Goal: Transaction & Acquisition: Obtain resource

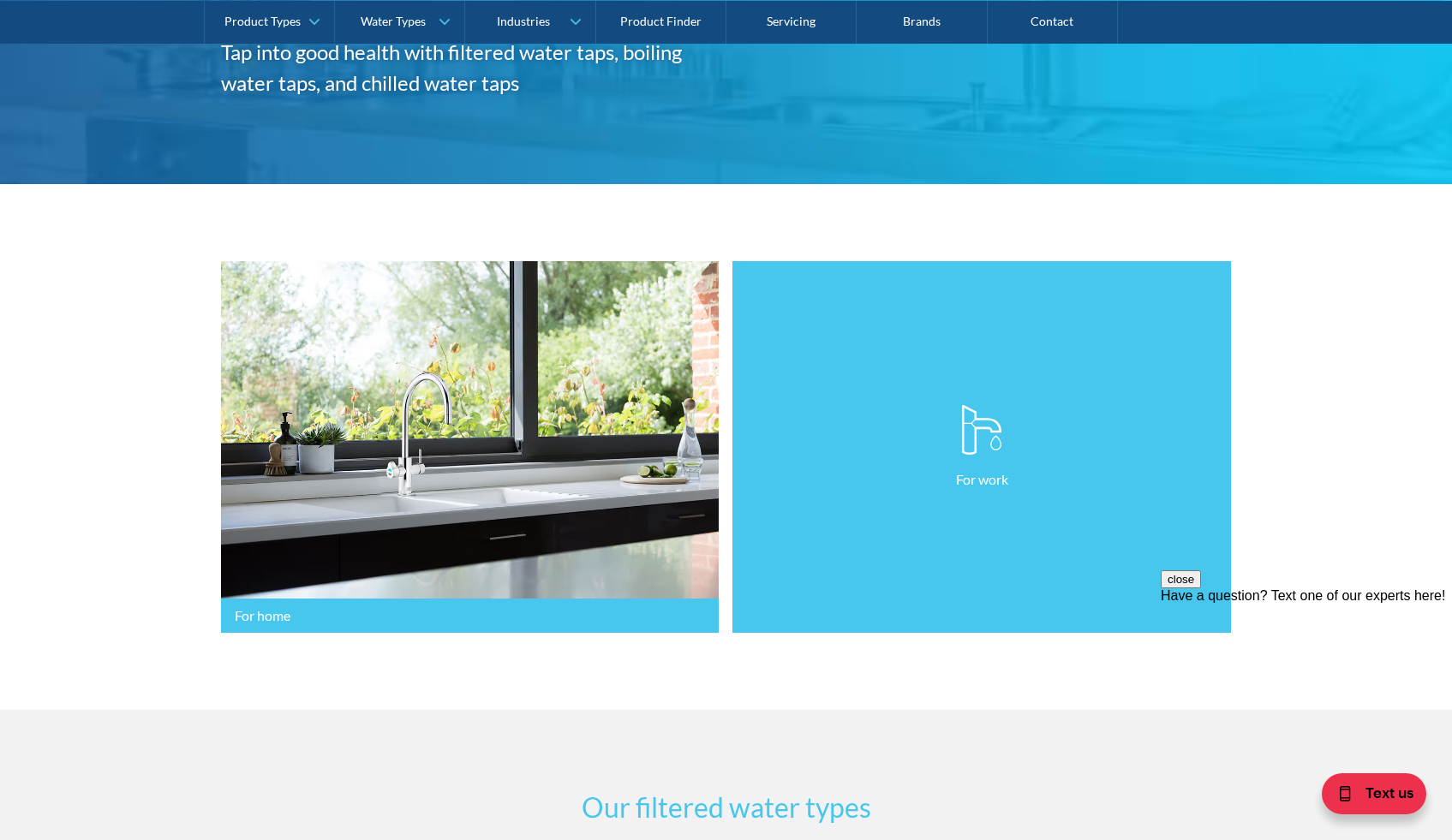
click at [1094, 513] on link "For work" at bounding box center [982, 447] width 498 height 373
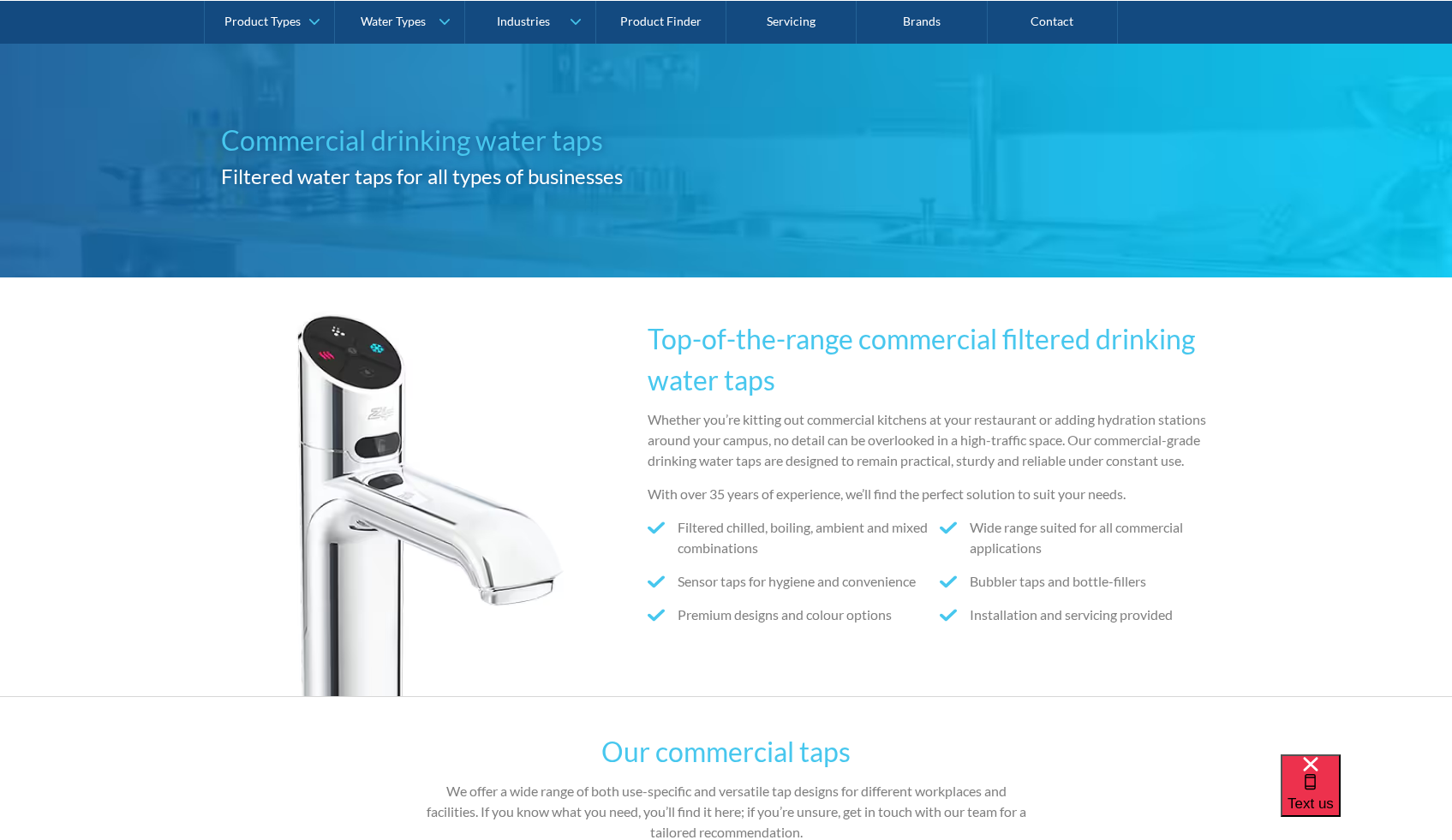
scroll to position [131, 0]
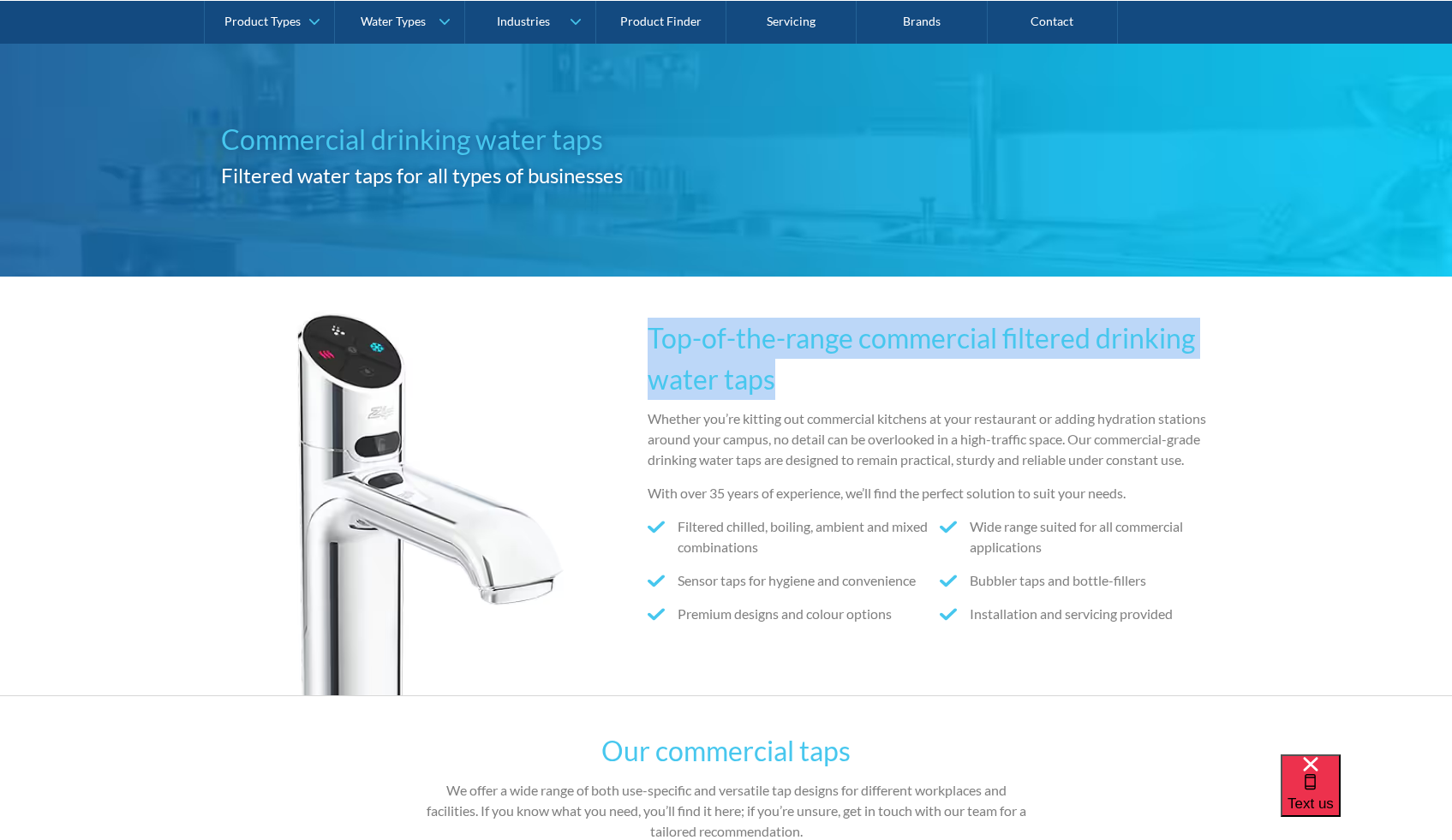
drag, startPoint x: 649, startPoint y: 336, endPoint x: 821, endPoint y: 376, distance: 176.6
click at [821, 376] on h2 "Top-of-the-range commercial filtered drinking water taps" at bounding box center [940, 359] width 584 height 82
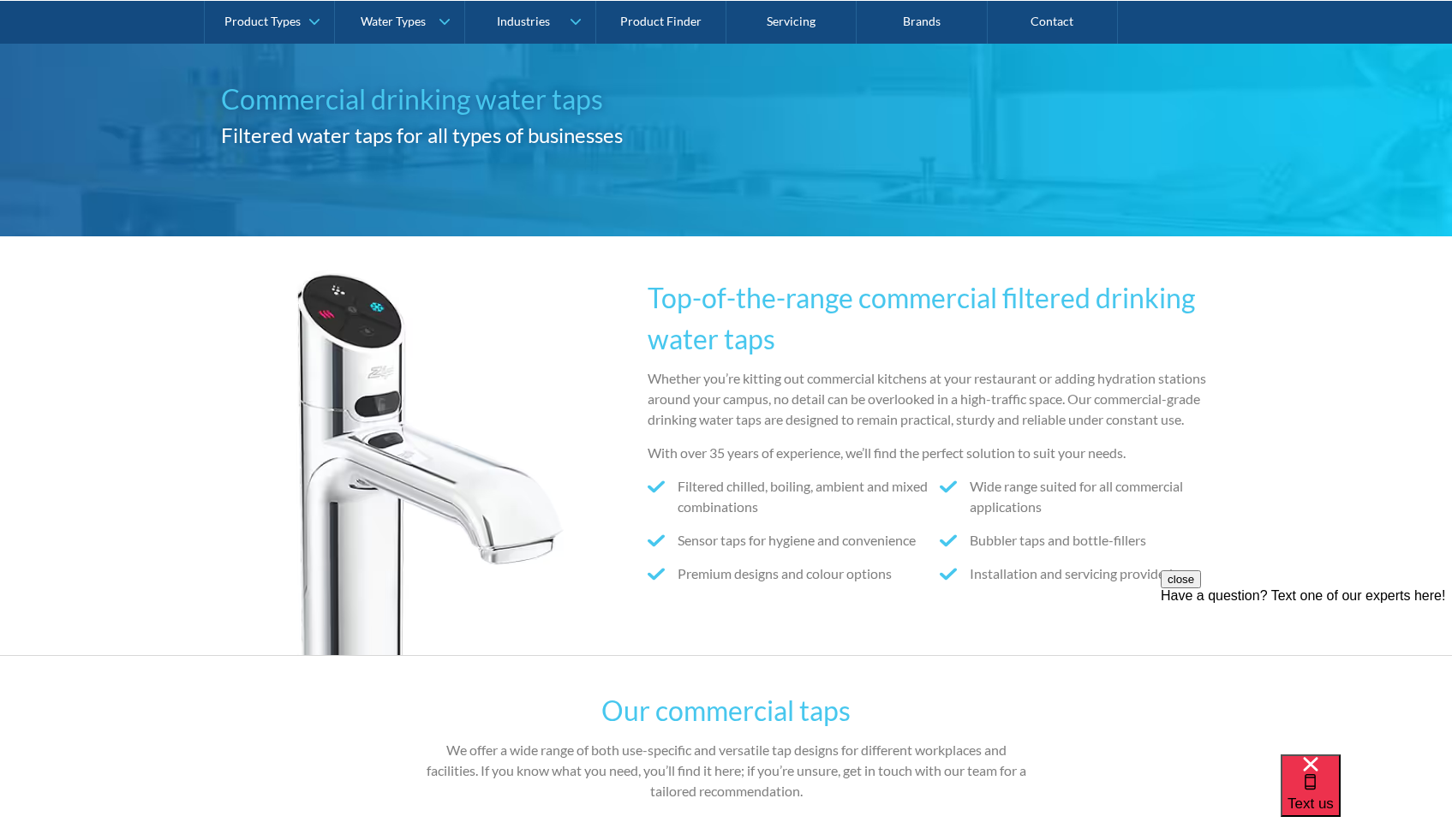
scroll to position [255, 0]
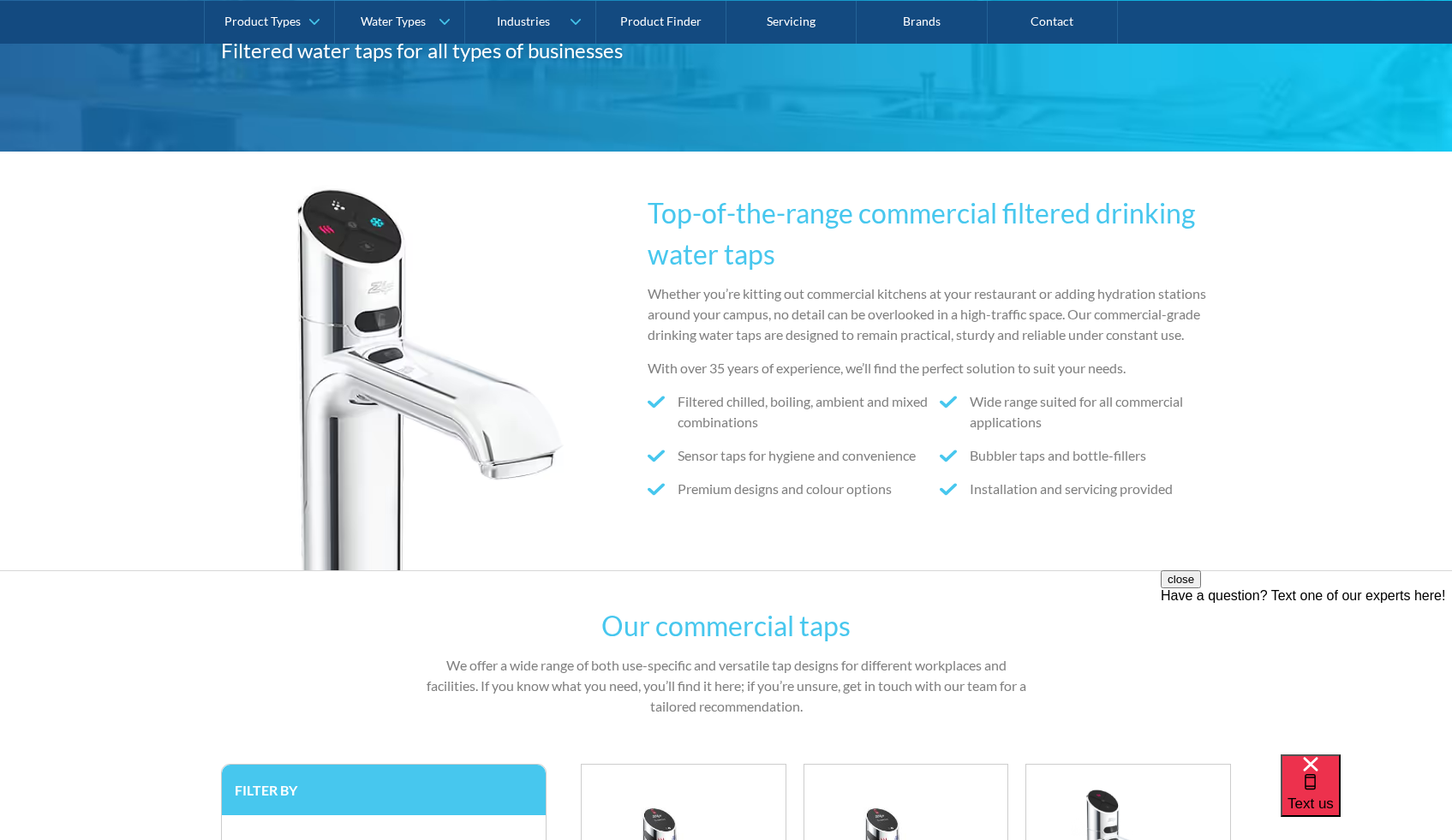
click at [398, 344] on img at bounding box center [393, 378] width 343 height 386
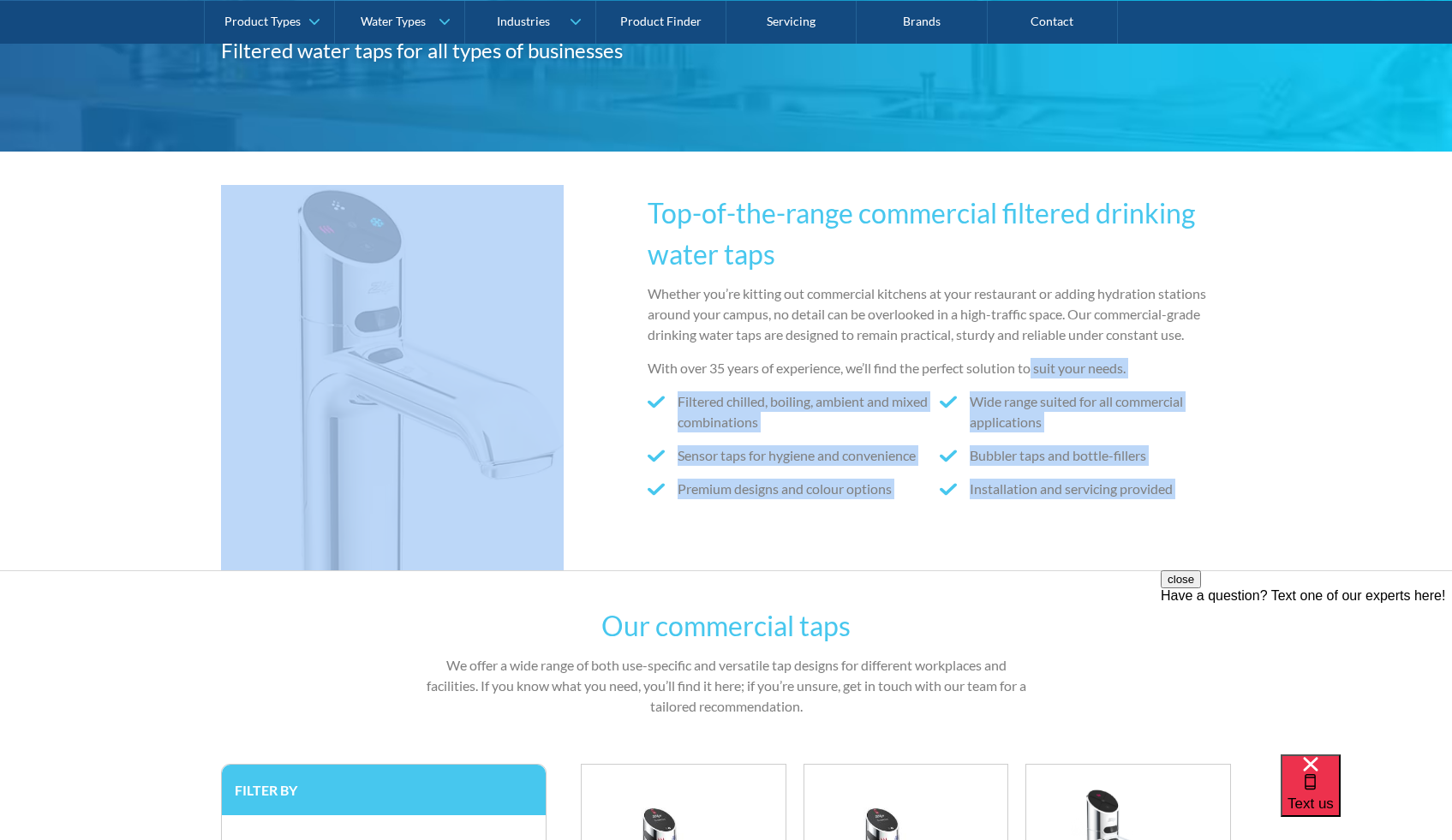
drag, startPoint x: 640, startPoint y: 301, endPoint x: 1026, endPoint y: 363, distance: 390.9
click at [1032, 363] on div "Top-of-the-range commercial filtered drinking water taps Whether you’re kitting…" at bounding box center [726, 361] width 1011 height 419
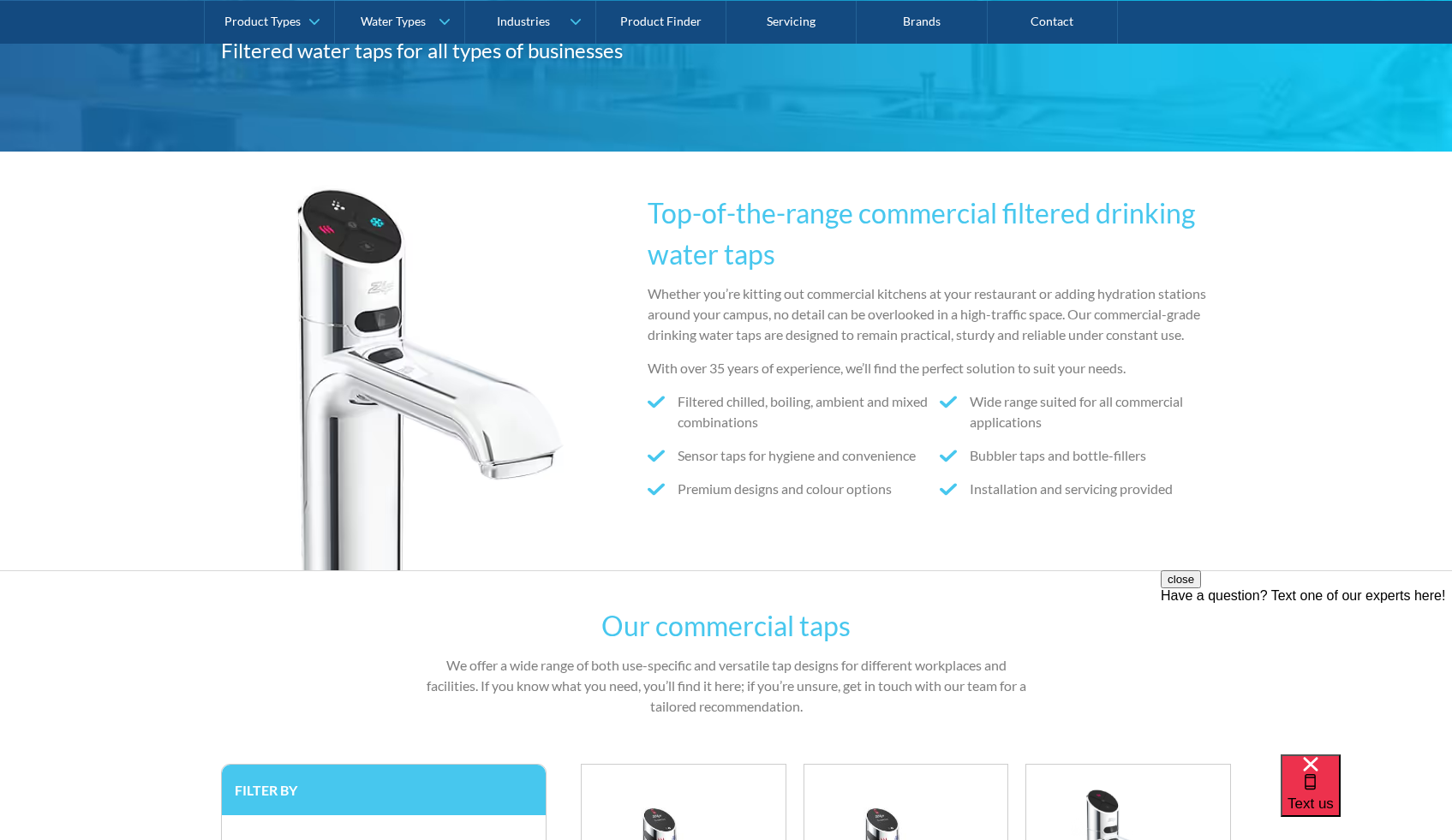
click at [1015, 371] on p "With over 35 years of experience, we’ll find the perfect solution to suit your …" at bounding box center [940, 368] width 584 height 21
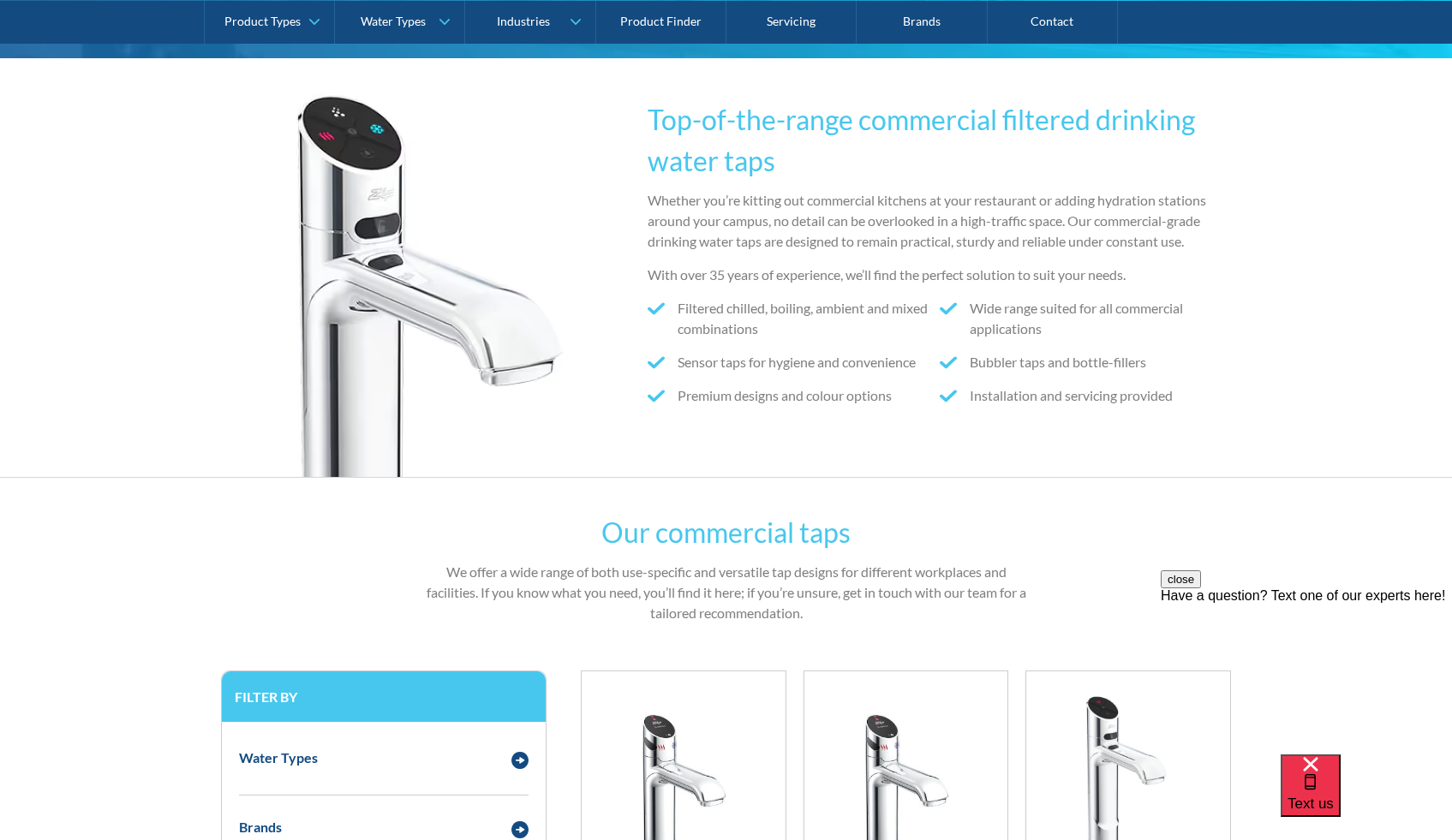
scroll to position [309, 0]
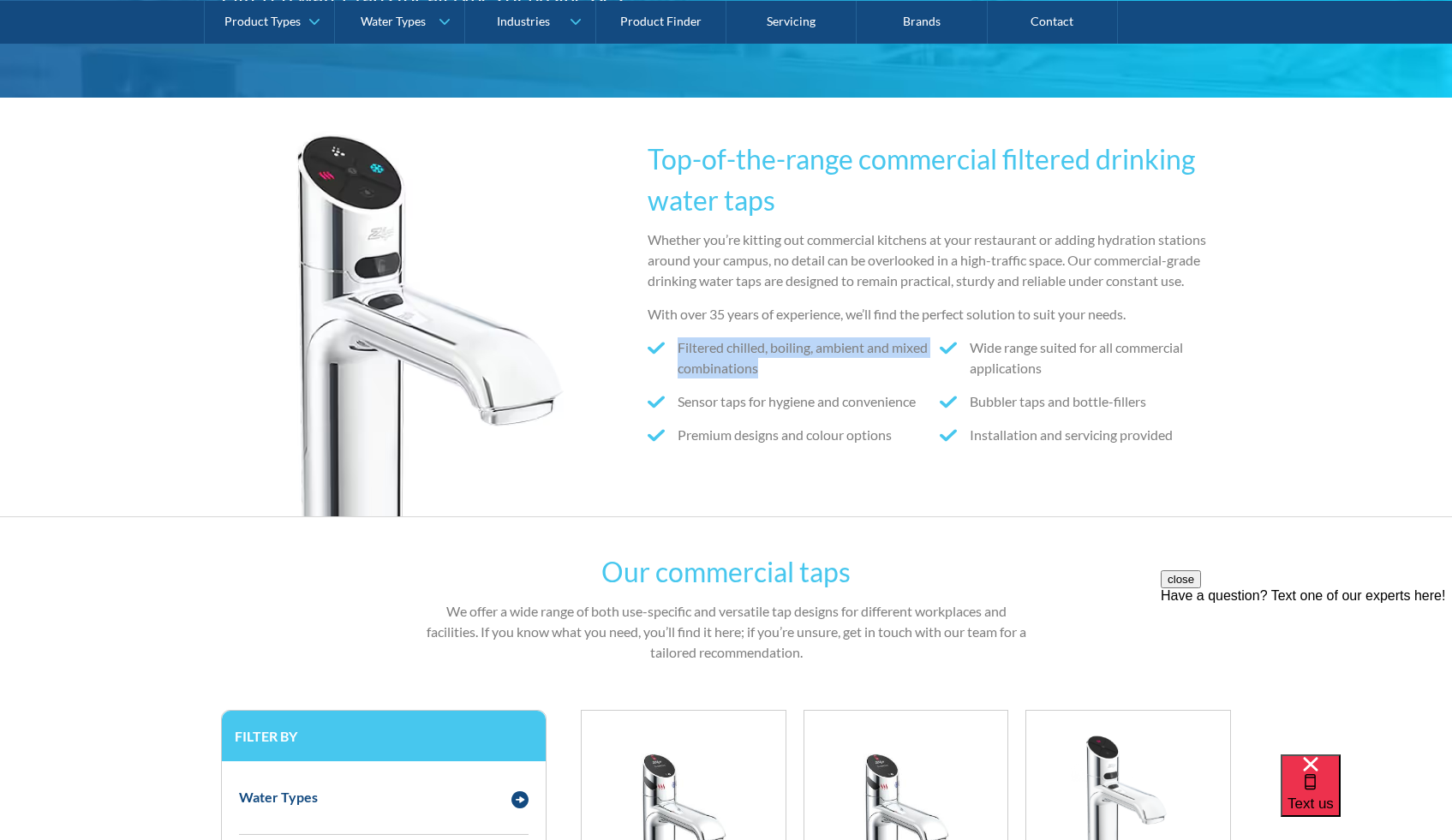
drag, startPoint x: 693, startPoint y: 354, endPoint x: 819, endPoint y: 374, distance: 127.6
click at [819, 374] on li "Filtered chilled, boiling, ambient and mixed combinations" at bounding box center [793, 358] width 292 height 41
click at [817, 378] on ul "Filtered chilled, boiling, ambient and mixed combinations Wide range suited for…" at bounding box center [940, 398] width 584 height 121
drag, startPoint x: 814, startPoint y: 405, endPoint x: 923, endPoint y: 415, distance: 109.5
click at [923, 415] on ul "Filtered chilled, boiling, ambient and mixed combinations Wide range suited for…" at bounding box center [940, 398] width 584 height 121
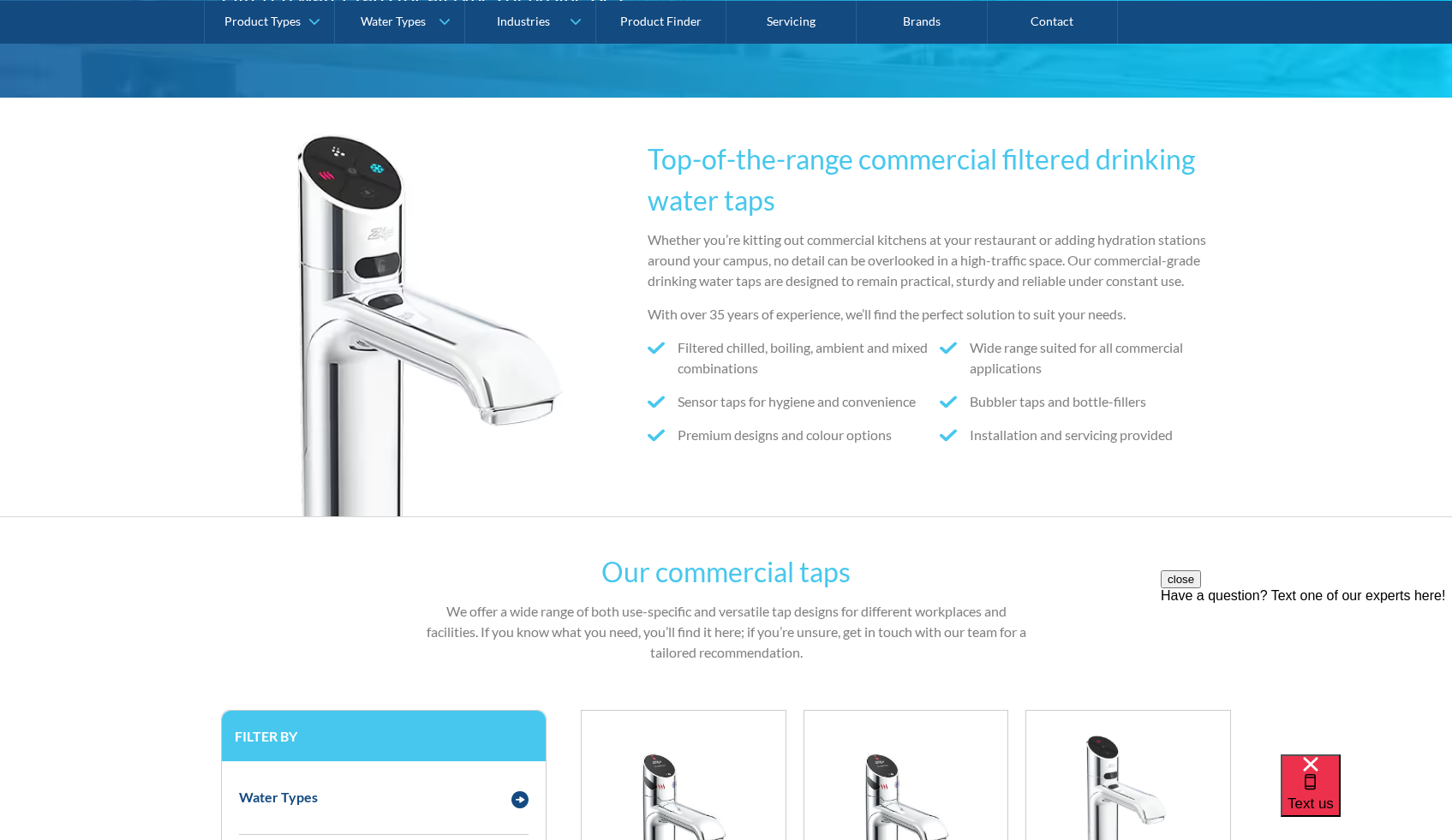
click at [918, 426] on li "Premium designs and colour options" at bounding box center [793, 434] width 292 height 21
drag, startPoint x: 909, startPoint y: 432, endPoint x: 691, endPoint y: 422, distance: 218.2
click at [691, 422] on ul "Filtered chilled, boiling, ambient and mixed combinations Wide range suited for…" at bounding box center [940, 398] width 584 height 121
click at [692, 422] on ul "Filtered chilled, boiling, ambient and mixed combinations Wide range suited for…" at bounding box center [940, 398] width 584 height 121
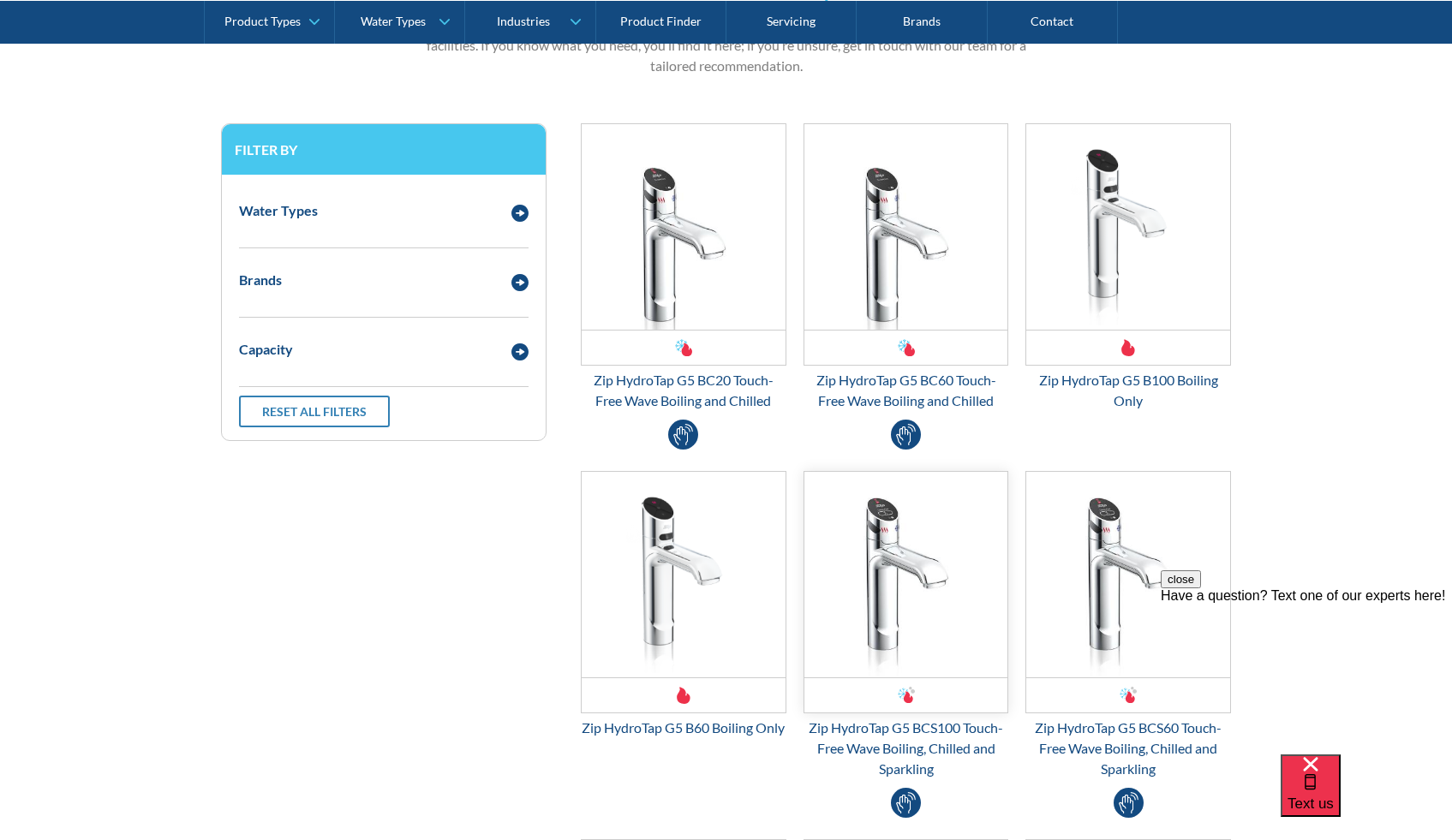
scroll to position [898, 0]
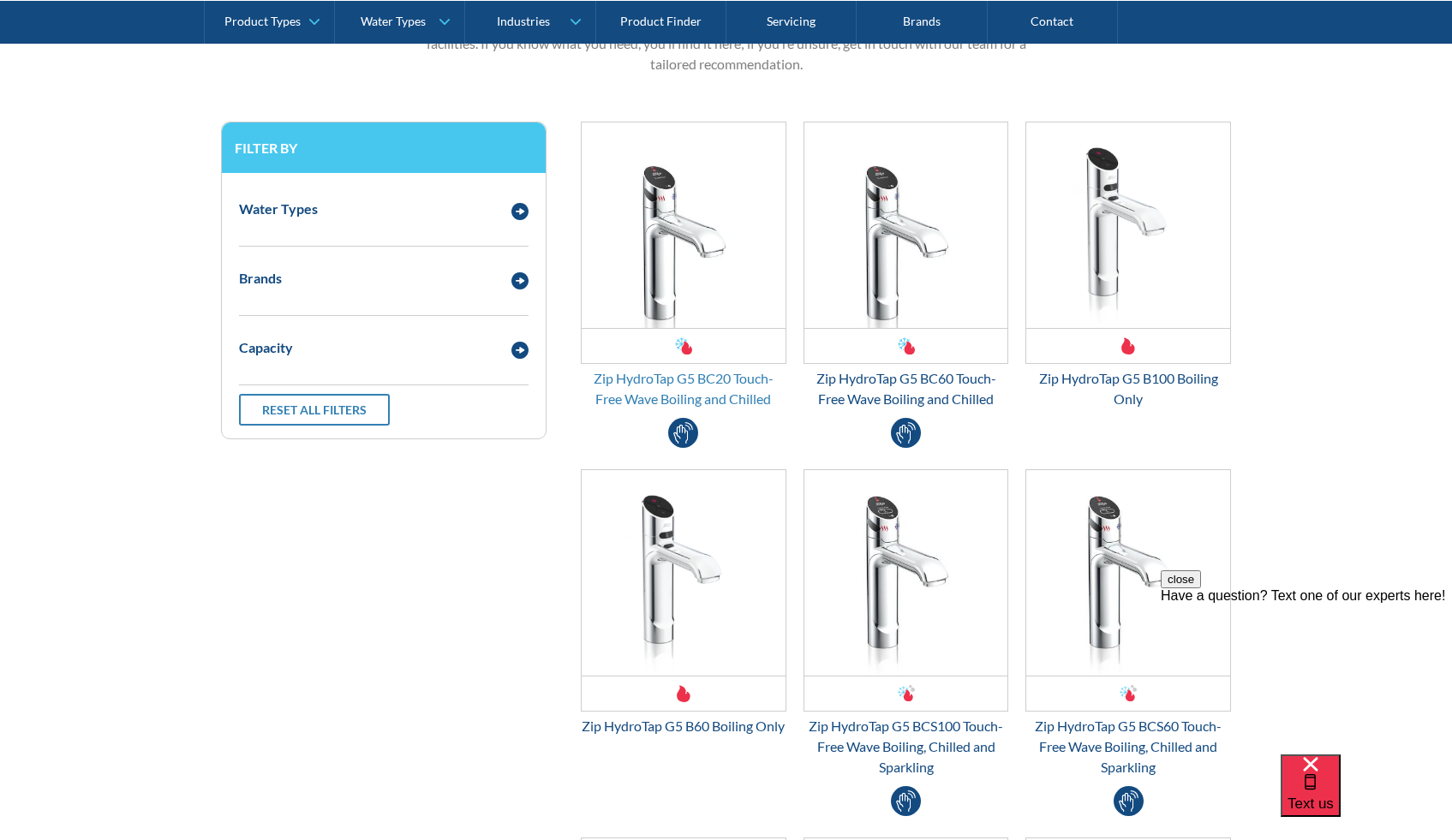
click at [726, 390] on div "Zip HydroTap G5 BC20 Touch-Free Wave Boiling and Chilled" at bounding box center [684, 389] width 205 height 41
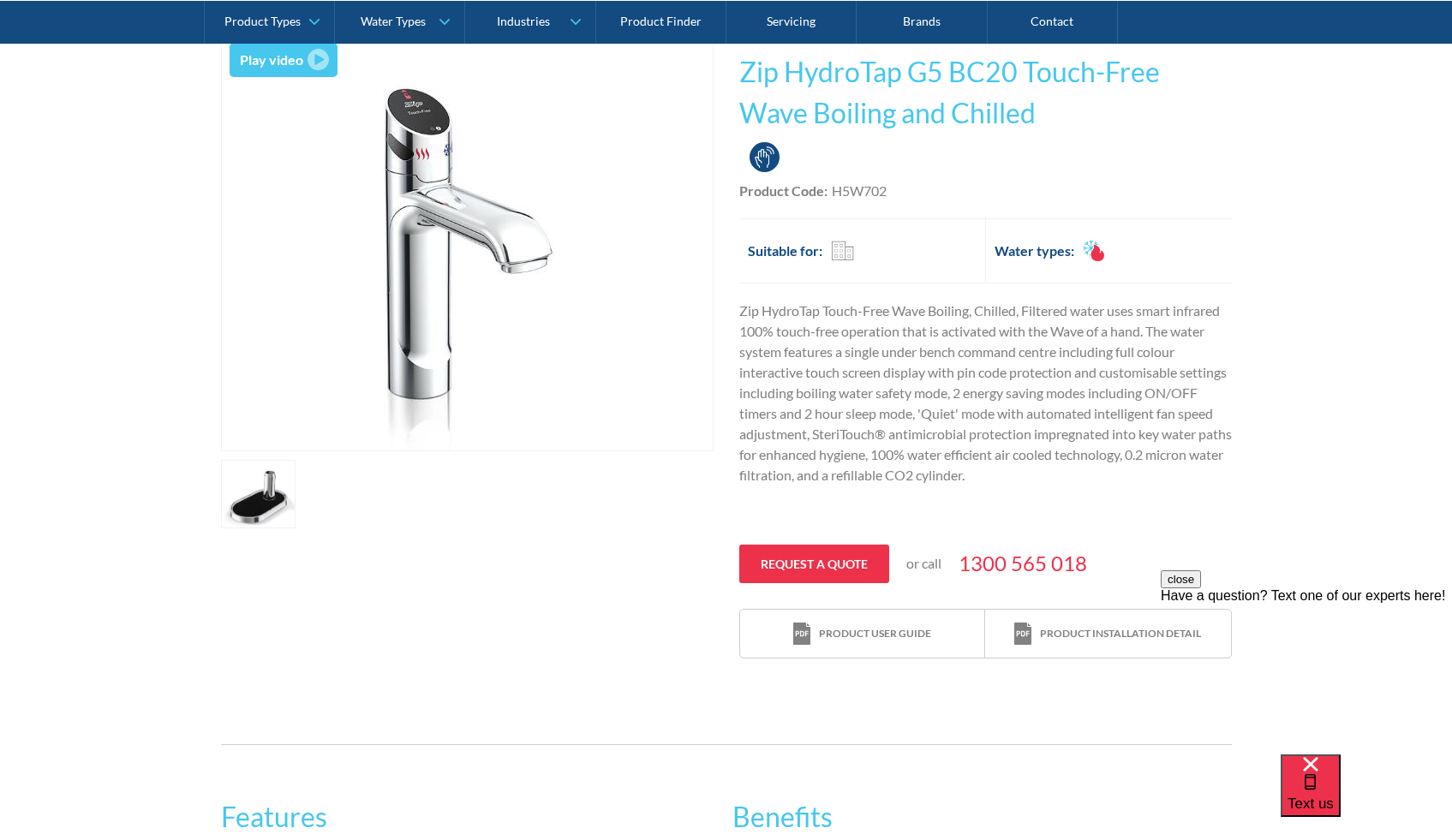
scroll to position [289, 0]
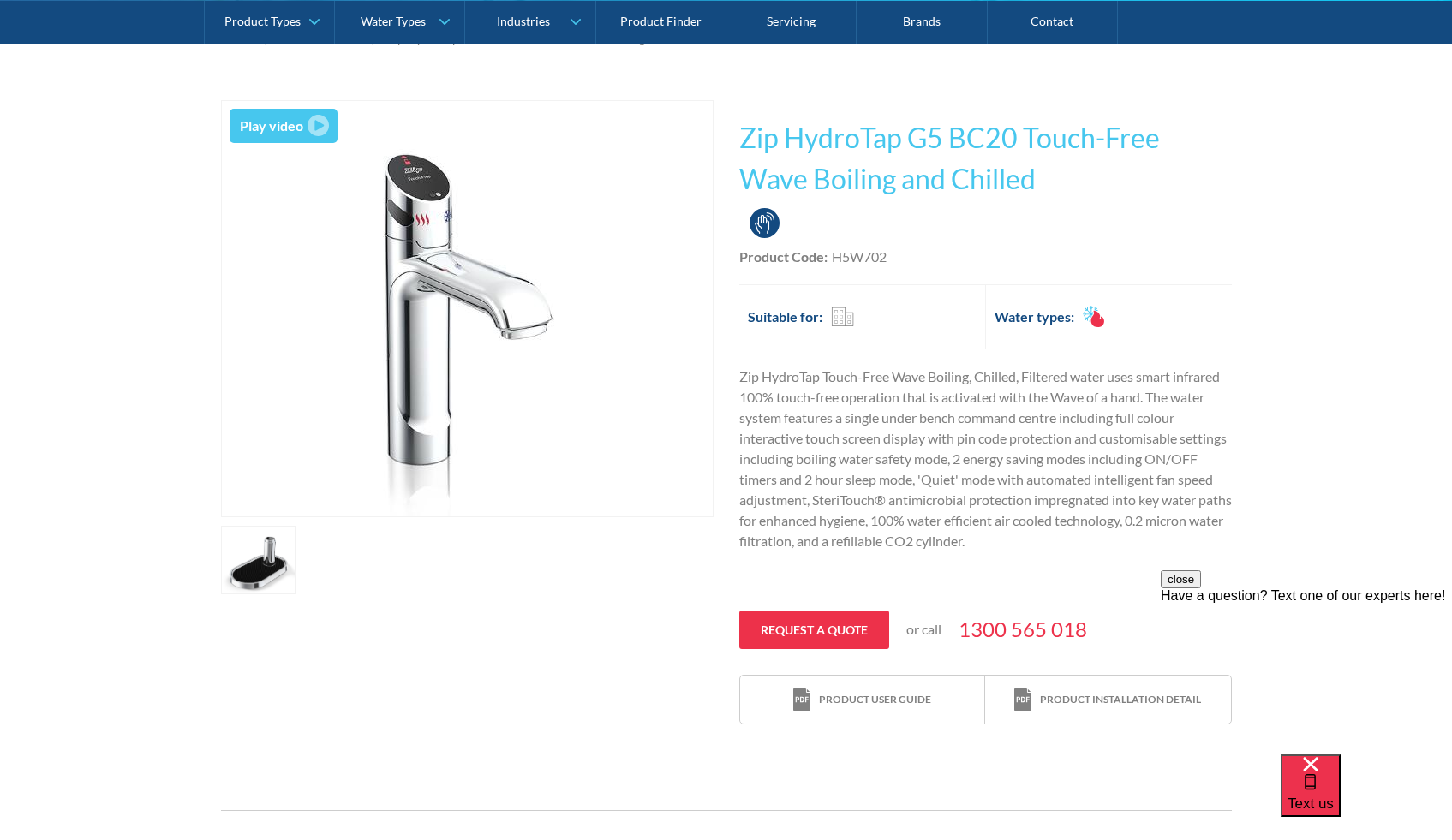
click at [433, 321] on img "open lightbox" at bounding box center [466, 308] width 416 height 416
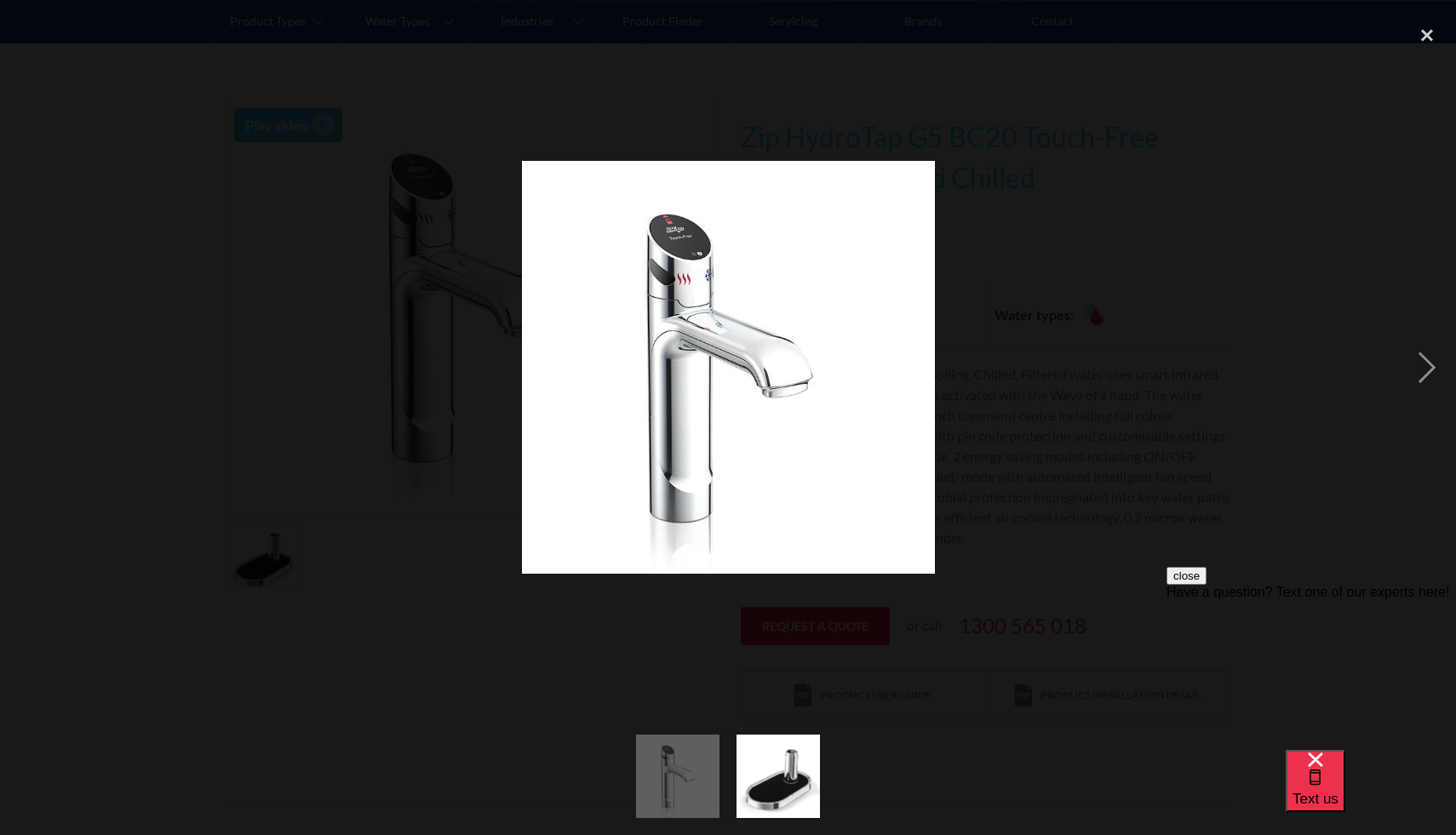
click at [448, 309] on div at bounding box center [728, 367] width 1456 height 701
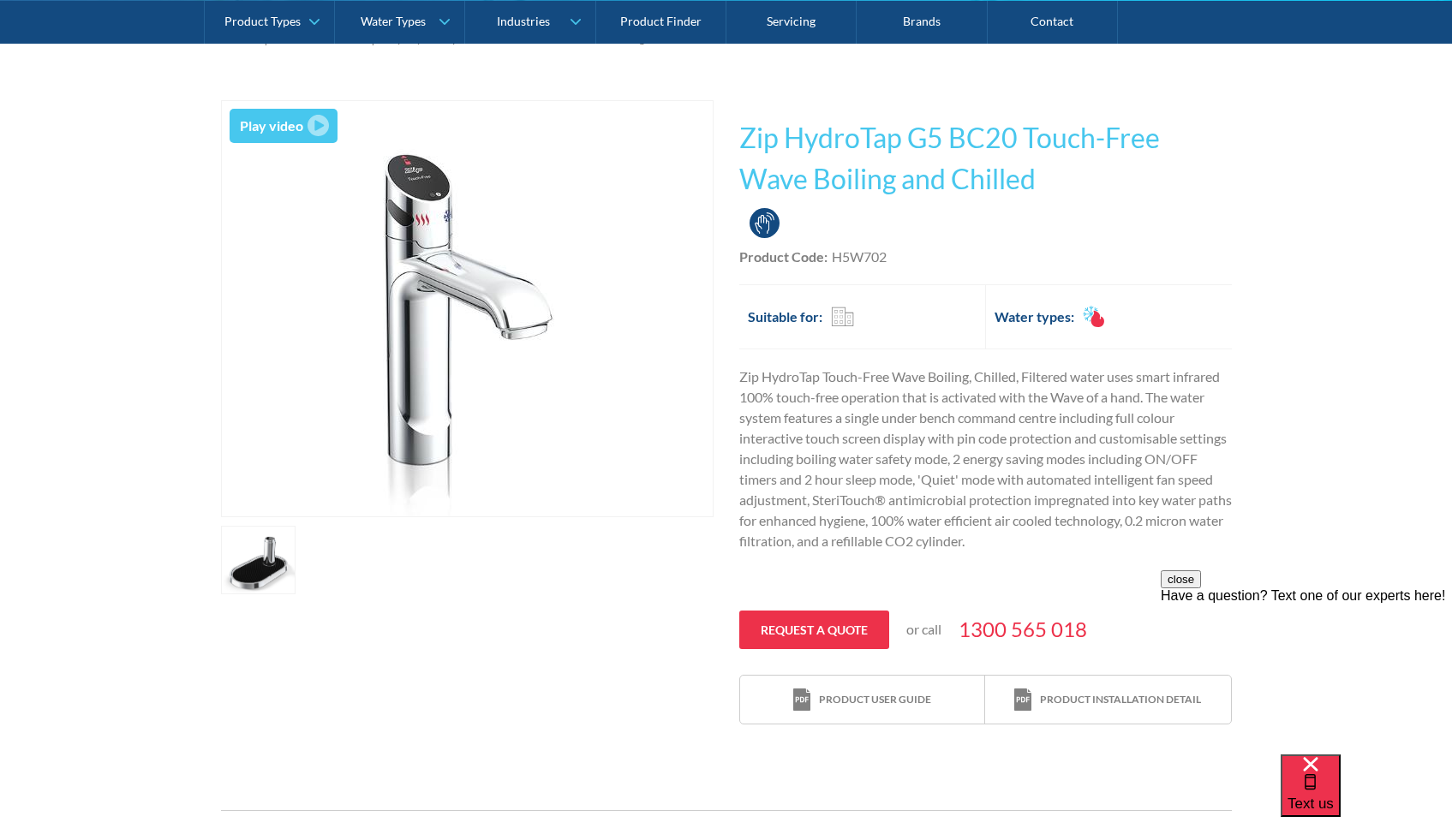
click at [283, 120] on div "Play video" at bounding box center [272, 126] width 64 height 21
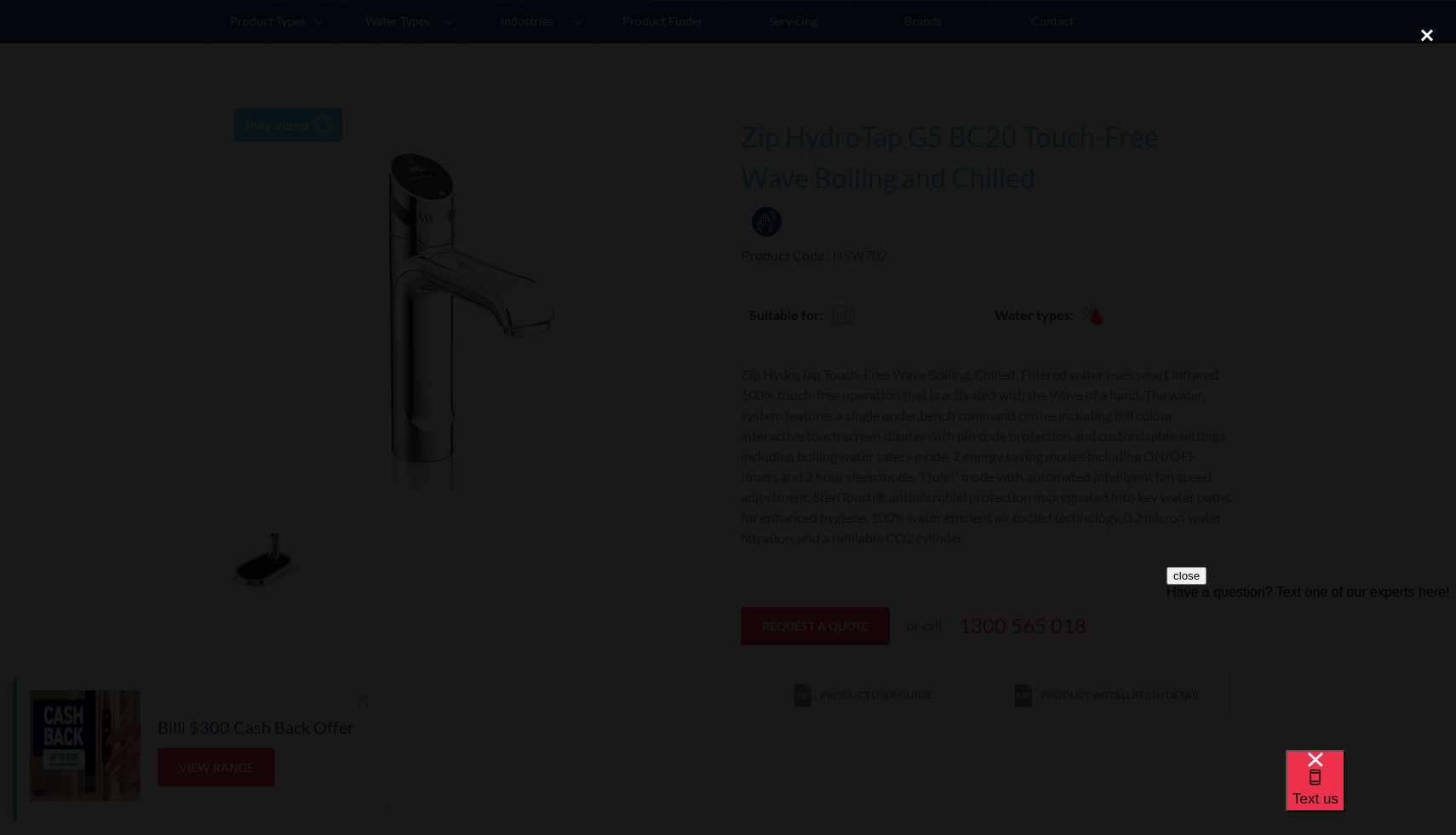
click at [1437, 39] on div "close lightbox" at bounding box center [1426, 36] width 57 height 38
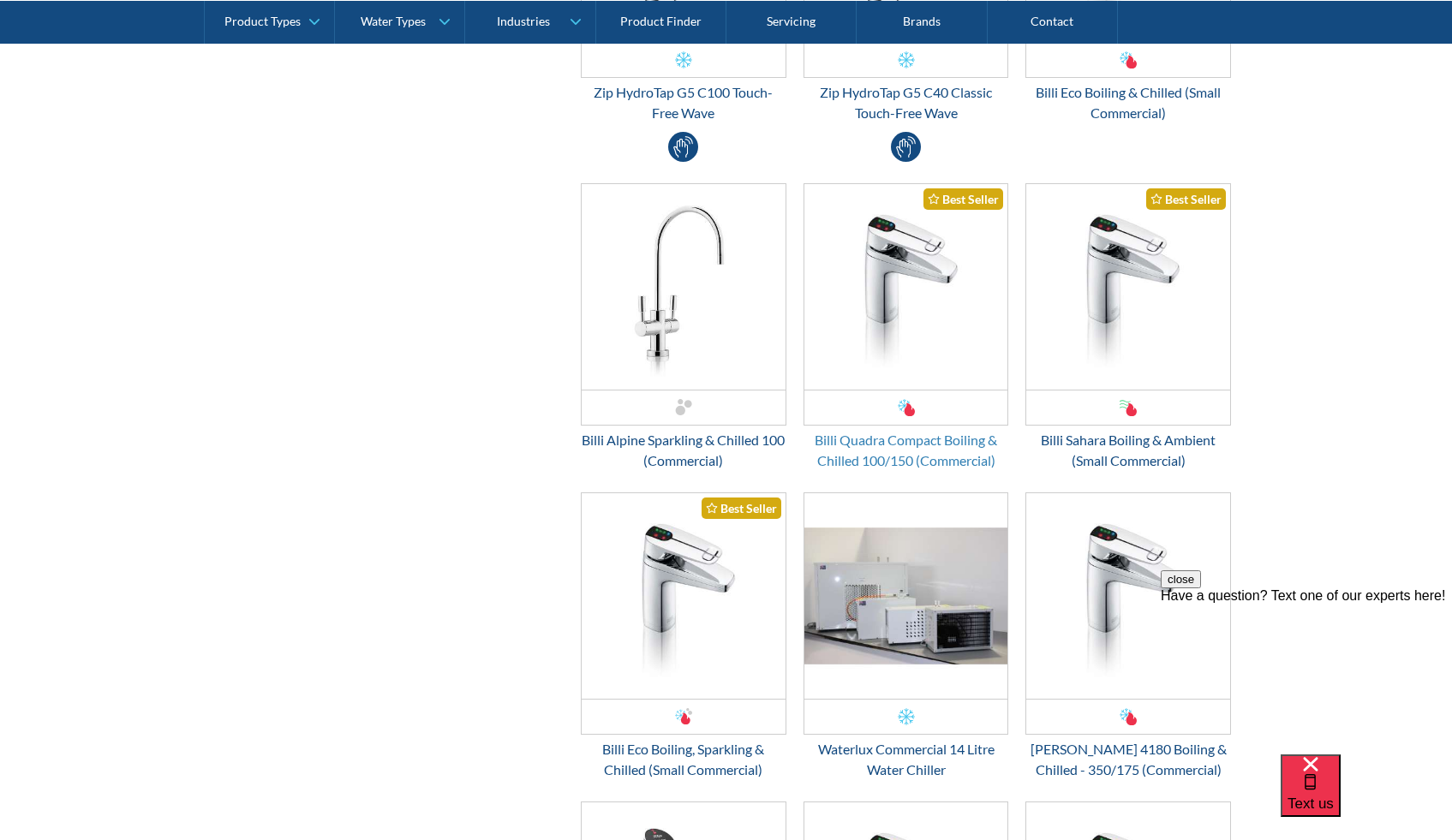
scroll to position [2595, 0]
click at [951, 457] on div "Billi Quadra Compact Boiling & Chilled 100/150 (Commercial)" at bounding box center [906, 449] width 205 height 41
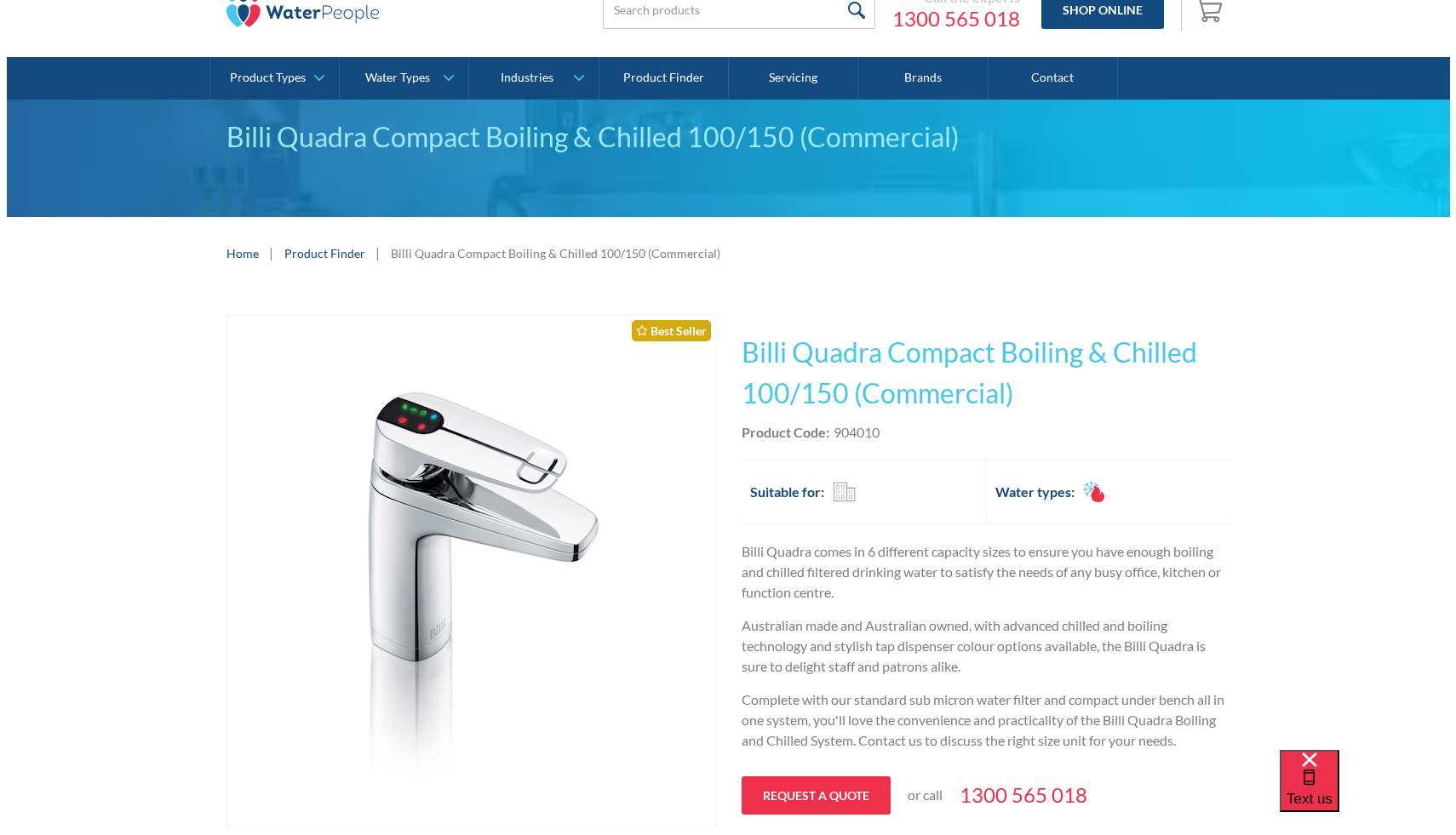
scroll to position [269, 0]
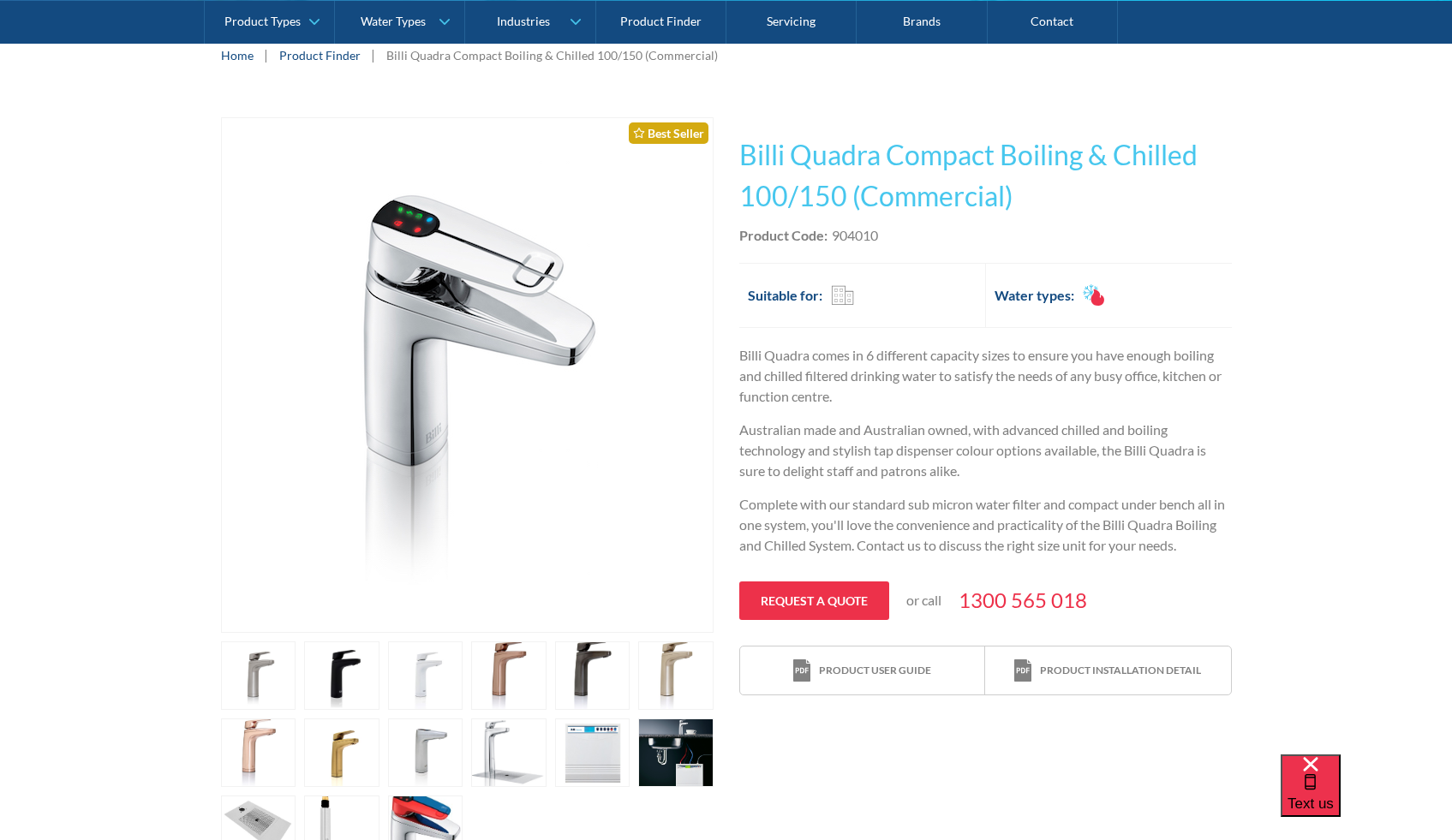
click at [439, 338] on img "open lightbox" at bounding box center [466, 376] width 340 height 514
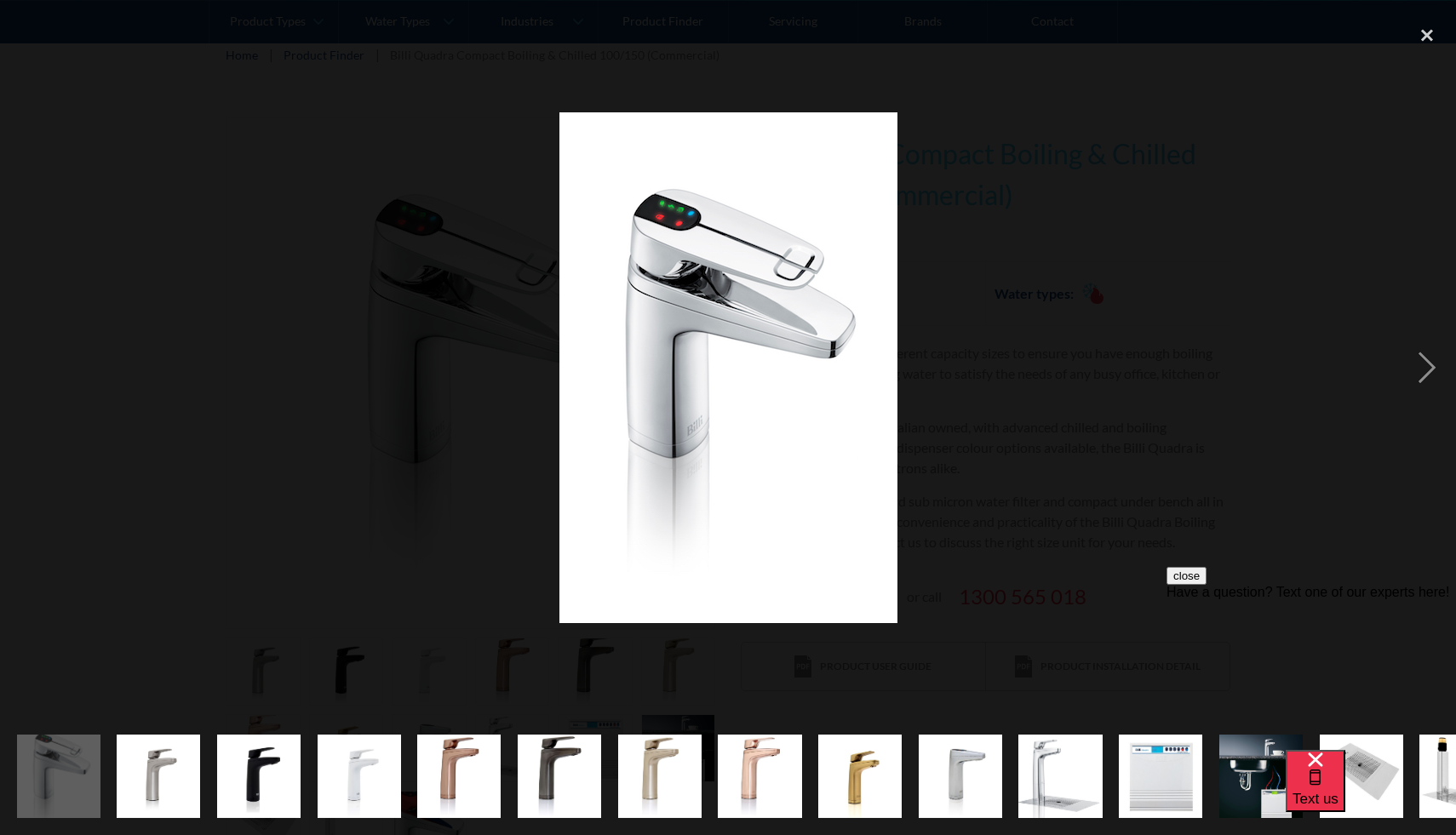
scroll to position [0, 0]
click at [1420, 365] on div "next image" at bounding box center [1426, 367] width 57 height 701
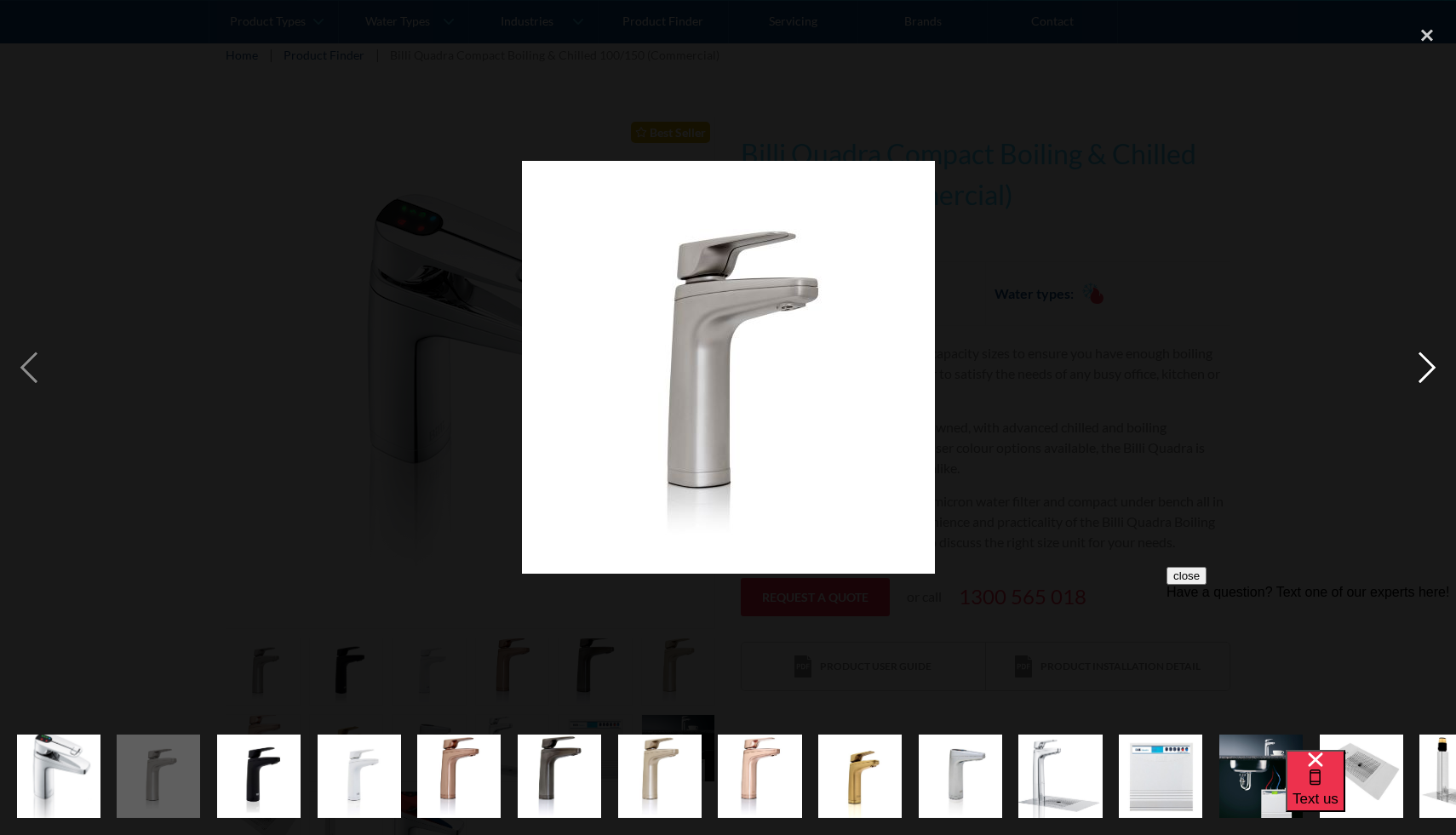
click at [1419, 365] on div "next image" at bounding box center [1426, 367] width 57 height 701
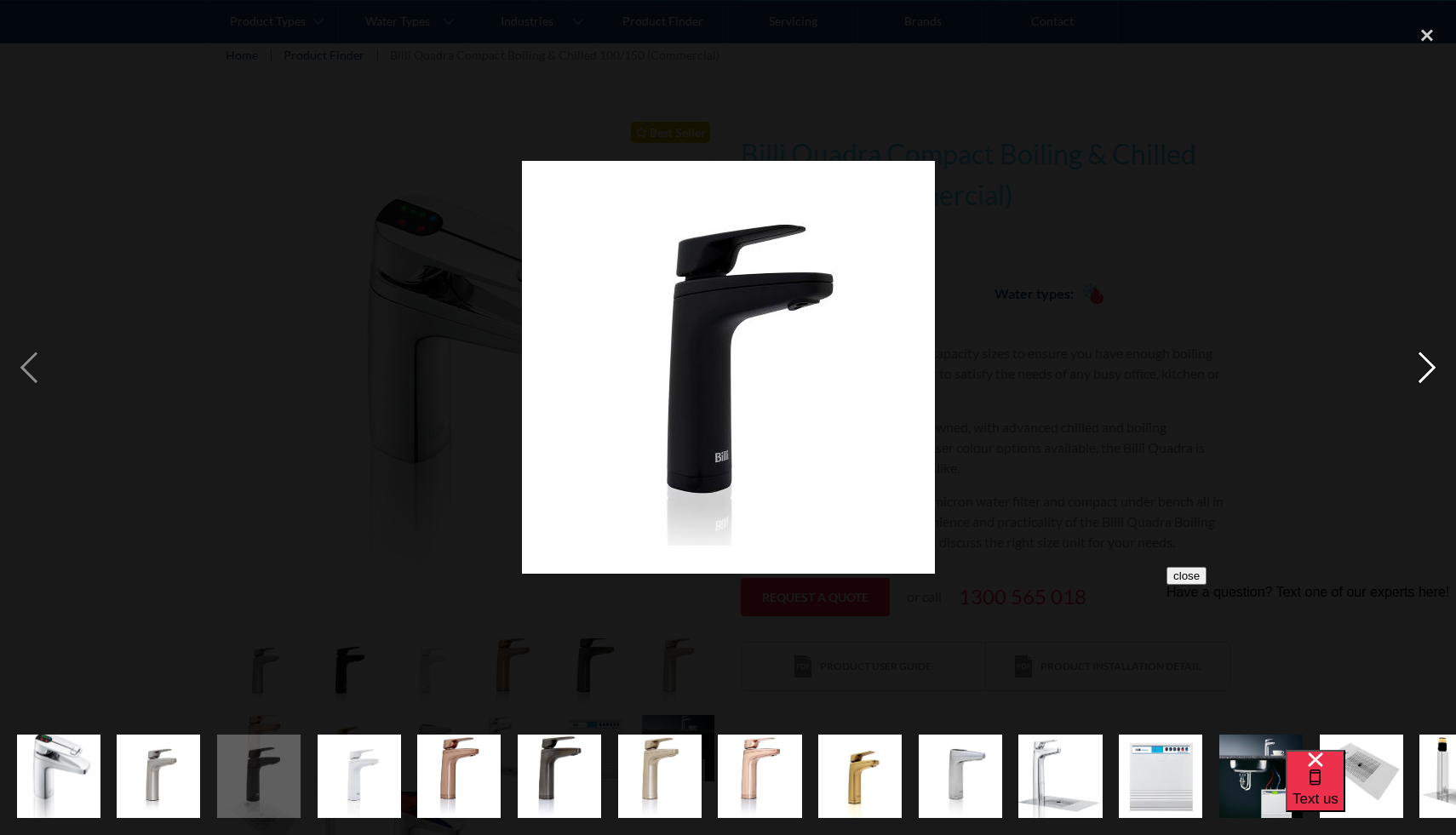
click at [1419, 365] on div "next image" at bounding box center [1426, 367] width 57 height 701
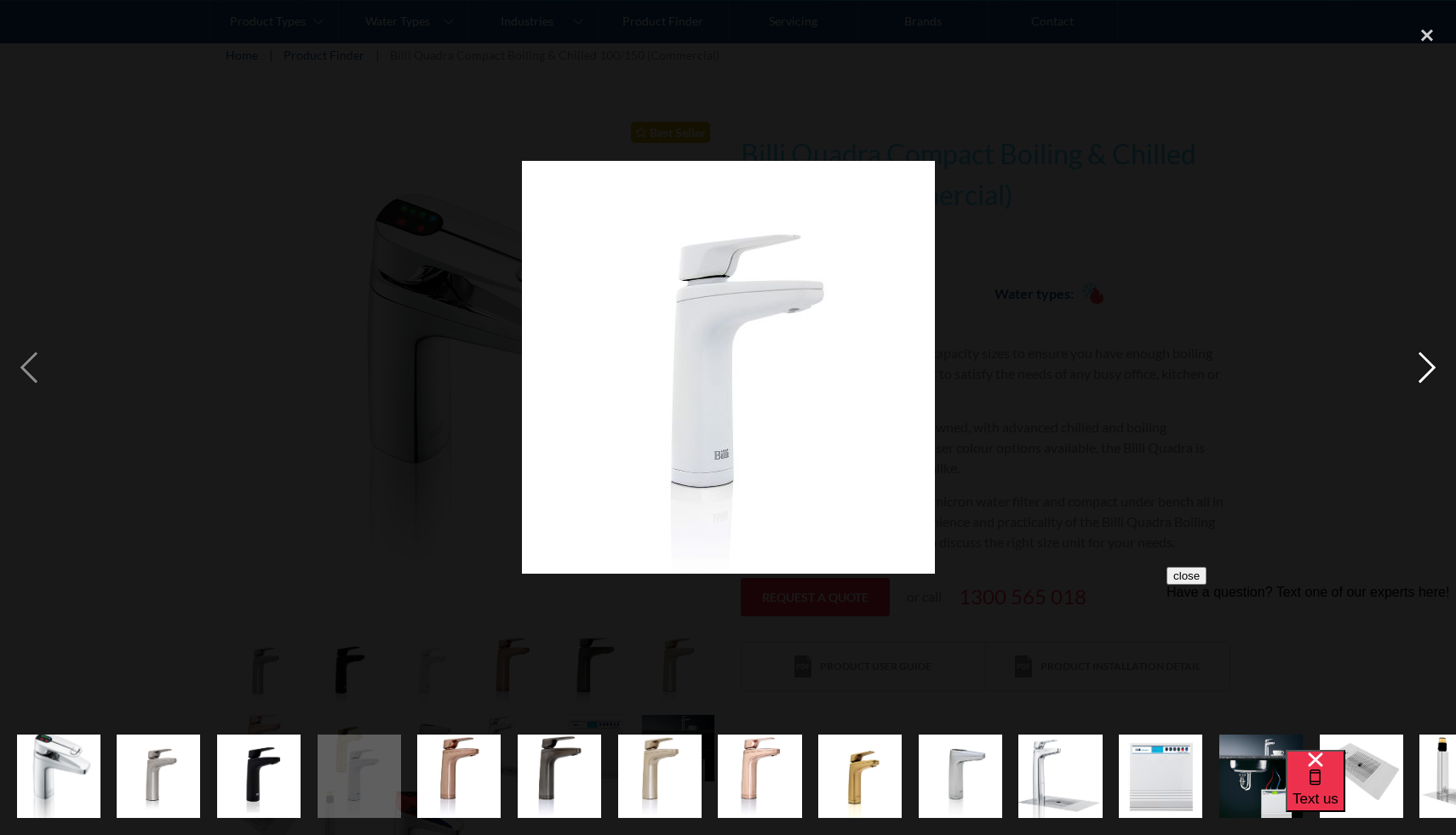
click at [1419, 365] on div "next image" at bounding box center [1426, 367] width 57 height 701
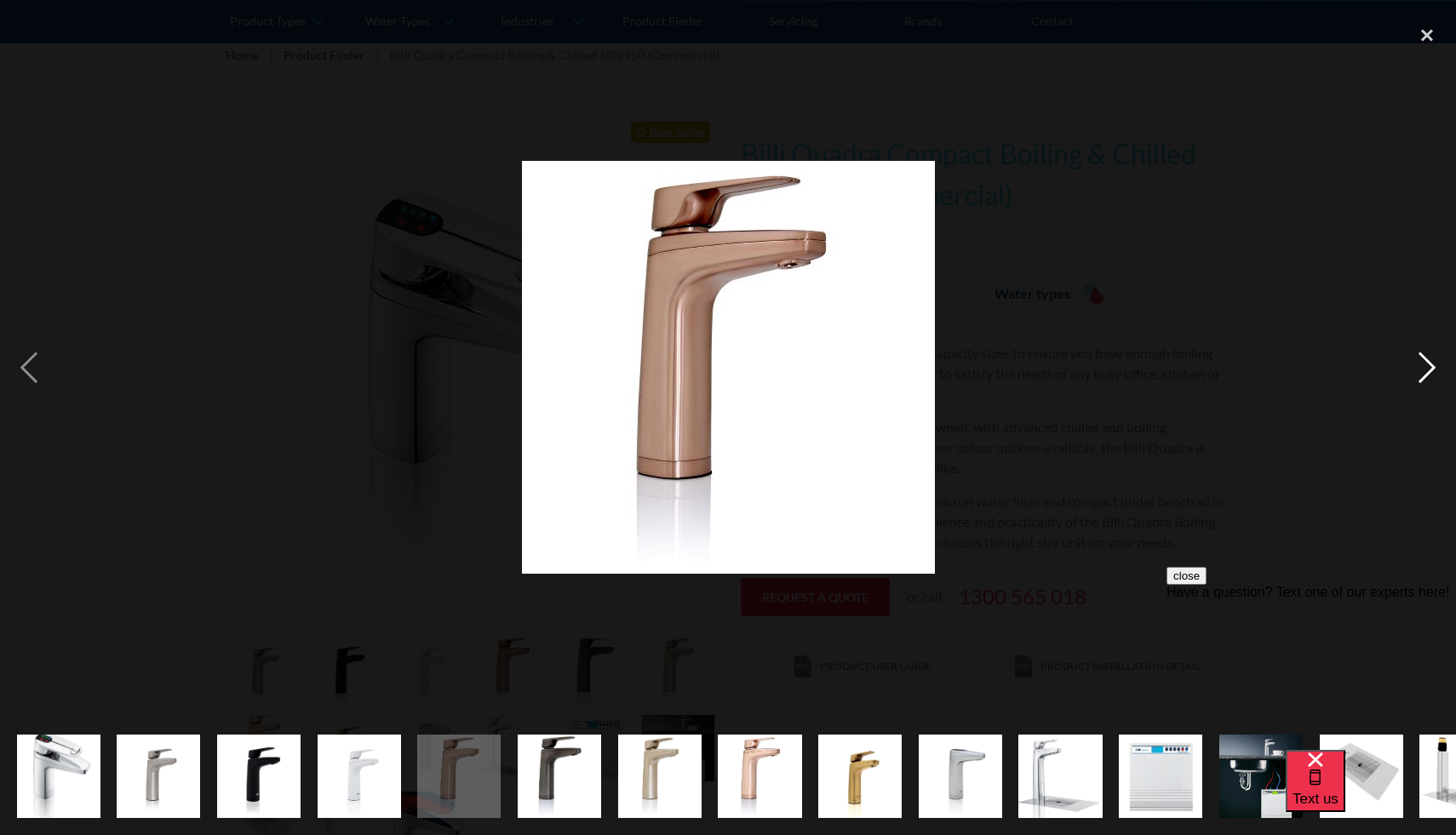
click at [1419, 365] on div "next image" at bounding box center [1426, 367] width 57 height 701
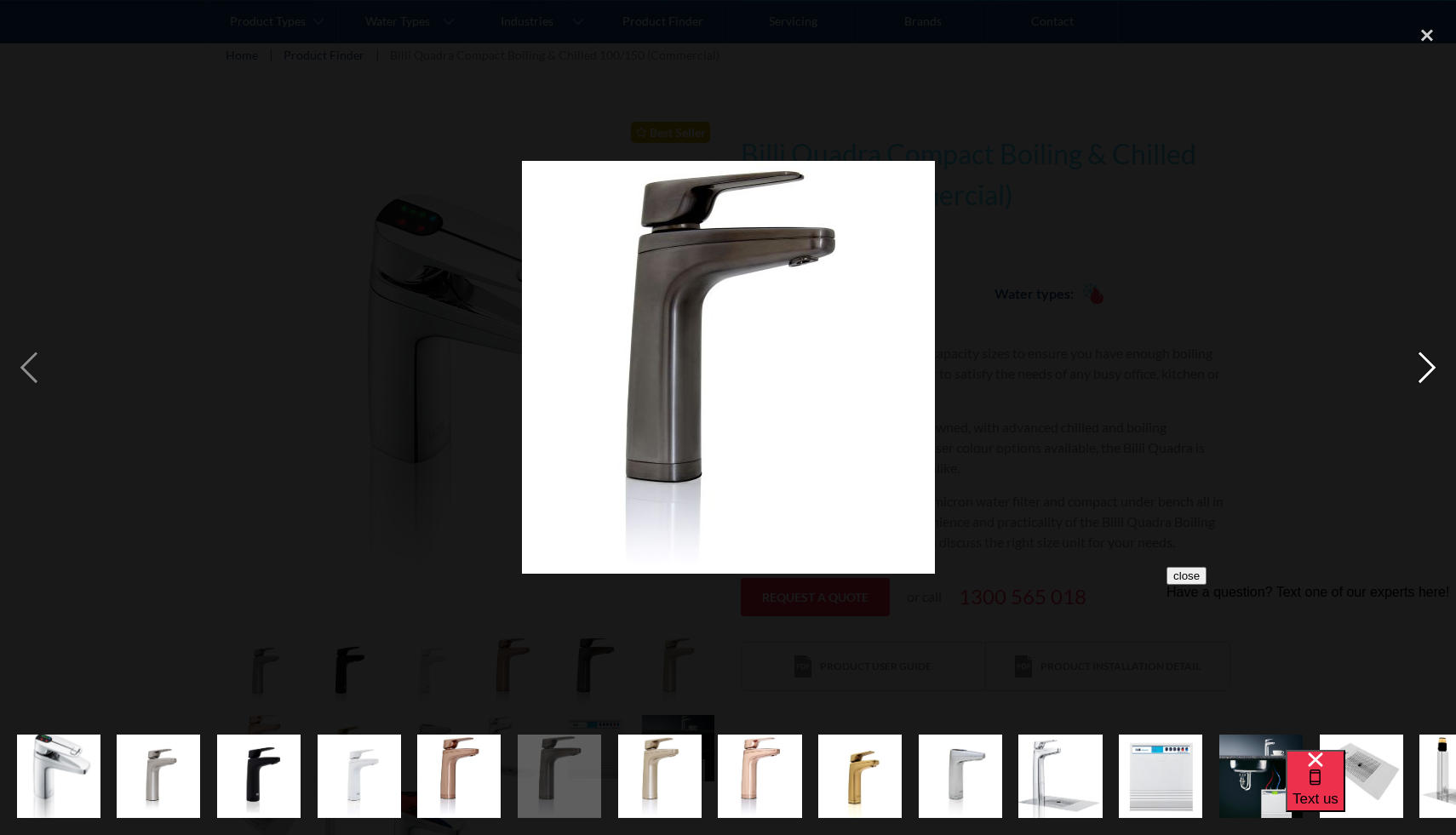
click at [1419, 365] on div "next image" at bounding box center [1426, 367] width 57 height 701
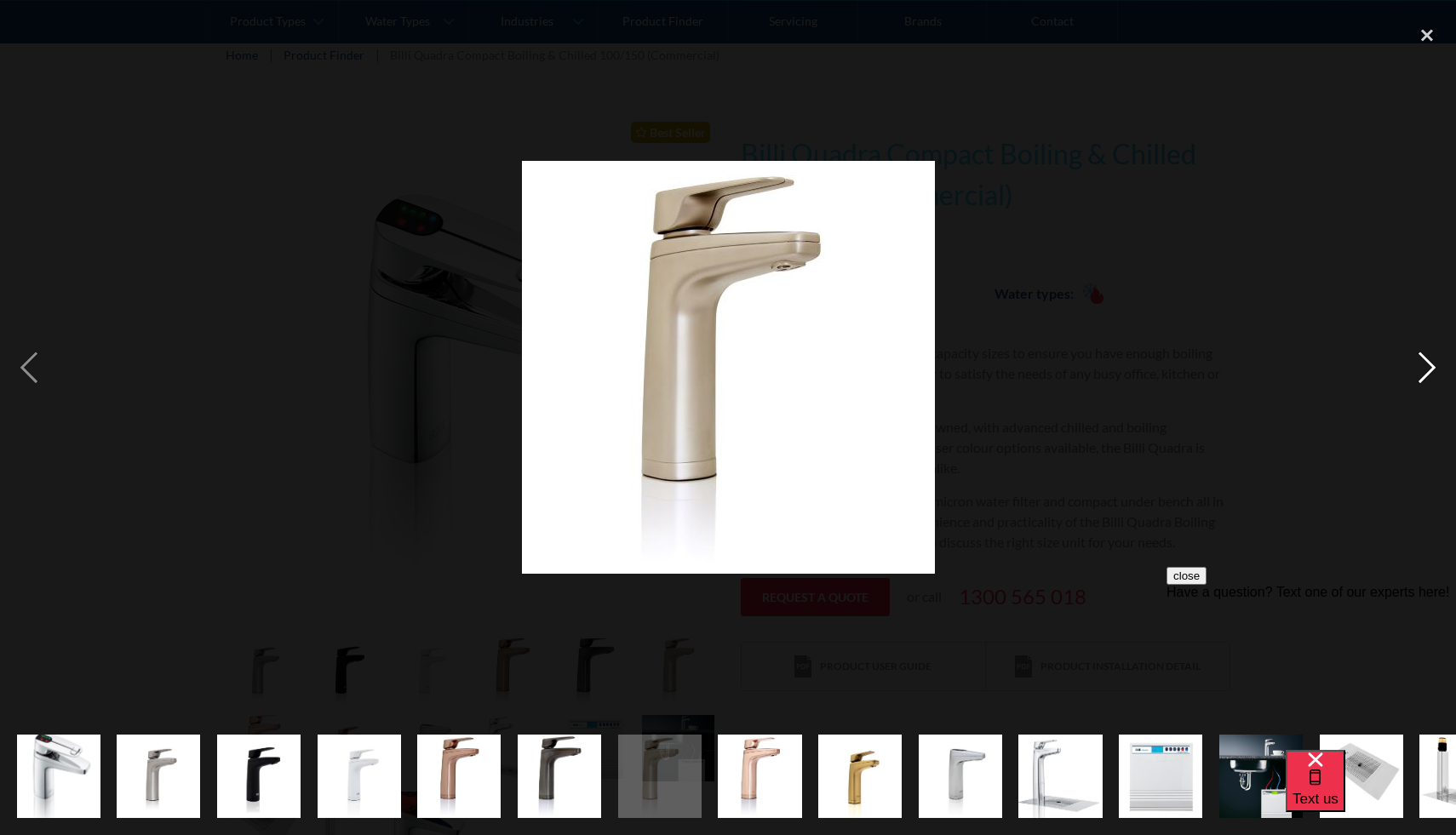
click at [1419, 365] on div "next image" at bounding box center [1426, 367] width 57 height 701
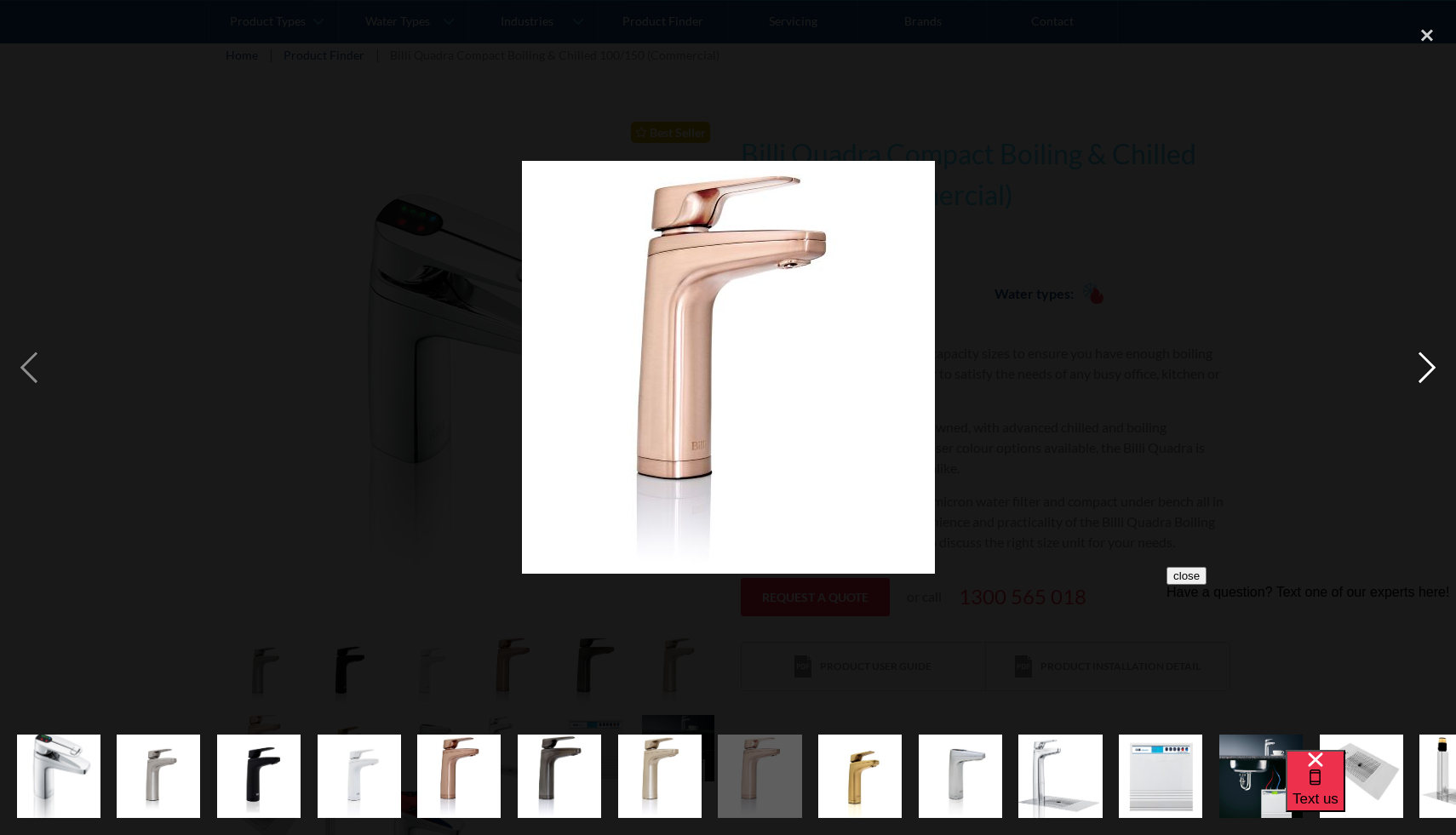
click at [1420, 365] on div "next image" at bounding box center [1426, 367] width 57 height 701
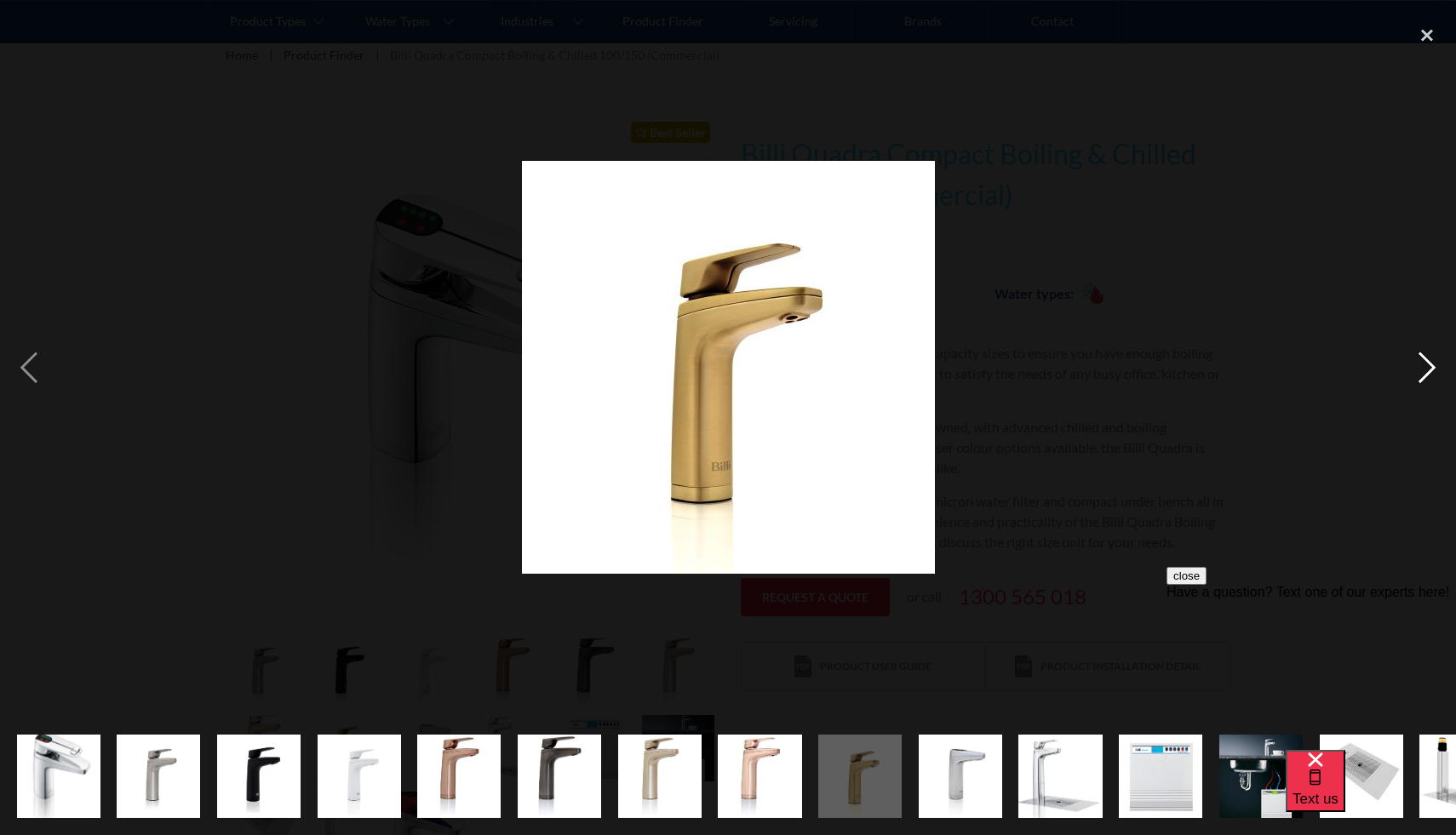
click at [1420, 365] on div "next image" at bounding box center [1426, 367] width 57 height 701
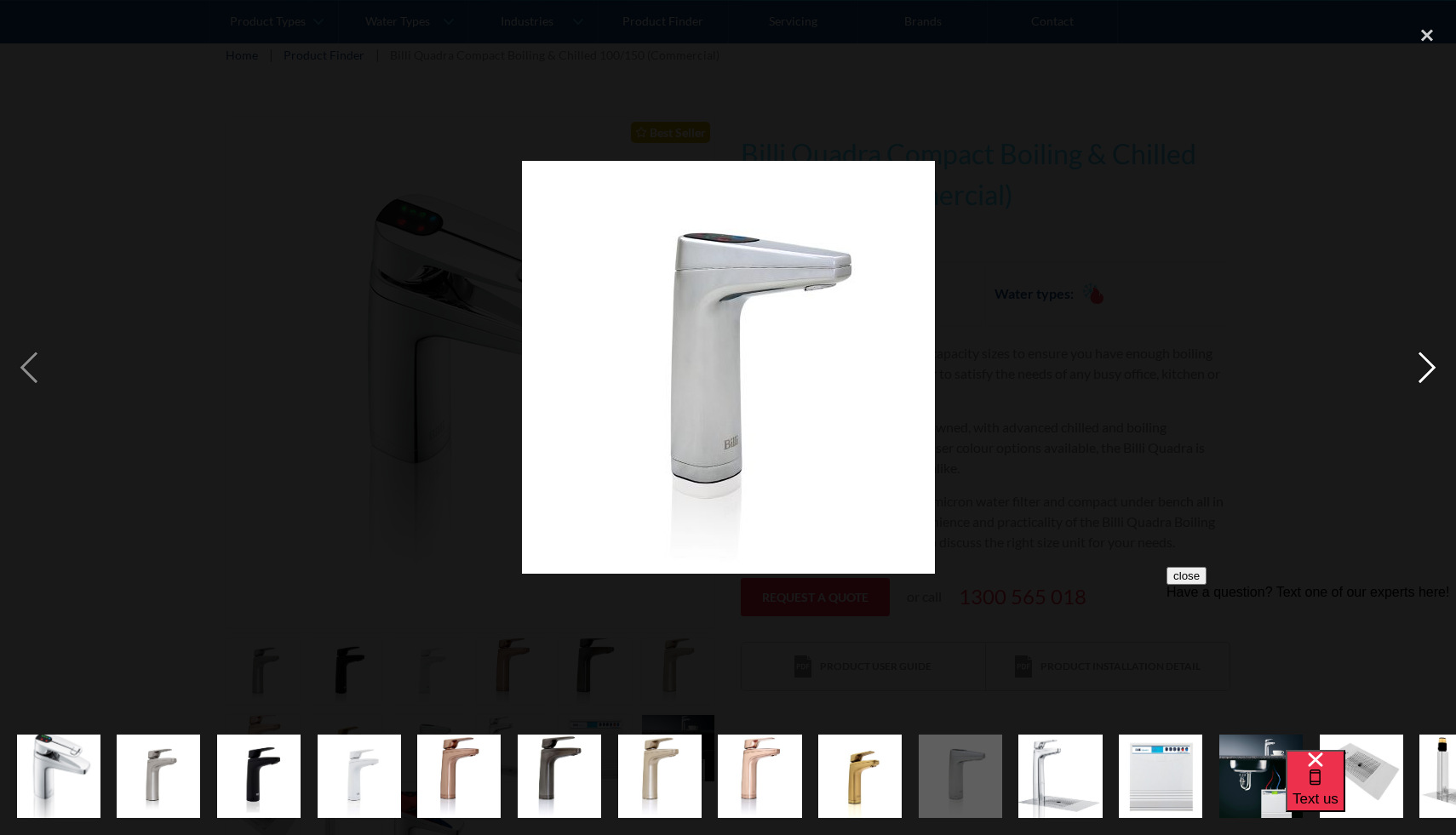
click at [1420, 365] on div "next image" at bounding box center [1426, 367] width 57 height 701
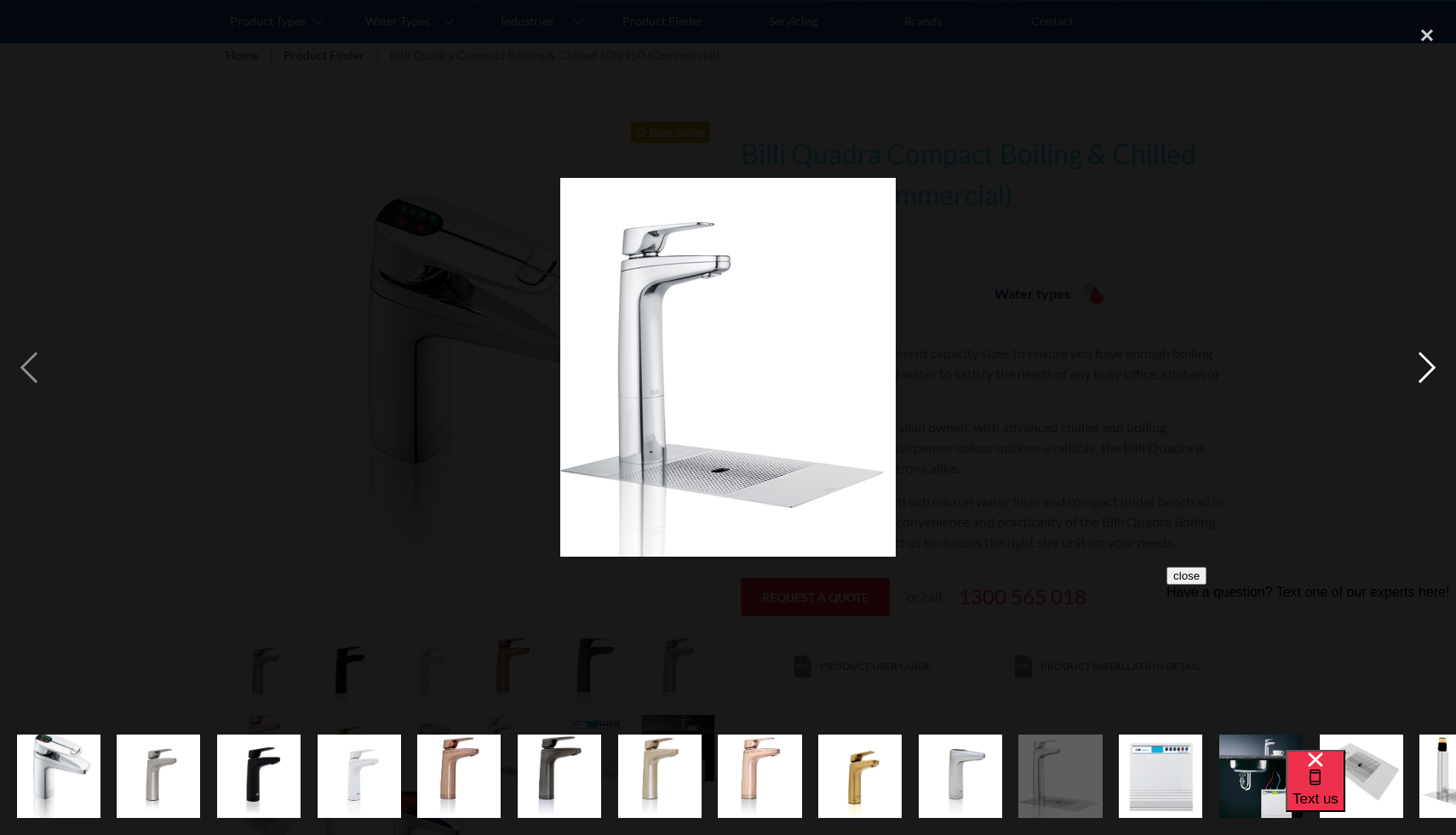
click at [1420, 365] on div "next image" at bounding box center [1426, 367] width 57 height 701
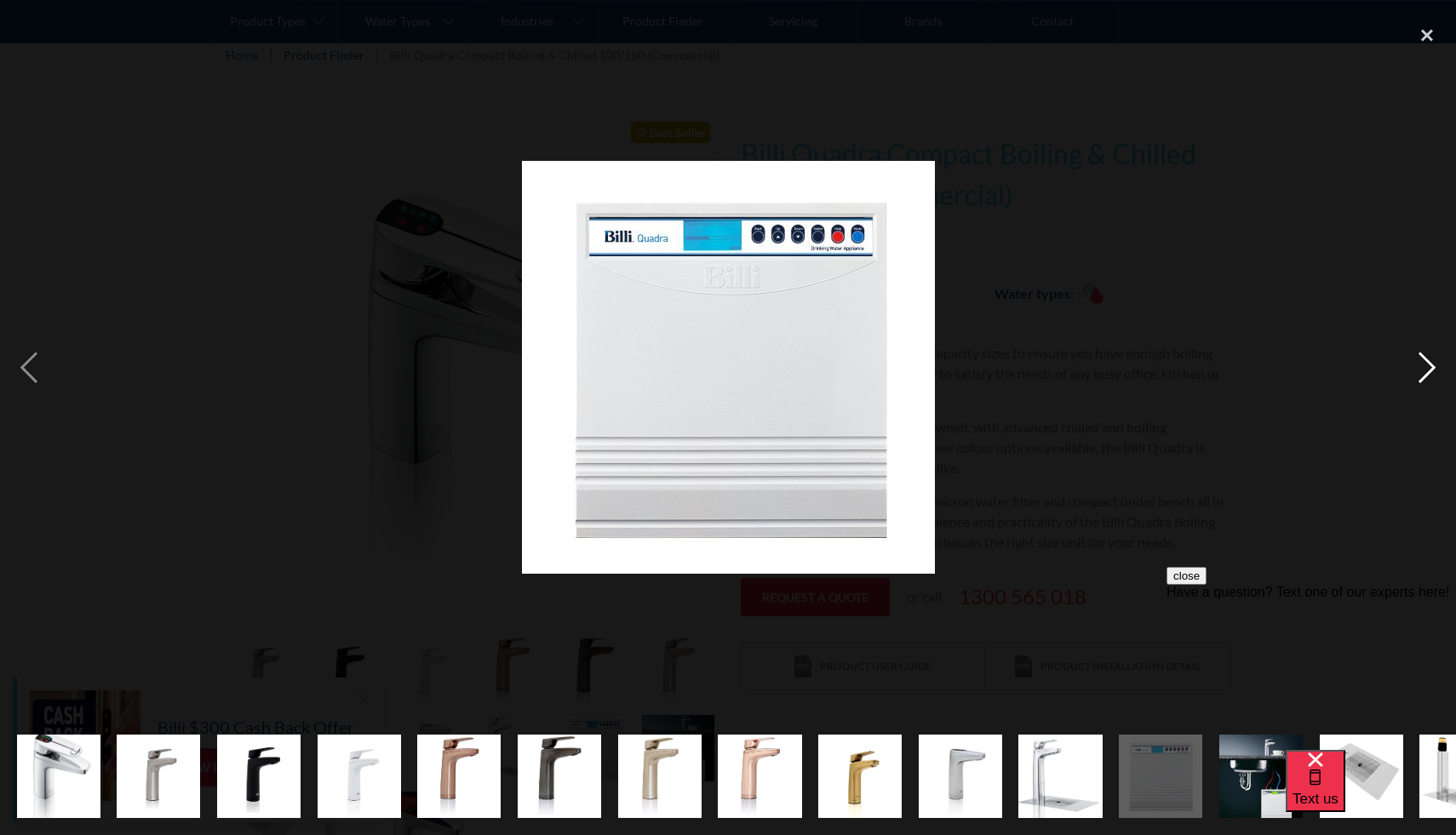
click at [1420, 365] on div "next image" at bounding box center [1426, 367] width 57 height 701
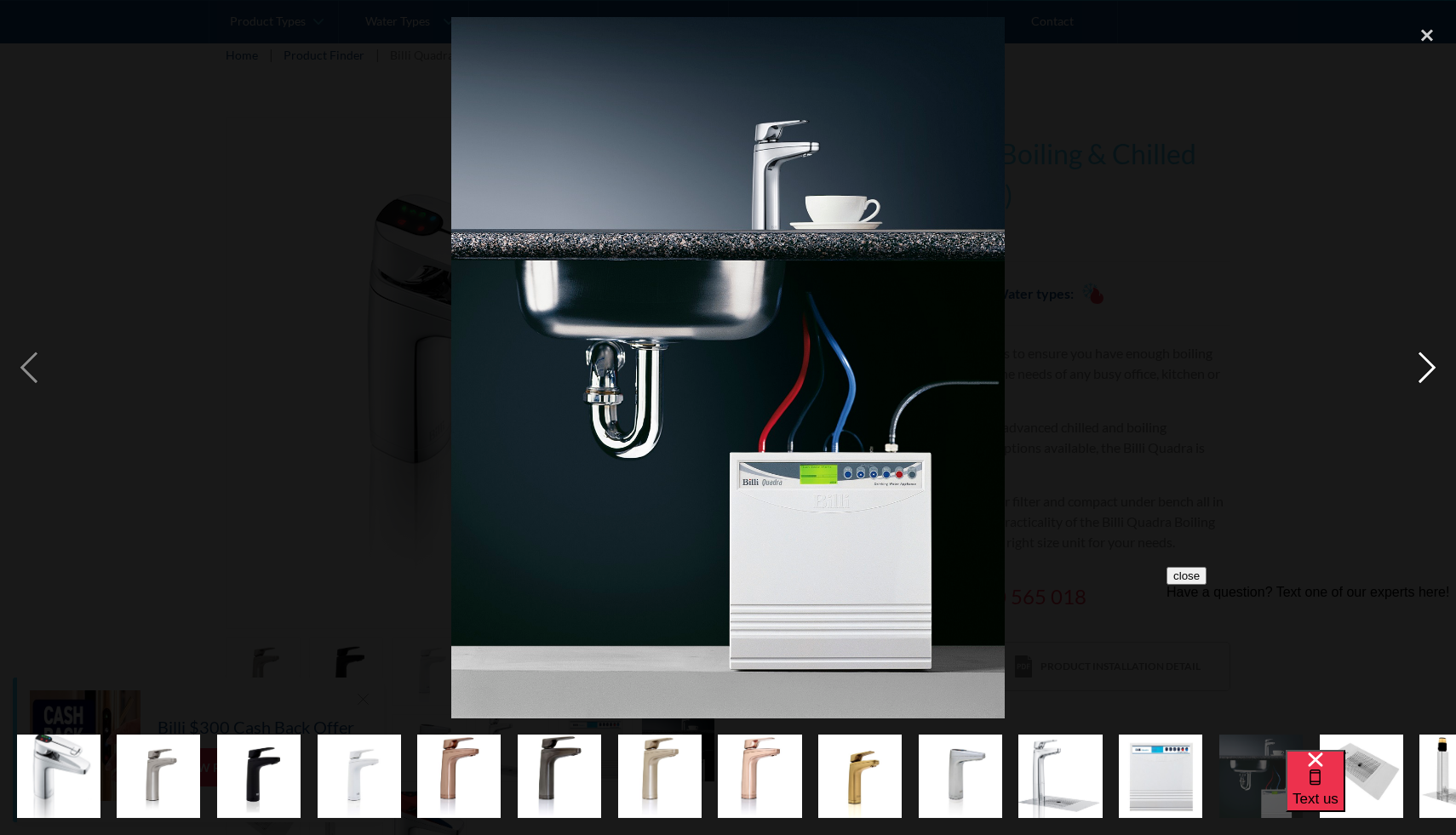
click at [1420, 365] on div "next image" at bounding box center [1426, 367] width 57 height 701
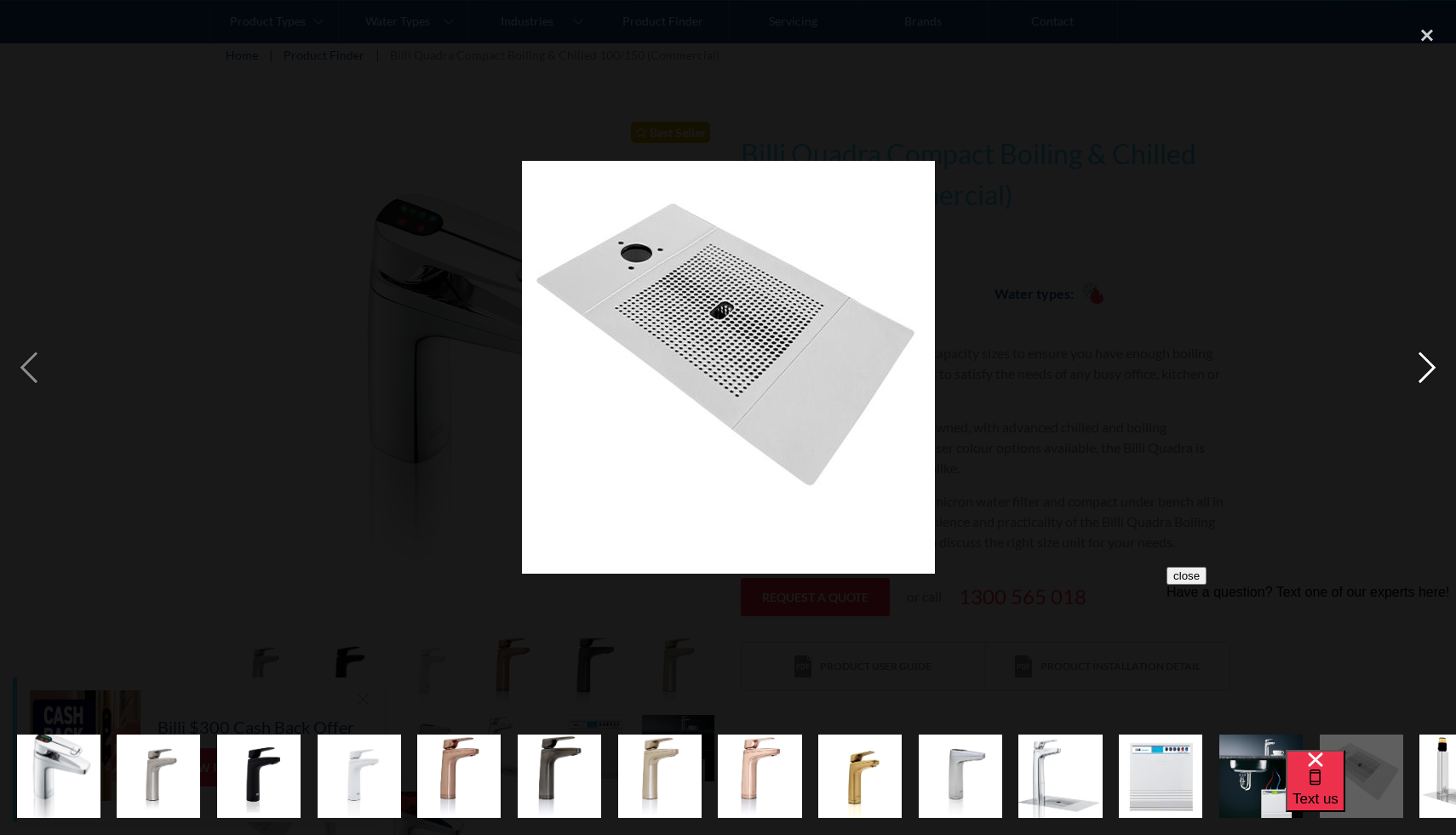
click at [1420, 365] on div "next image" at bounding box center [1426, 367] width 57 height 701
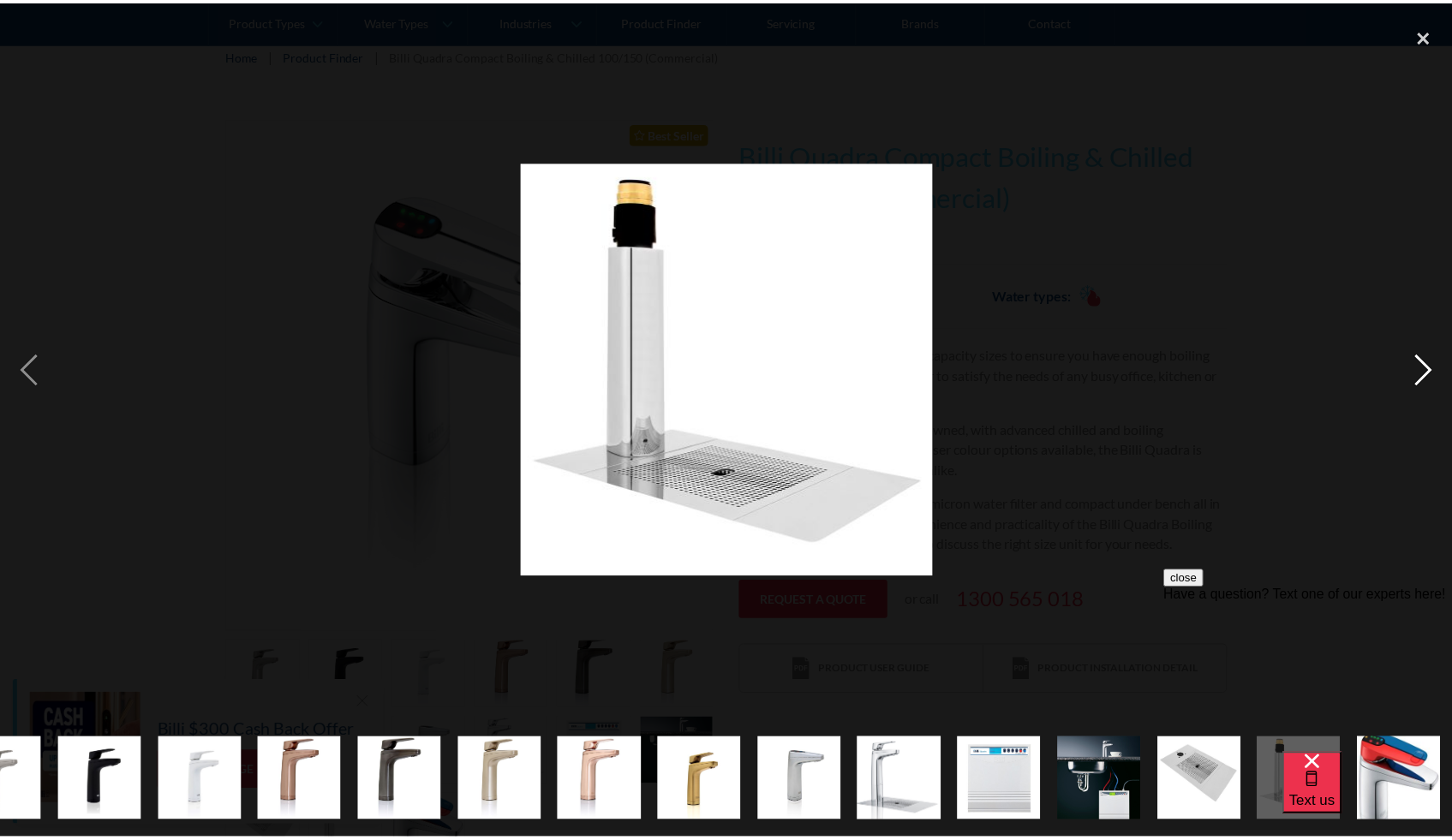
scroll to position [0, 165]
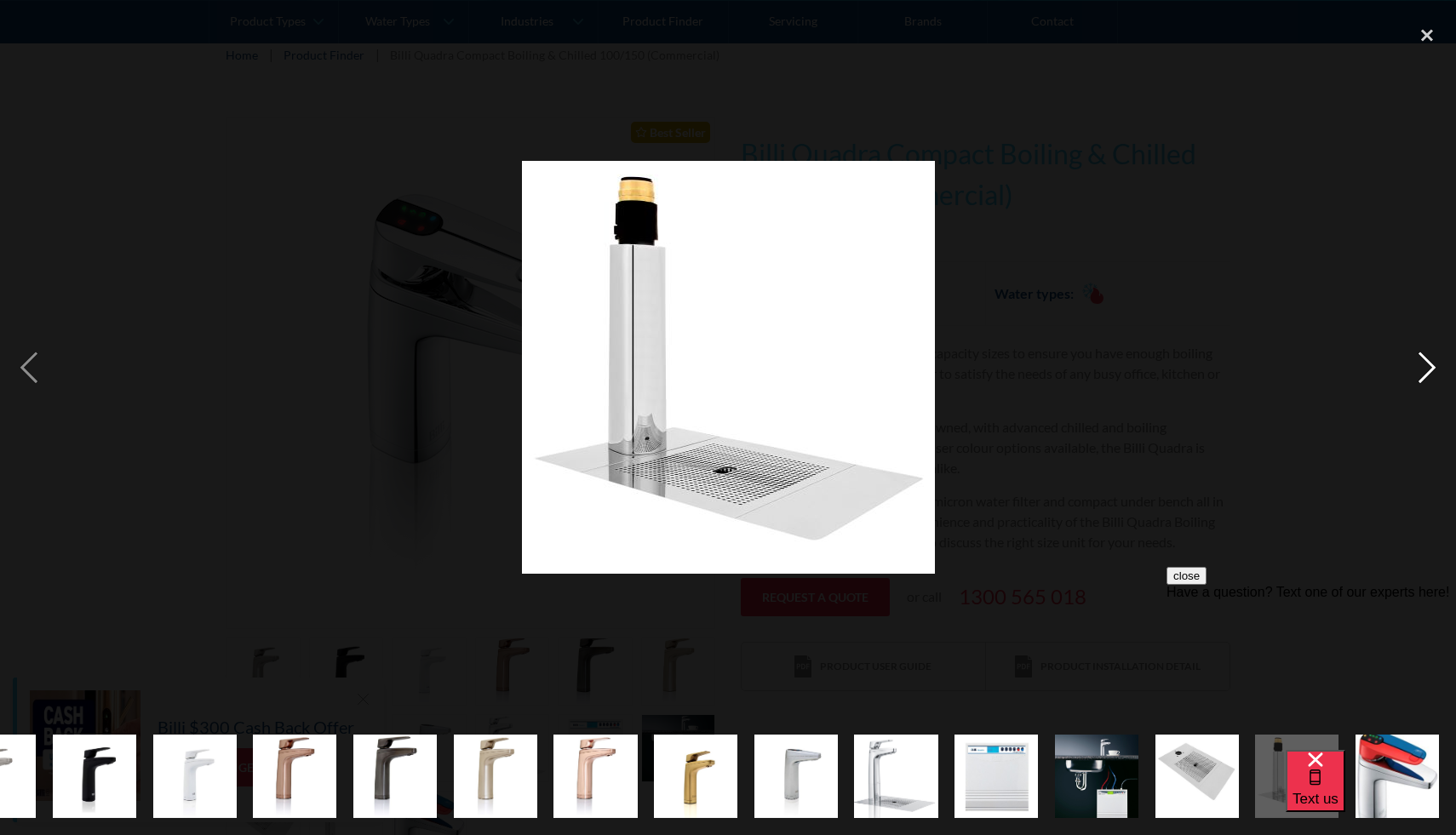
click at [1420, 365] on div "next image" at bounding box center [1426, 367] width 57 height 701
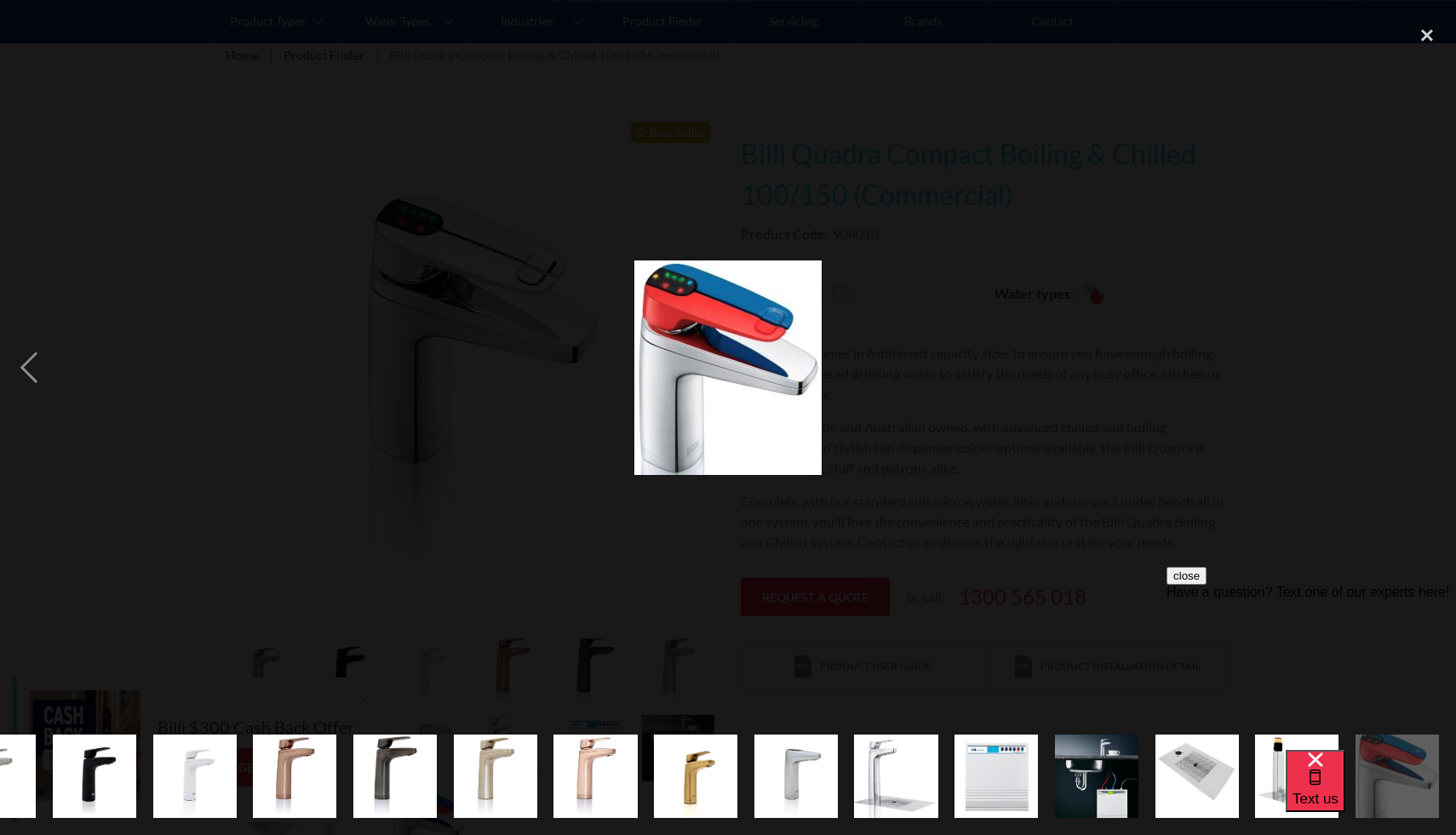
click at [1420, 365] on div "next image" at bounding box center [1426, 367] width 57 height 701
click at [1412, 34] on div "close lightbox" at bounding box center [1426, 36] width 57 height 38
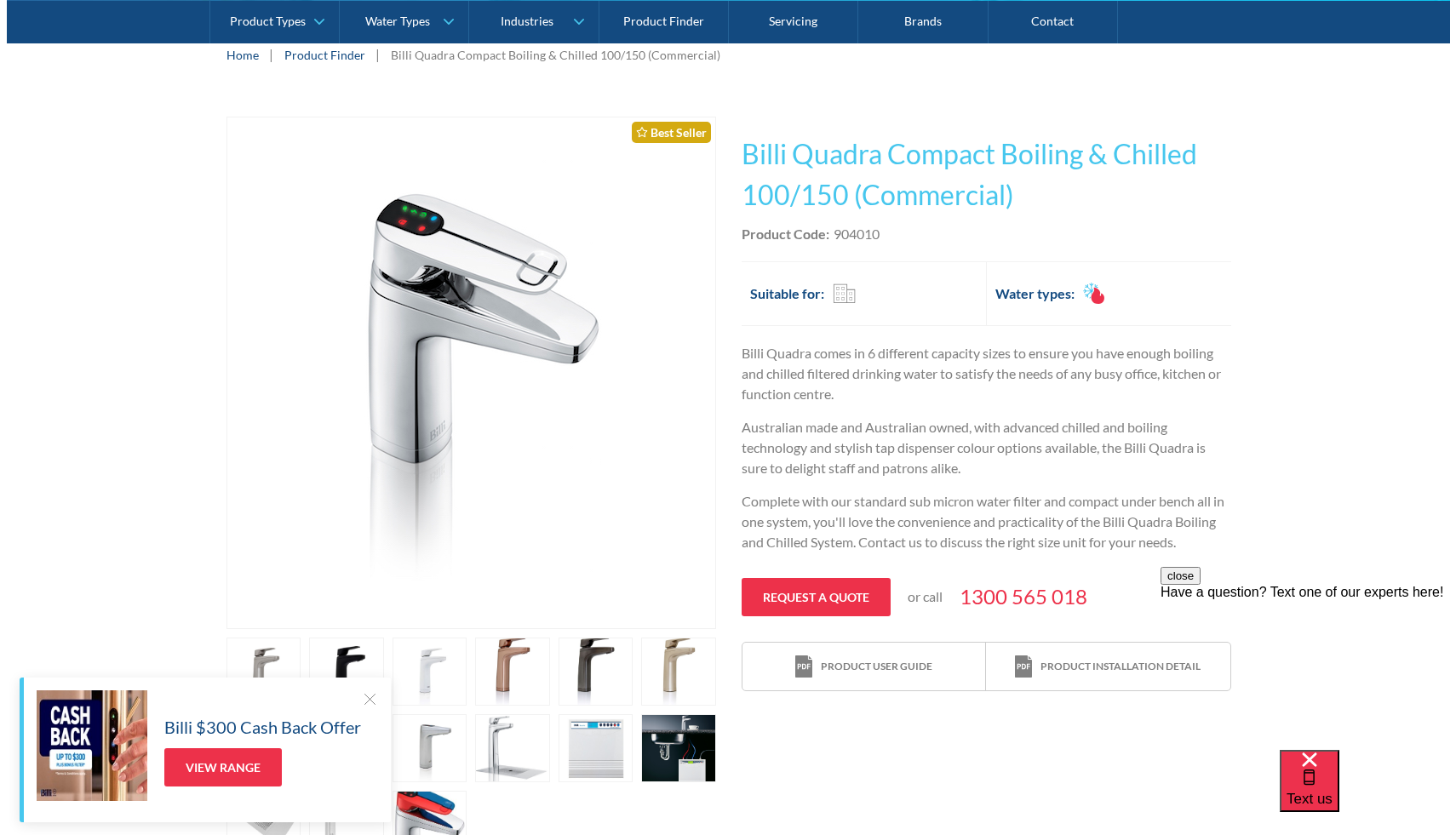
scroll to position [0, 0]
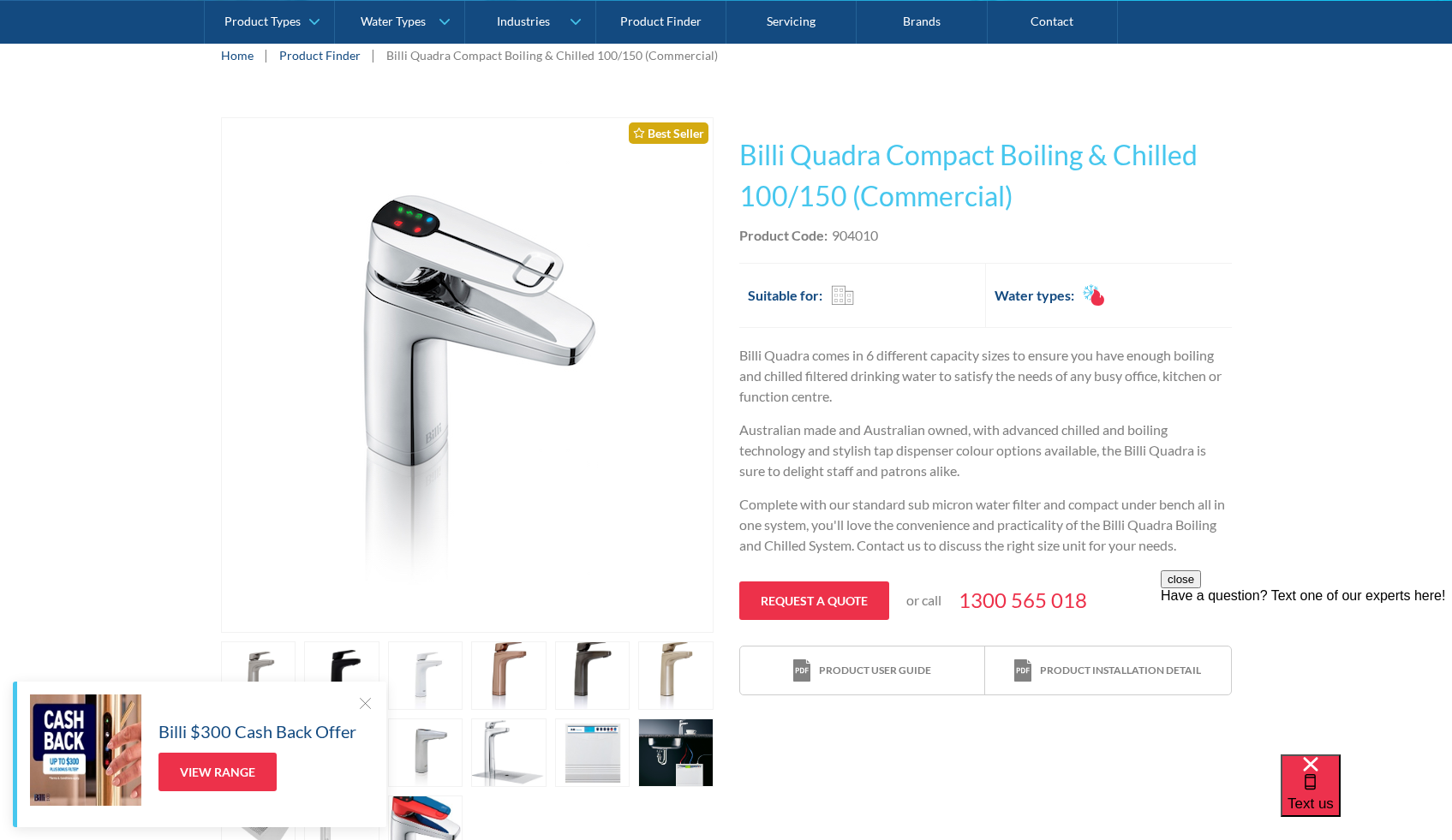
click at [366, 700] on div at bounding box center [364, 702] width 17 height 17
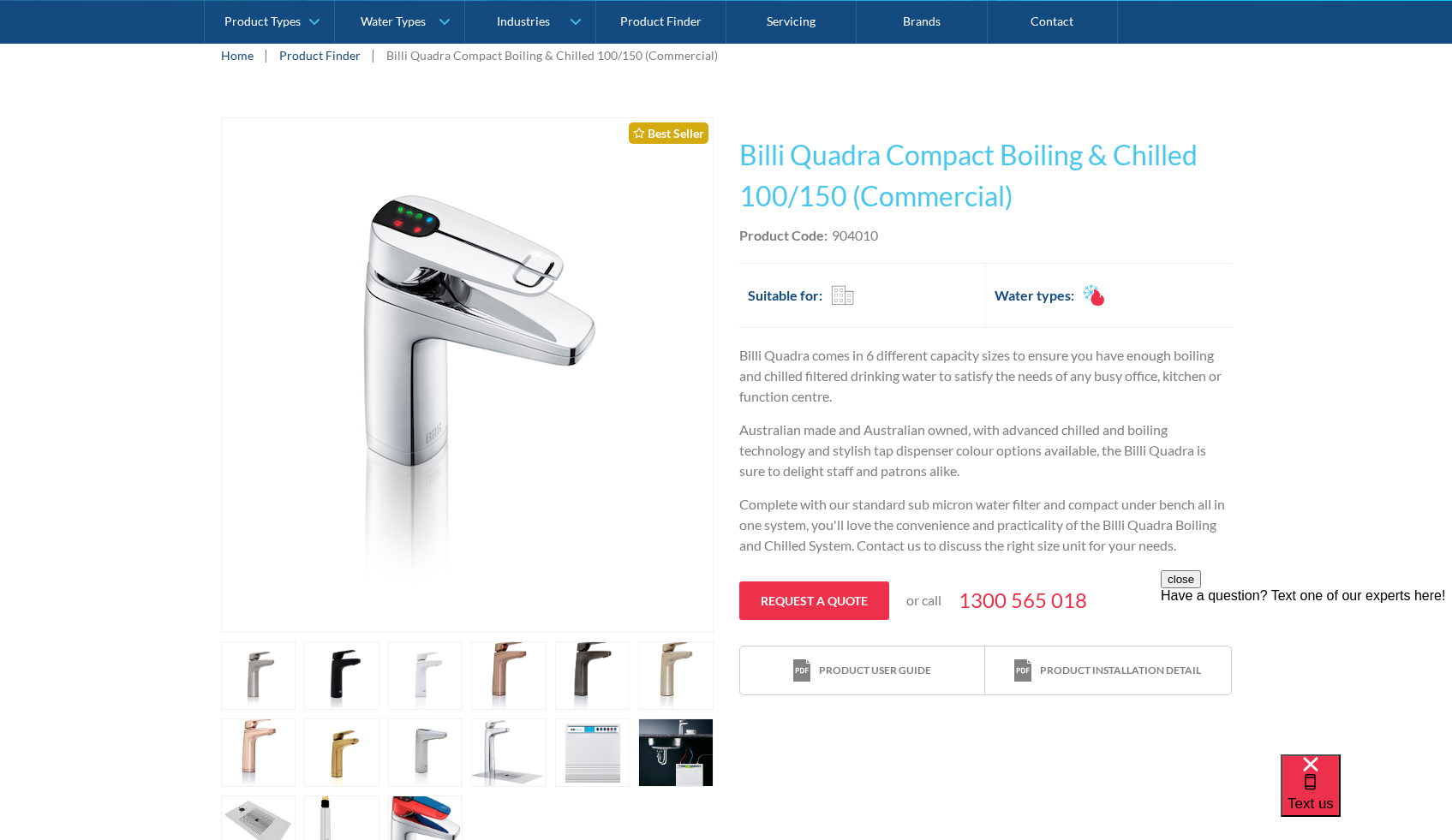
click at [271, 672] on link "open lightbox" at bounding box center [259, 676] width 76 height 69
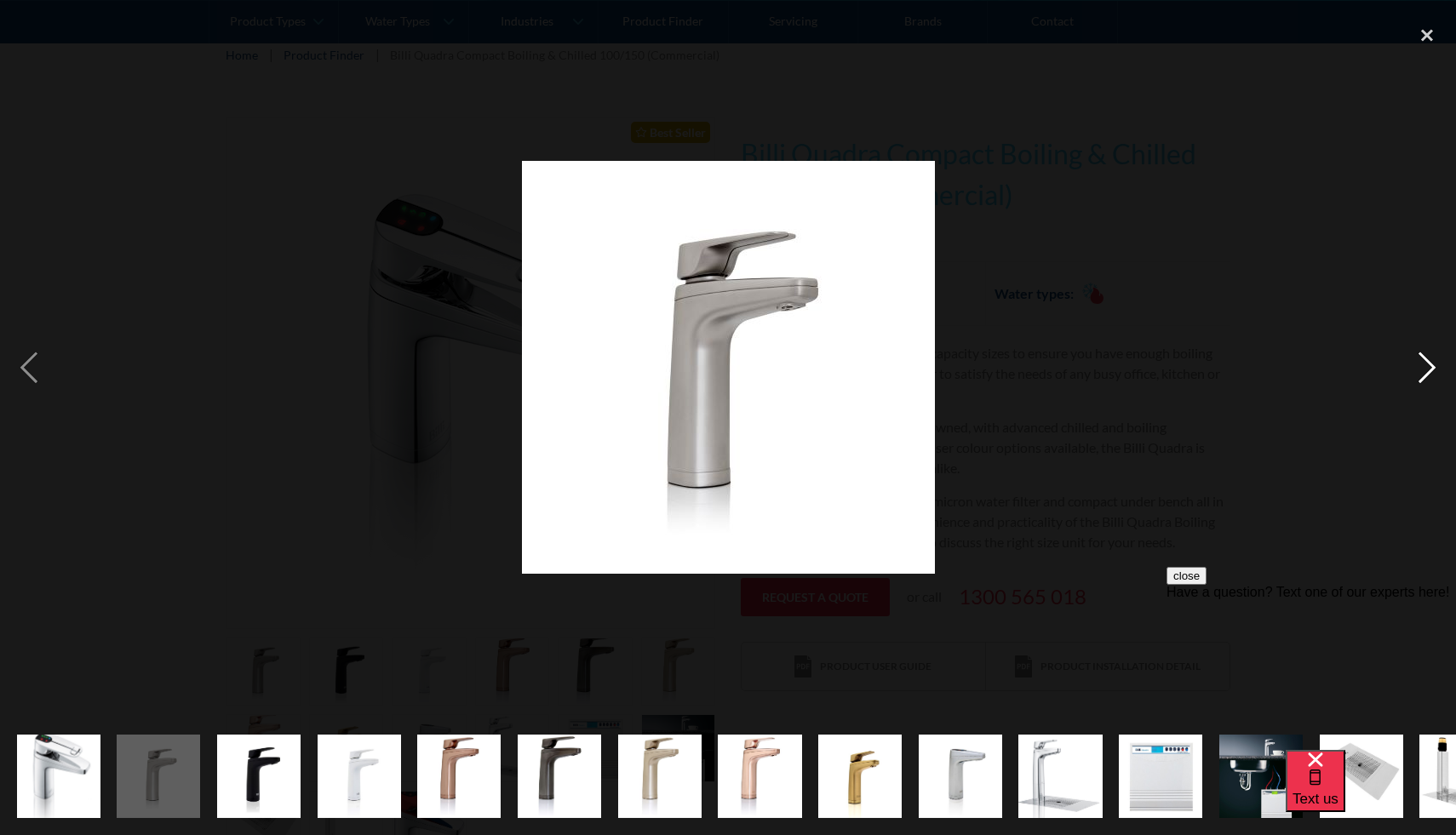
click at [1421, 362] on div "next image" at bounding box center [1426, 367] width 57 height 701
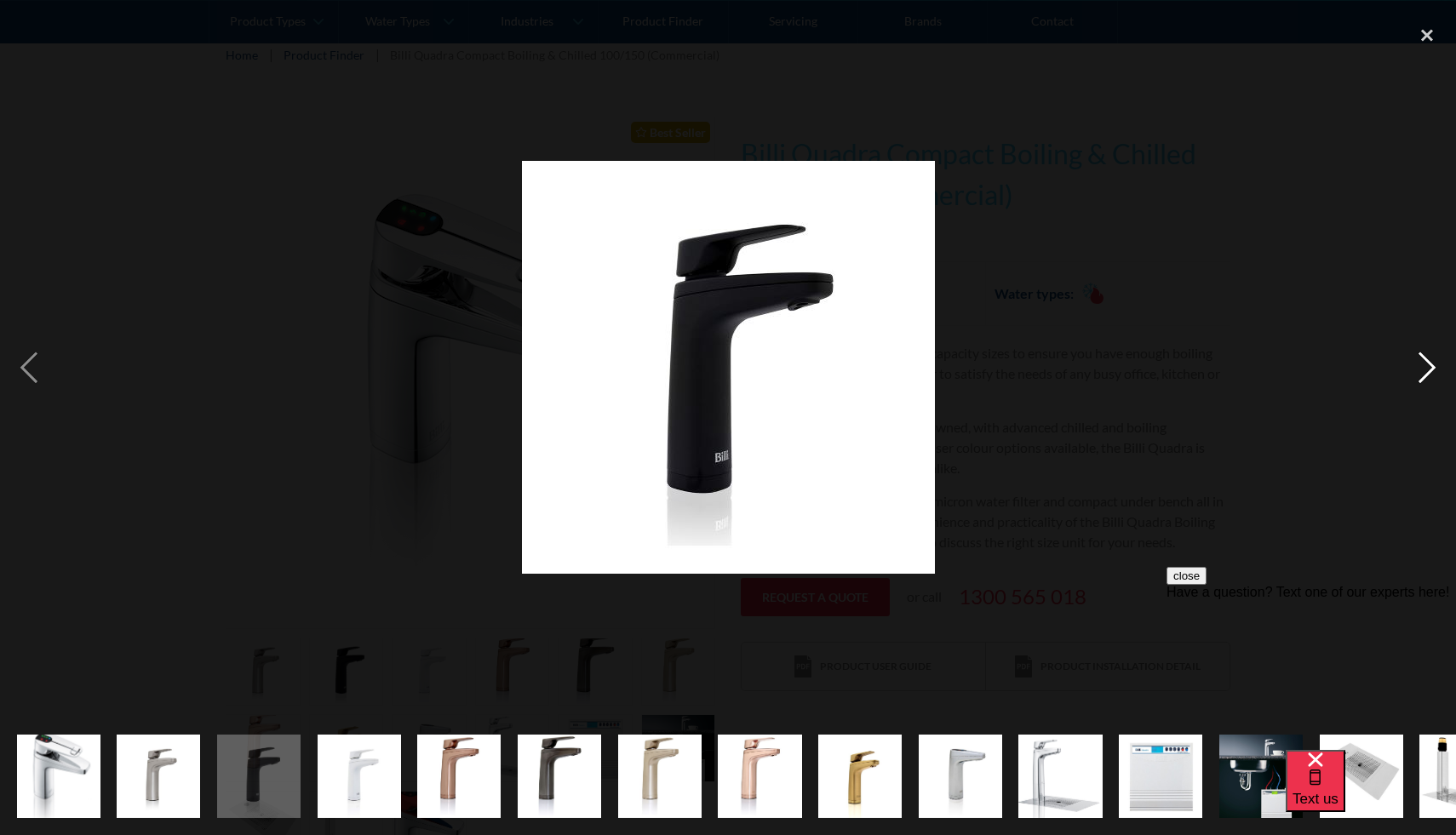
click at [1422, 365] on div "next image" at bounding box center [1426, 367] width 57 height 701
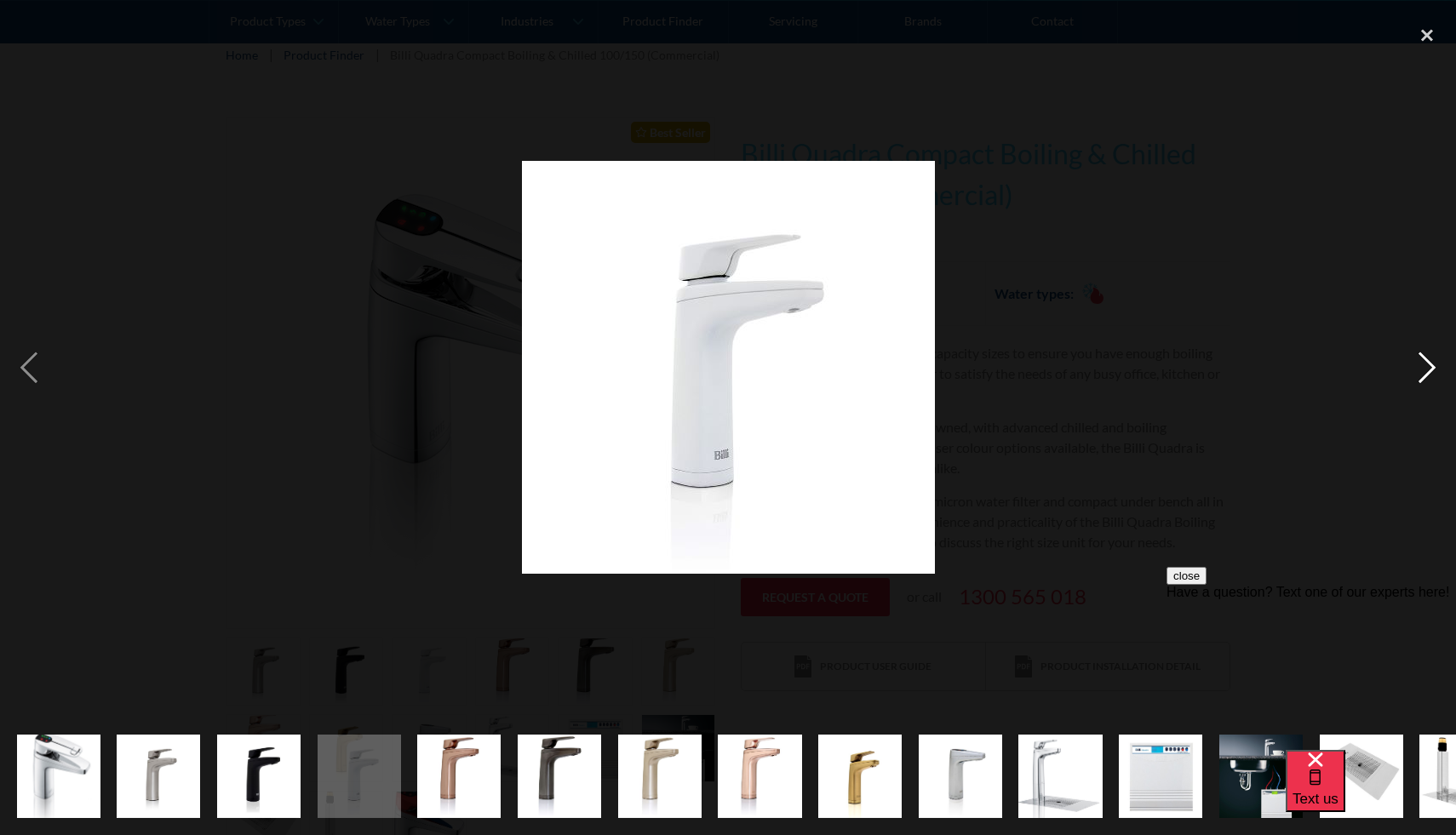
click at [1422, 365] on div "next image" at bounding box center [1426, 367] width 57 height 701
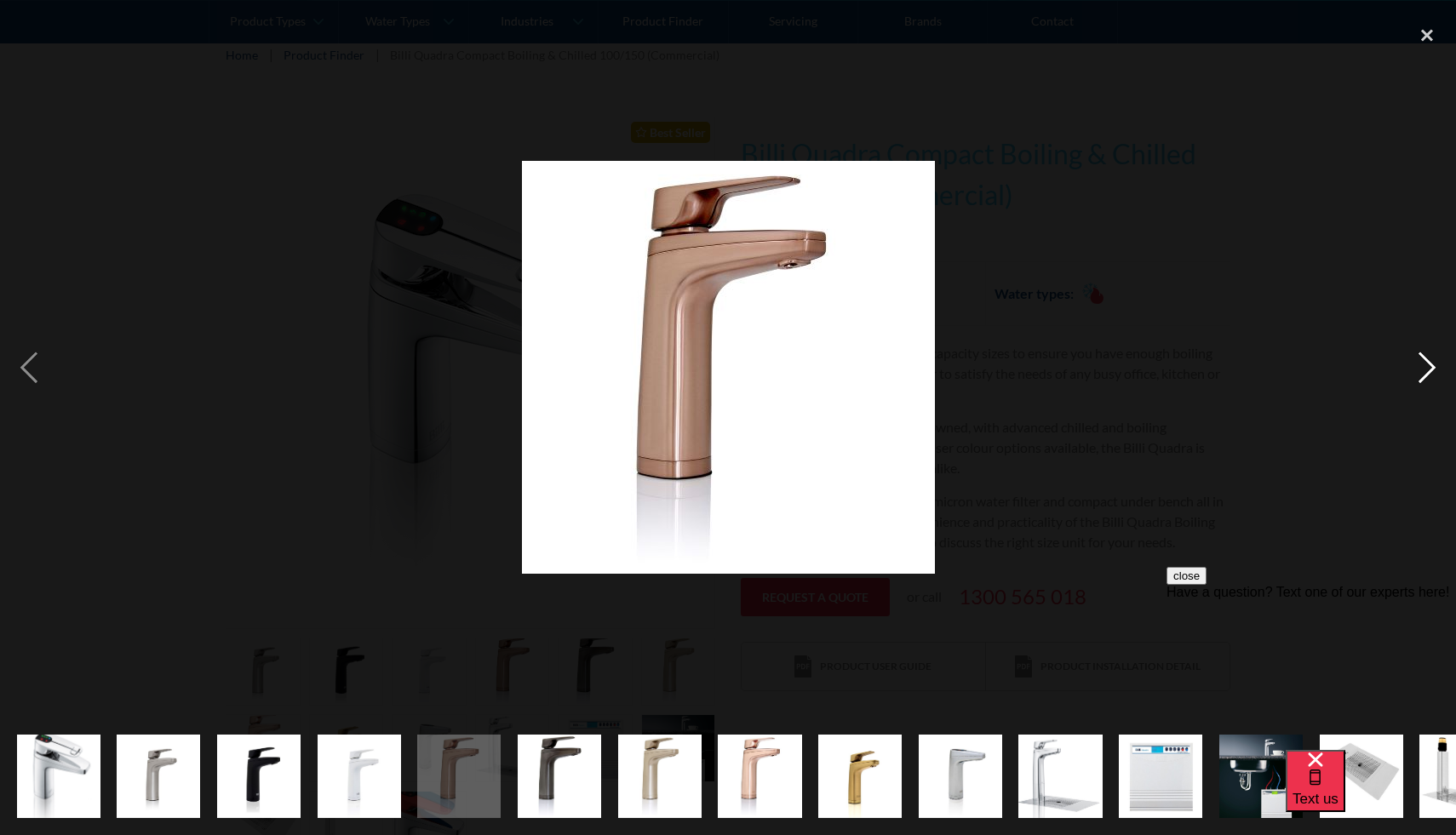
click at [1422, 365] on div "next image" at bounding box center [1426, 367] width 57 height 701
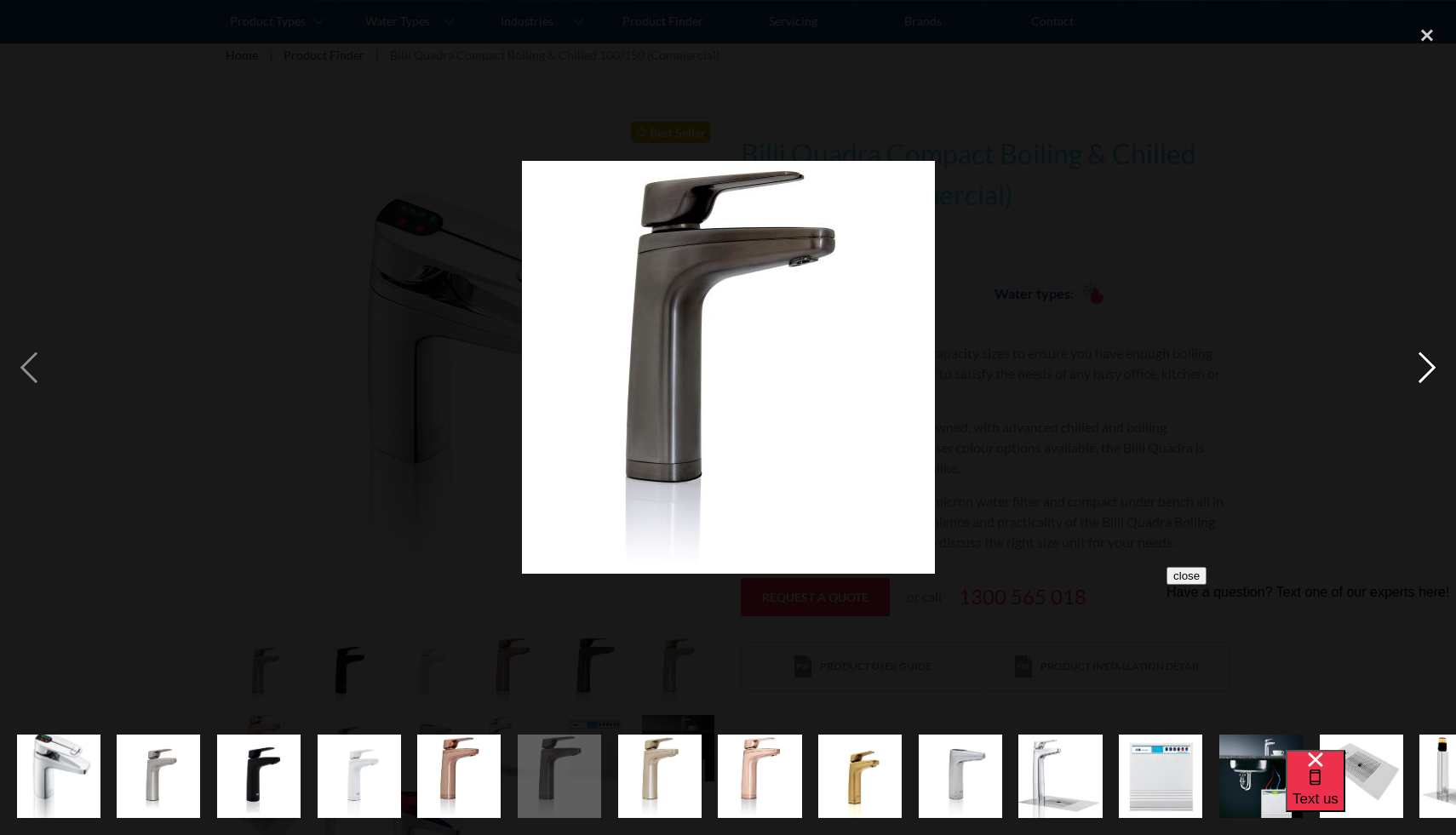
click at [1422, 365] on div "next image" at bounding box center [1426, 367] width 57 height 701
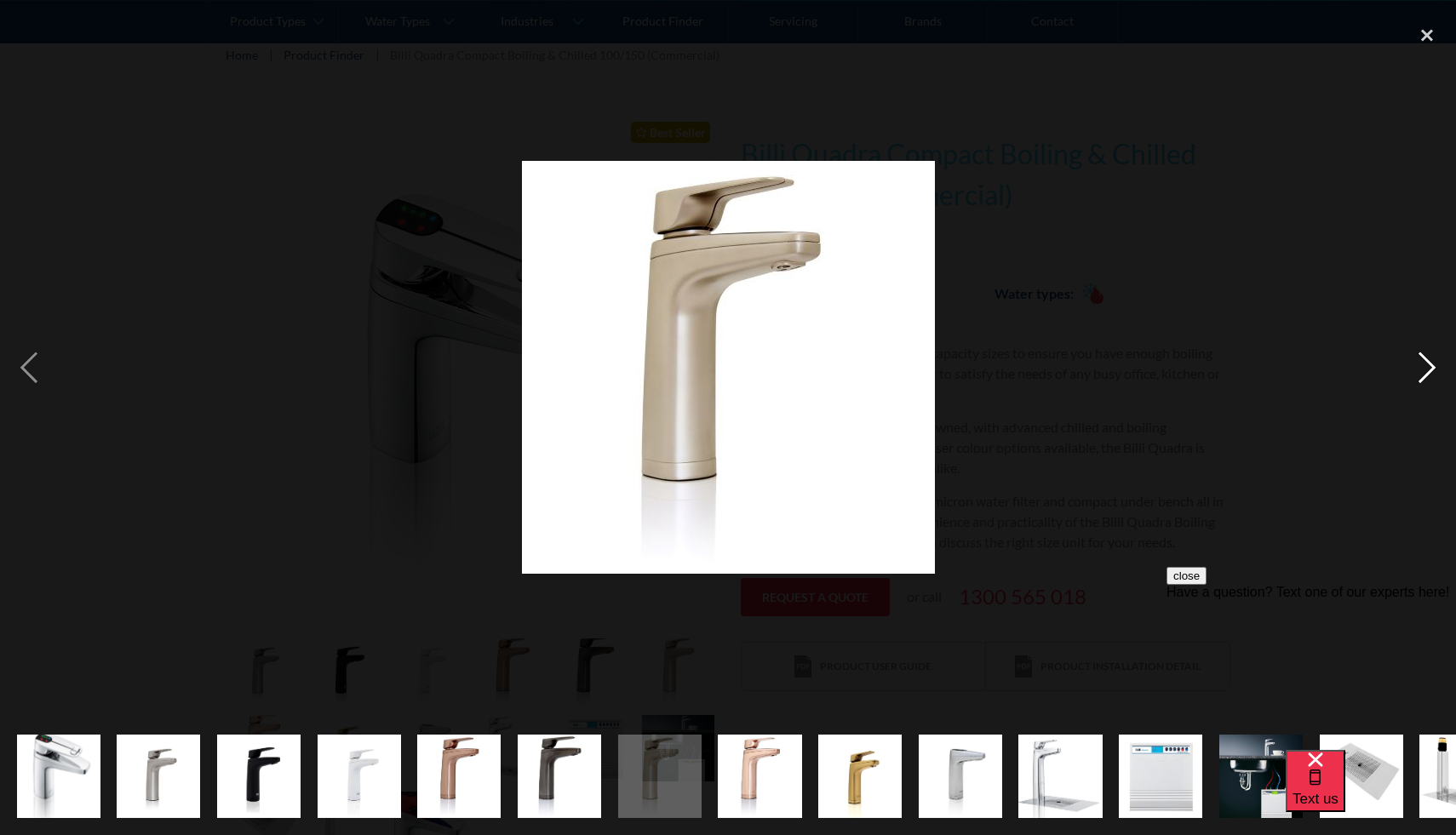
click at [1422, 365] on div "next image" at bounding box center [1426, 367] width 57 height 701
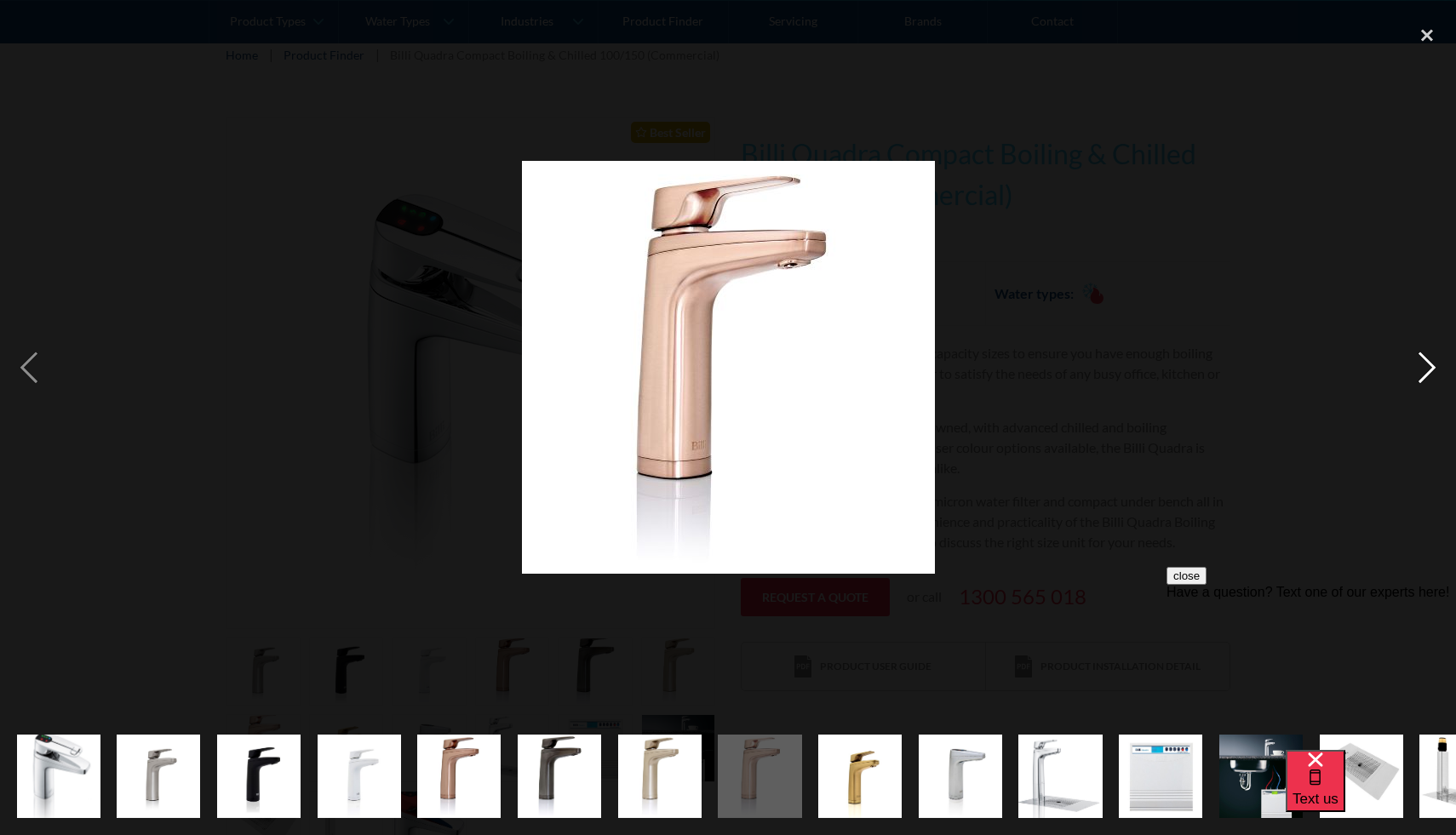
click at [1422, 365] on div "next image" at bounding box center [1426, 367] width 57 height 701
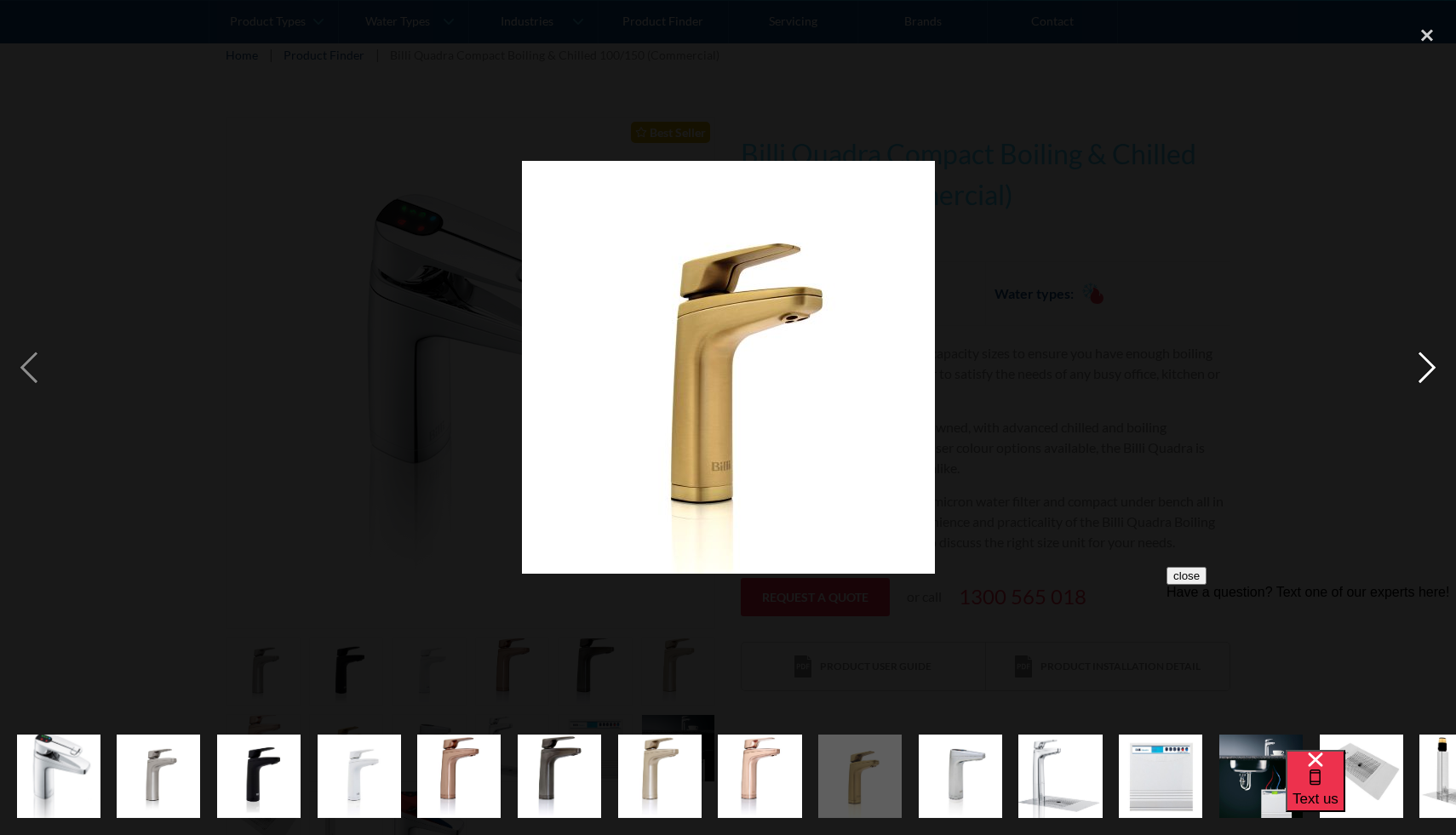
click at [1422, 365] on div "next image" at bounding box center [1426, 367] width 57 height 701
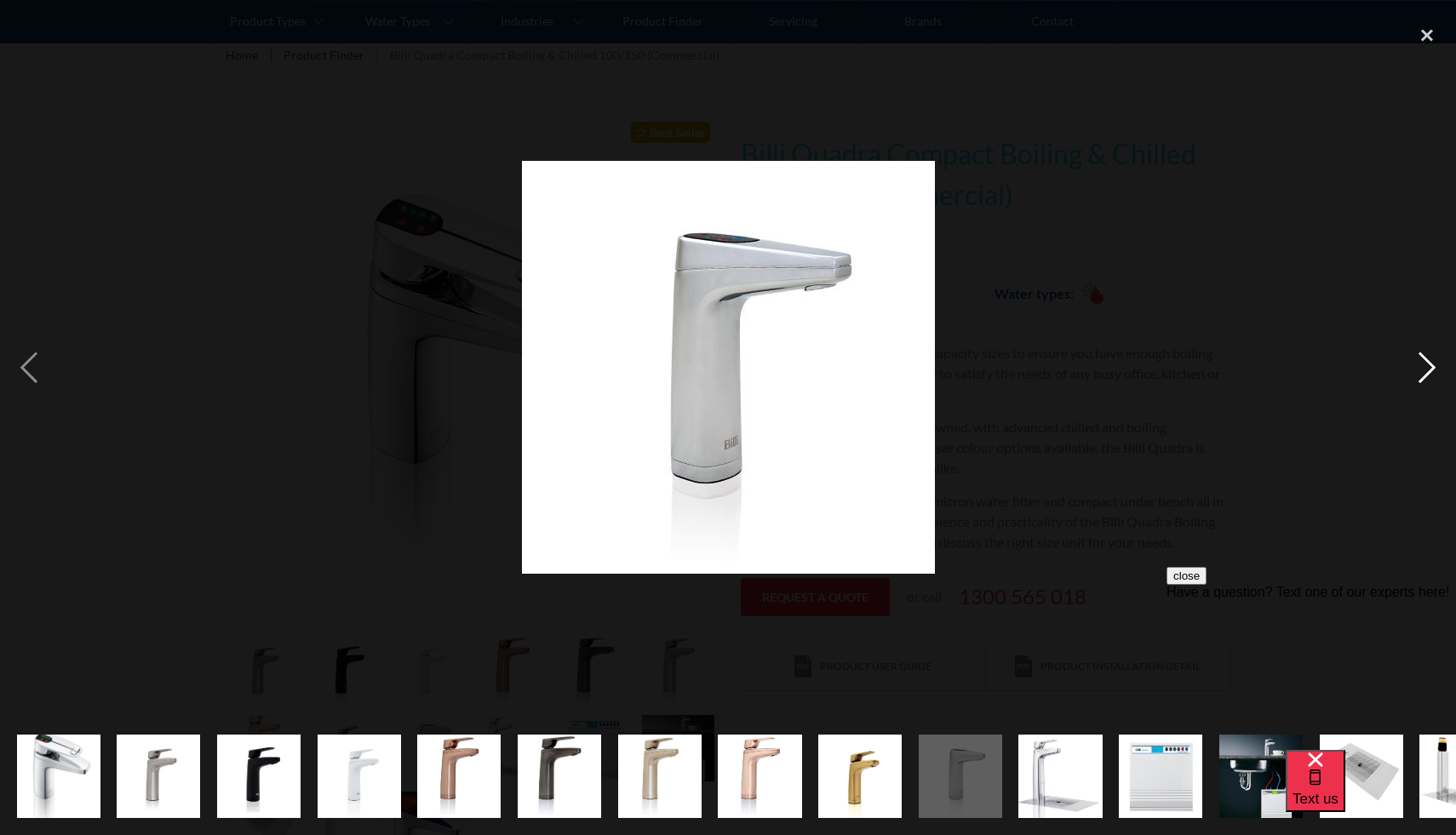
click at [1428, 364] on div "next image" at bounding box center [1426, 367] width 57 height 701
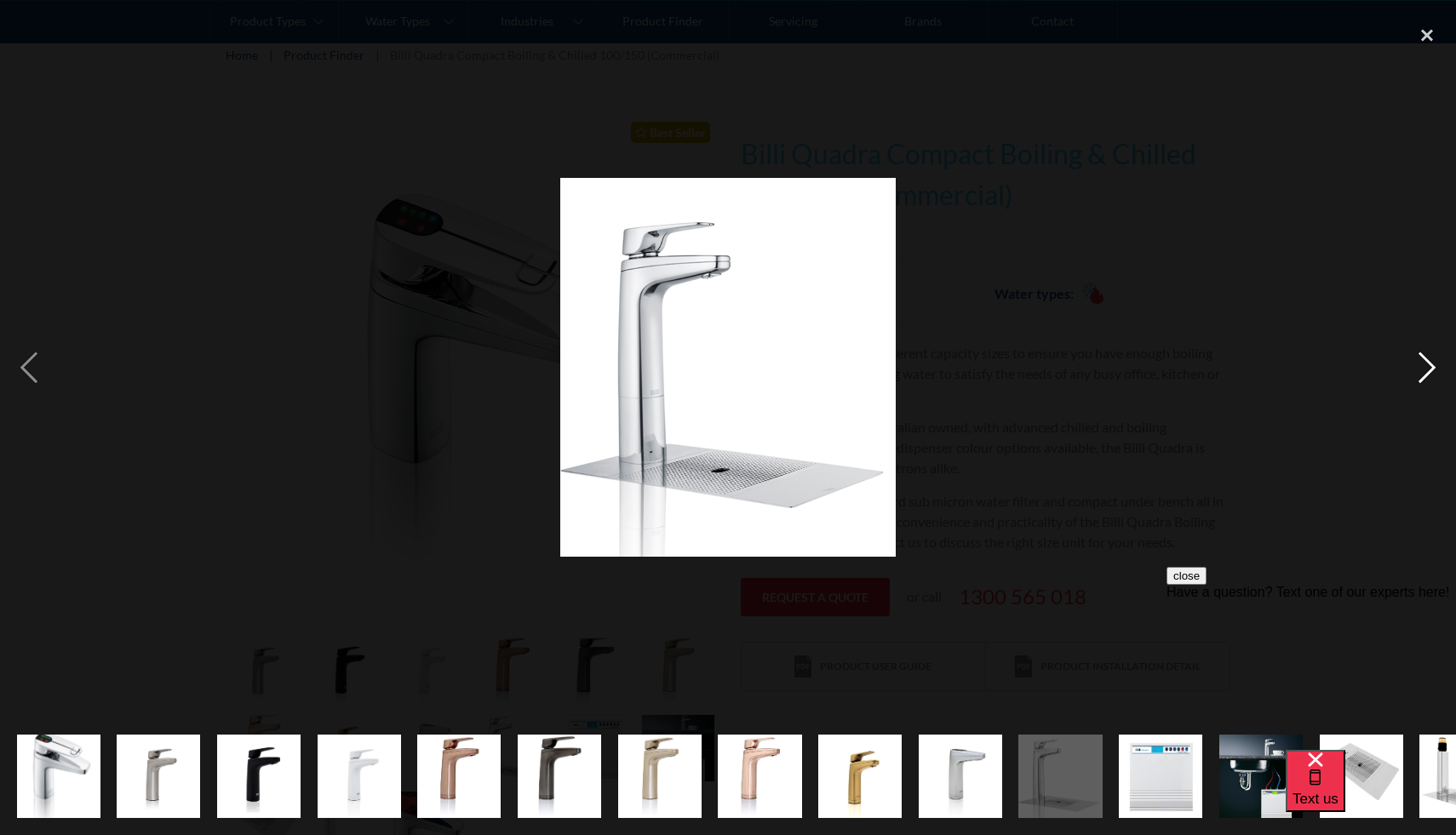
click at [1442, 365] on div "next image" at bounding box center [1426, 367] width 57 height 701
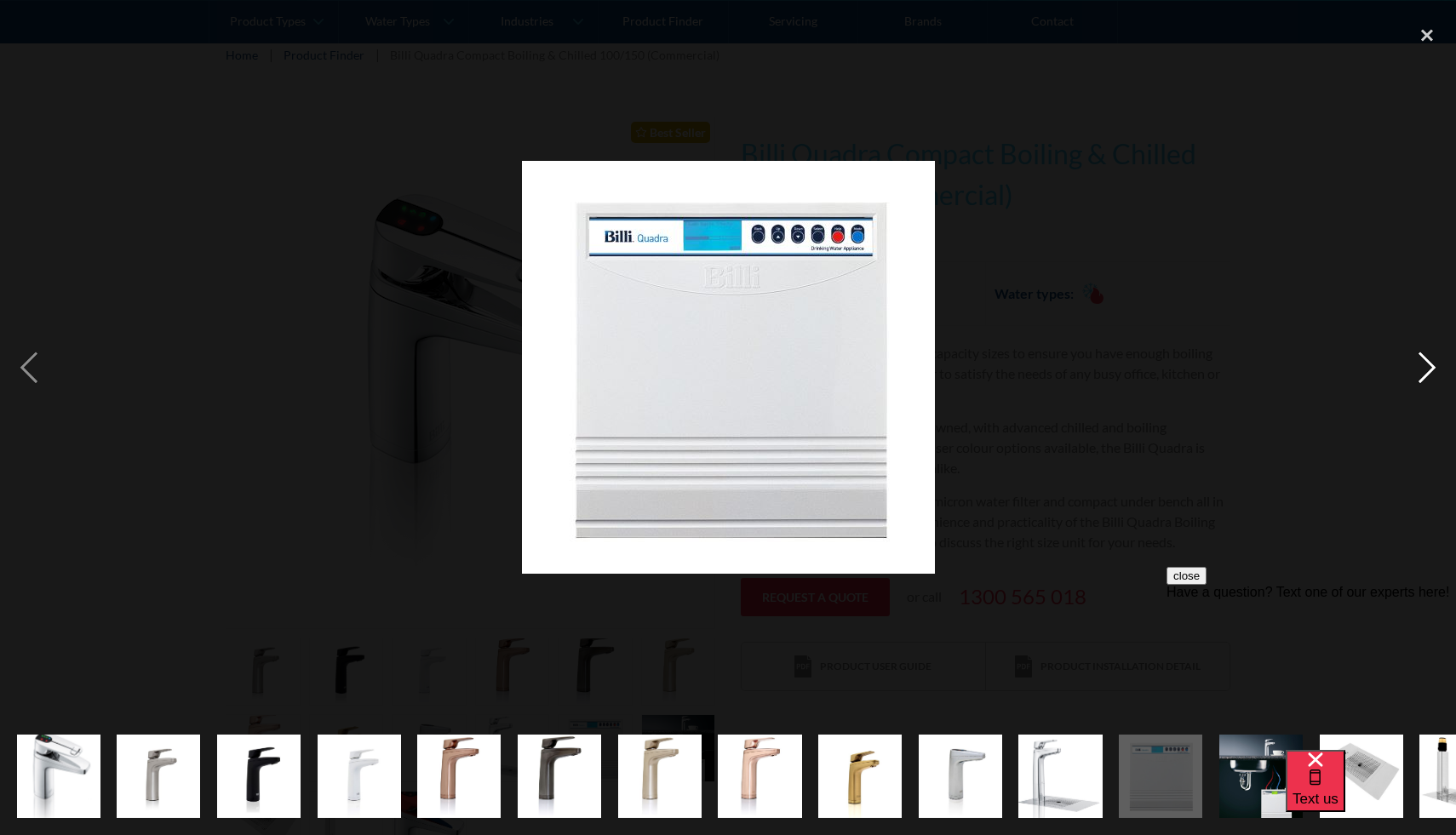
click at [1442, 365] on div "next image" at bounding box center [1426, 367] width 57 height 701
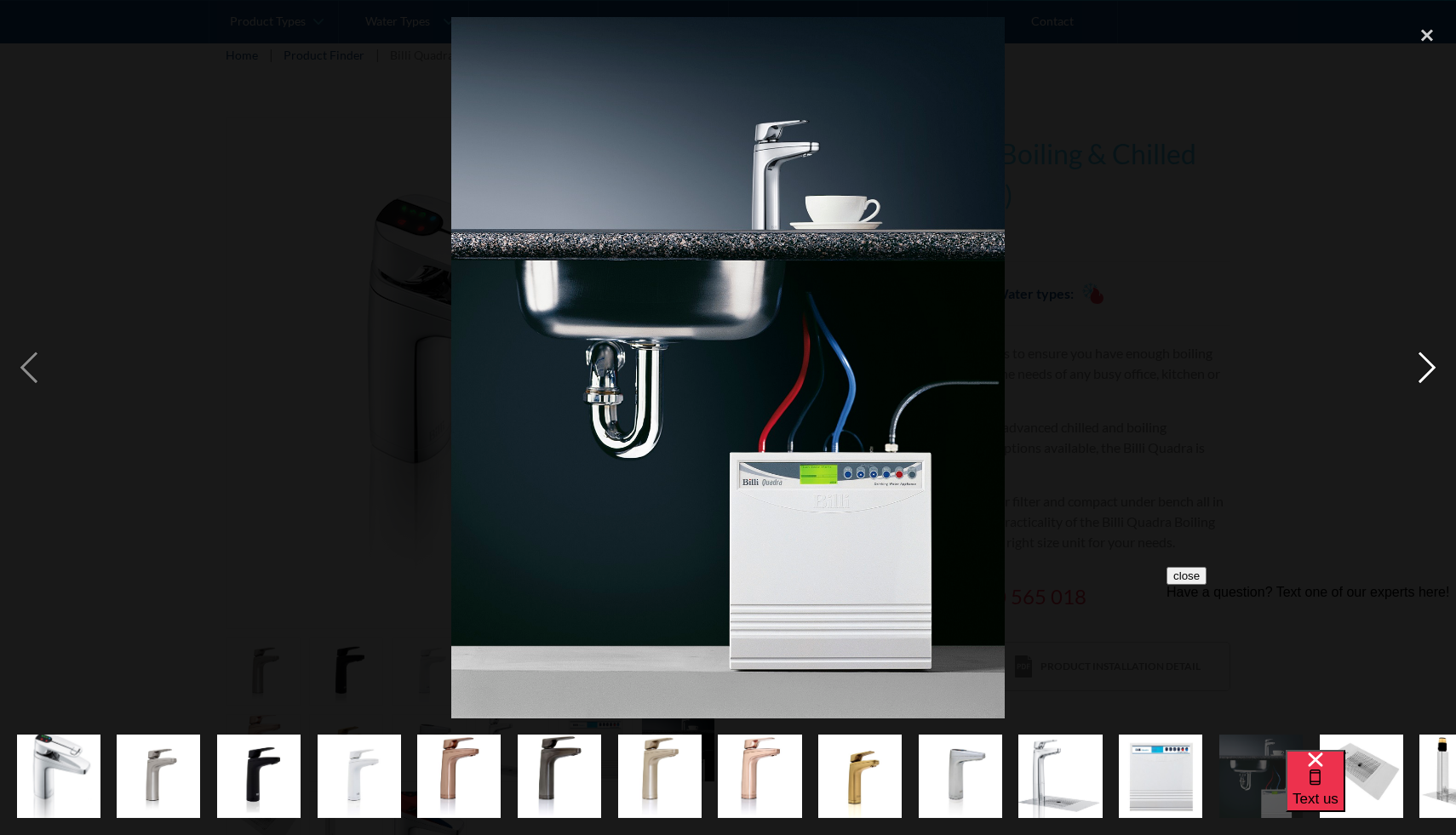
click at [1435, 366] on div "next image" at bounding box center [1426, 367] width 57 height 701
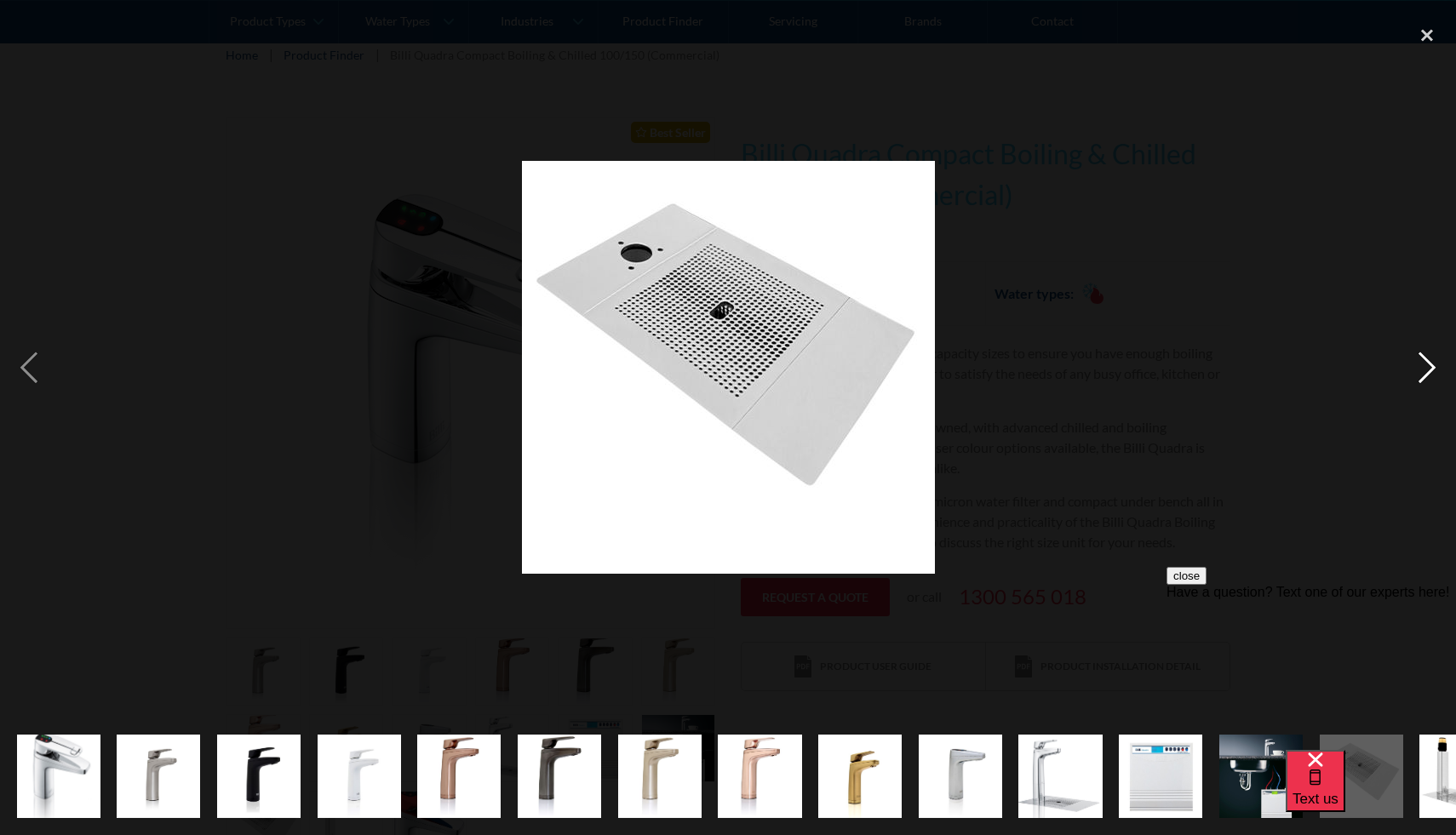
click at [1435, 366] on div "next image" at bounding box center [1426, 367] width 57 height 701
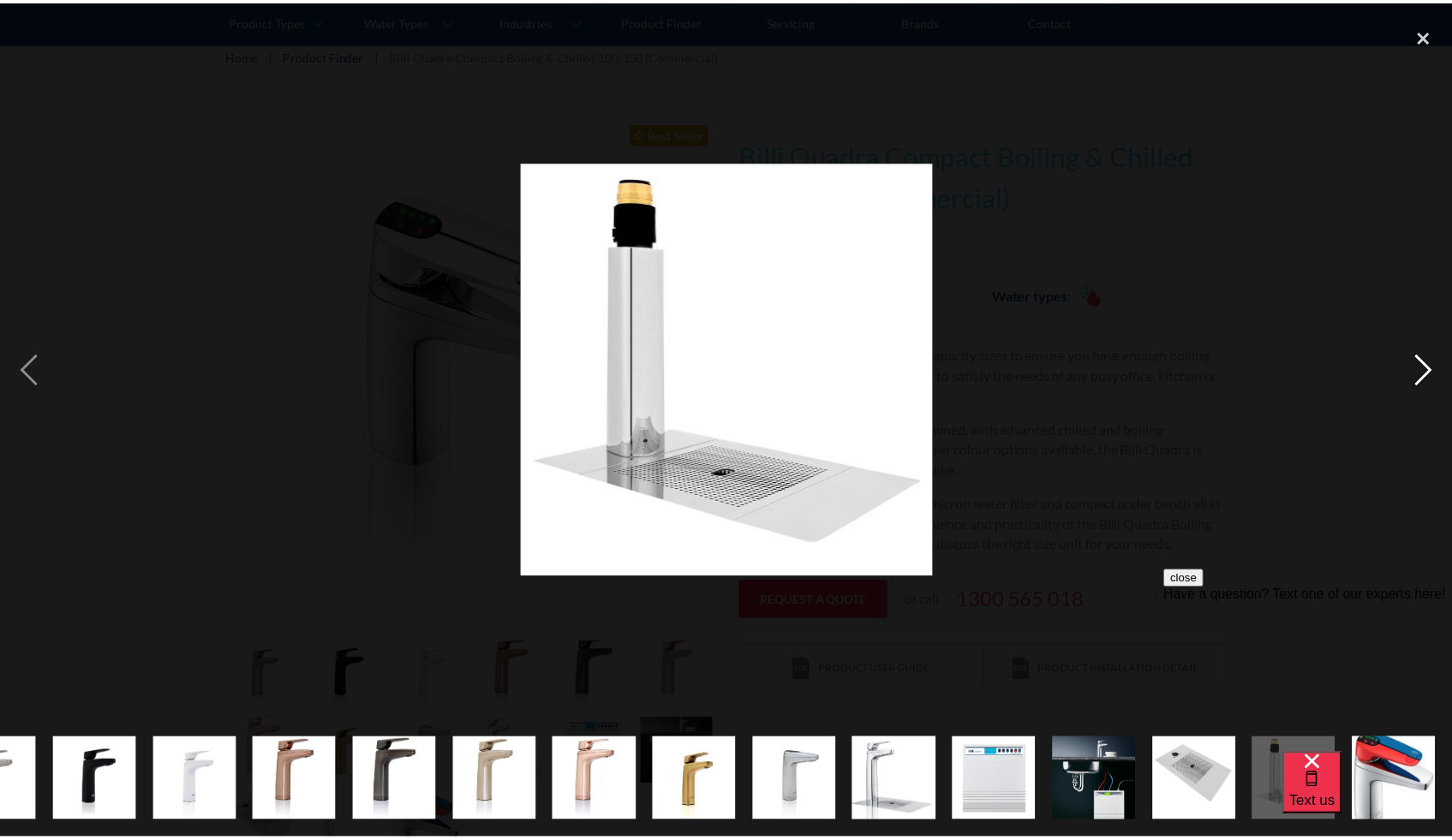
scroll to position [0, 165]
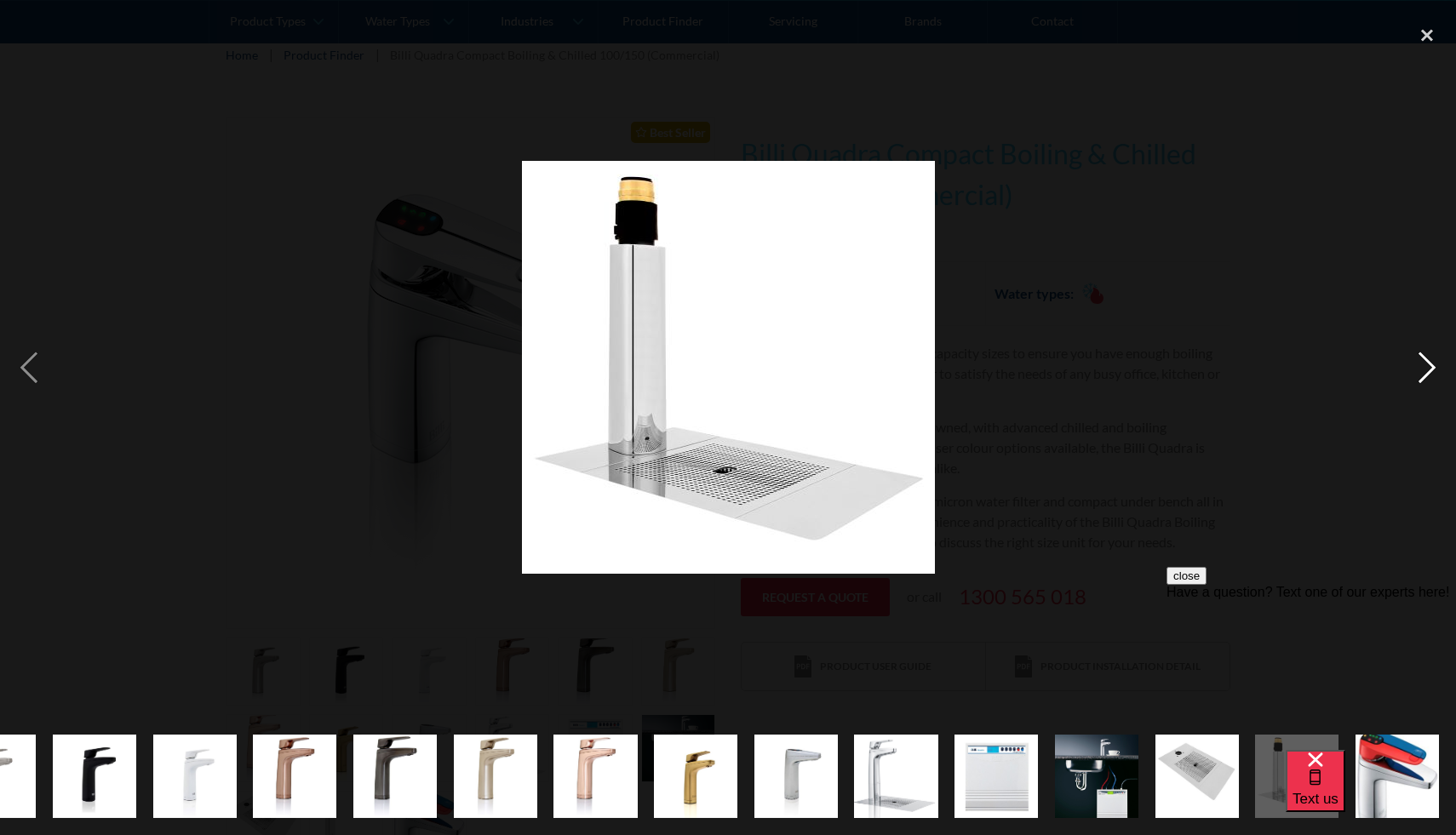
click at [1436, 368] on div "next image" at bounding box center [1426, 367] width 57 height 701
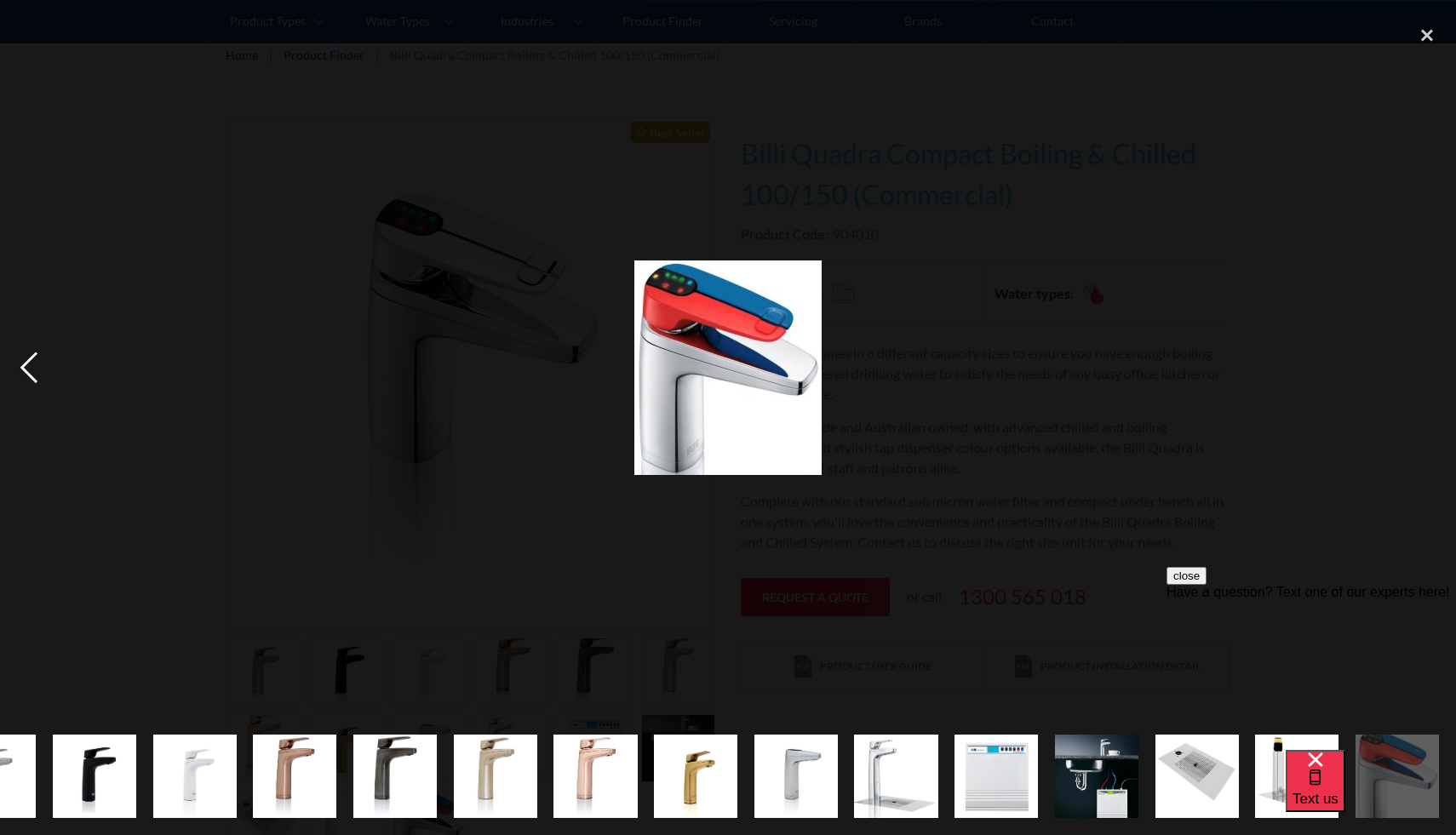
click at [31, 374] on div "previous image" at bounding box center [29, 367] width 57 height 701
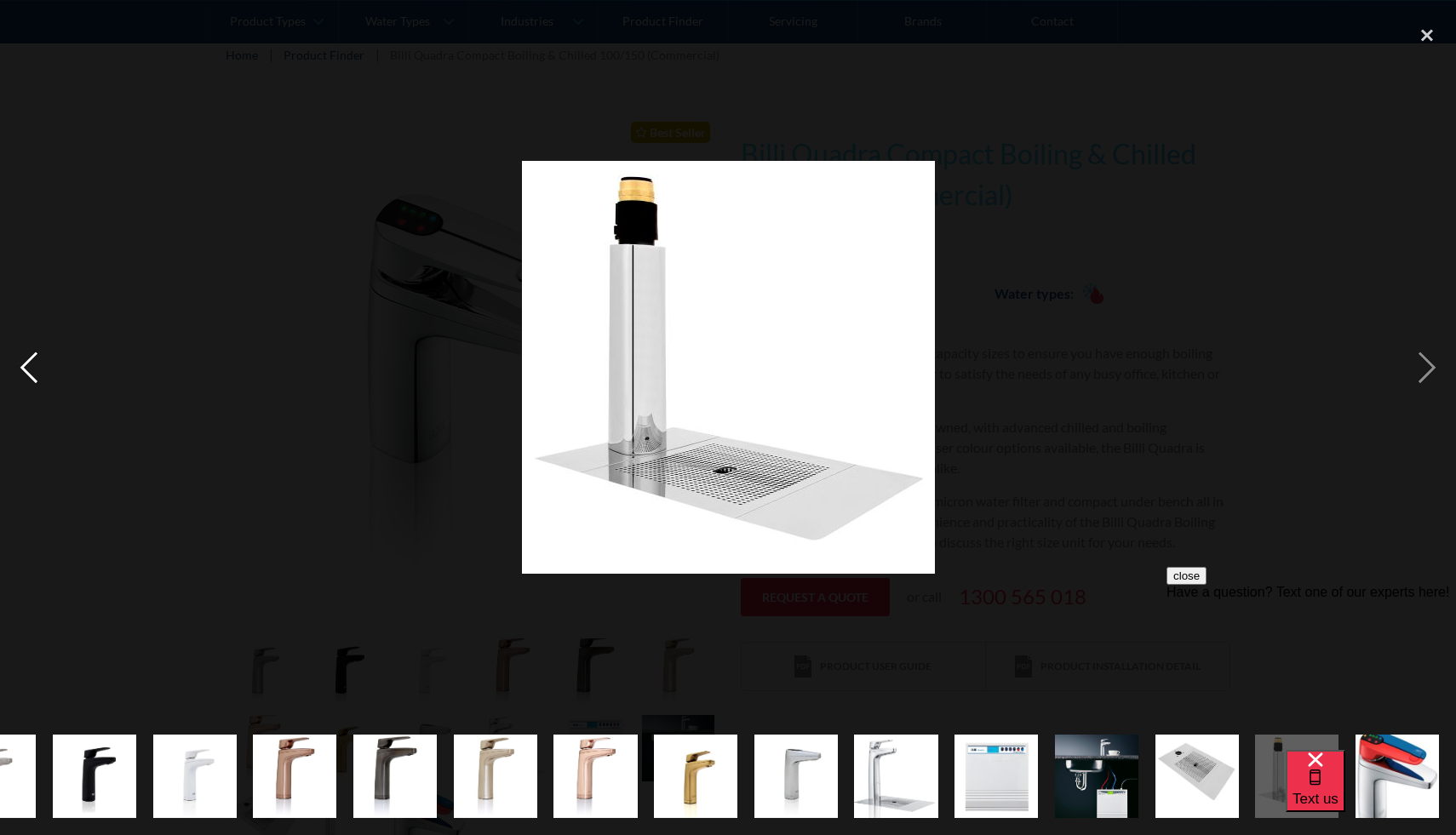
click at [31, 375] on div "previous image" at bounding box center [29, 367] width 57 height 701
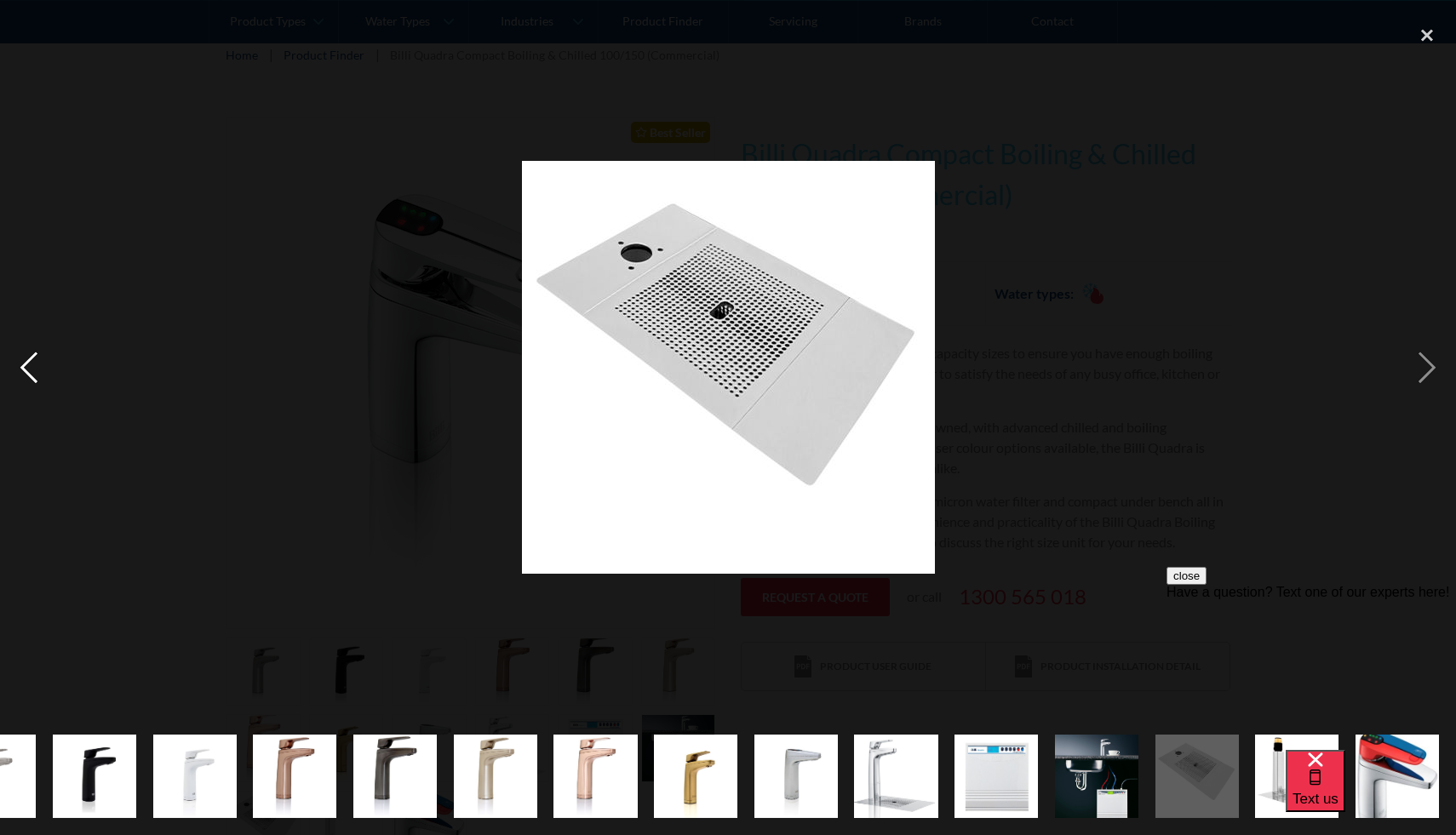
click at [30, 375] on div "previous image" at bounding box center [29, 367] width 57 height 701
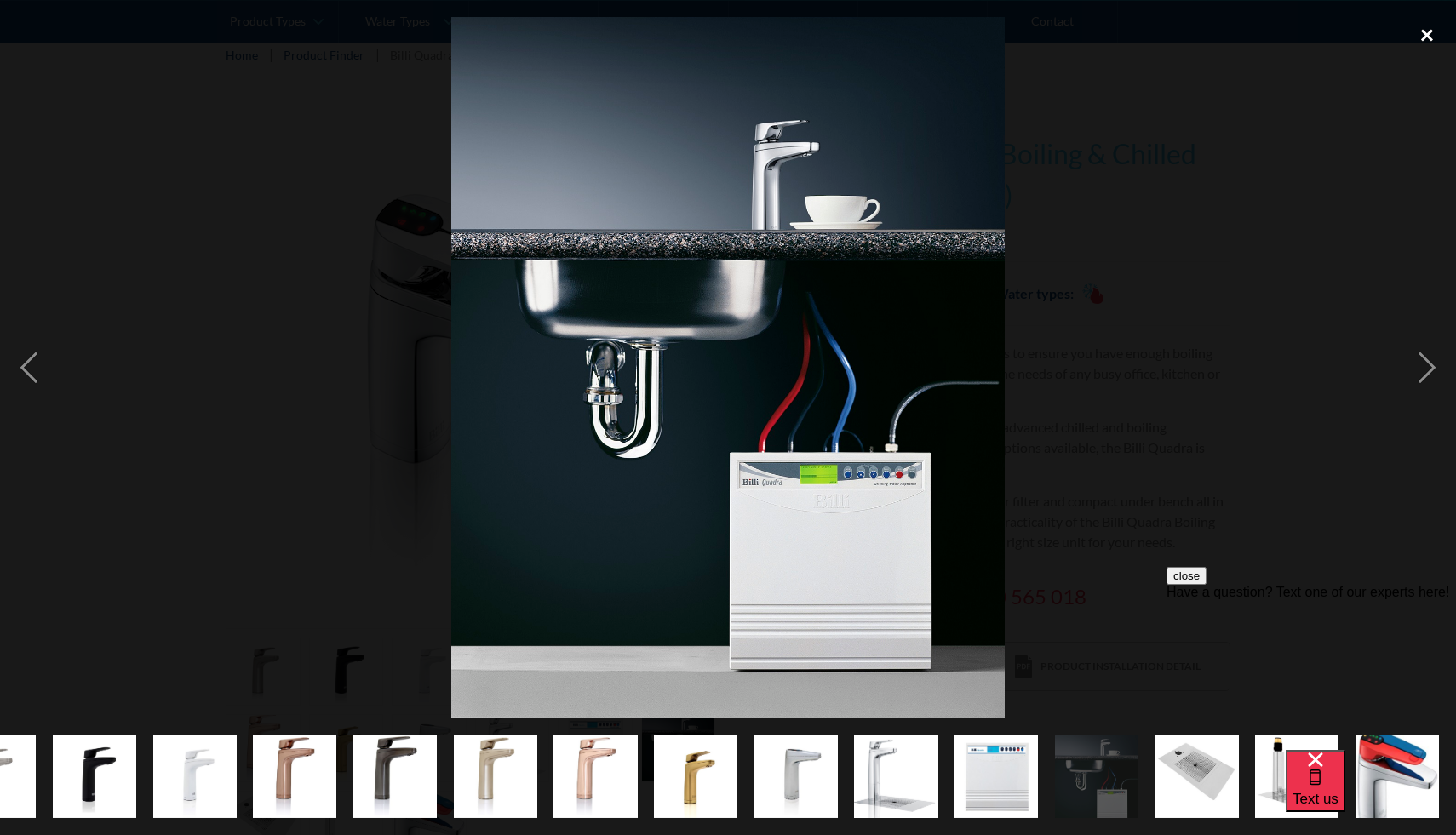
click at [1424, 40] on div "close lightbox" at bounding box center [1426, 36] width 57 height 38
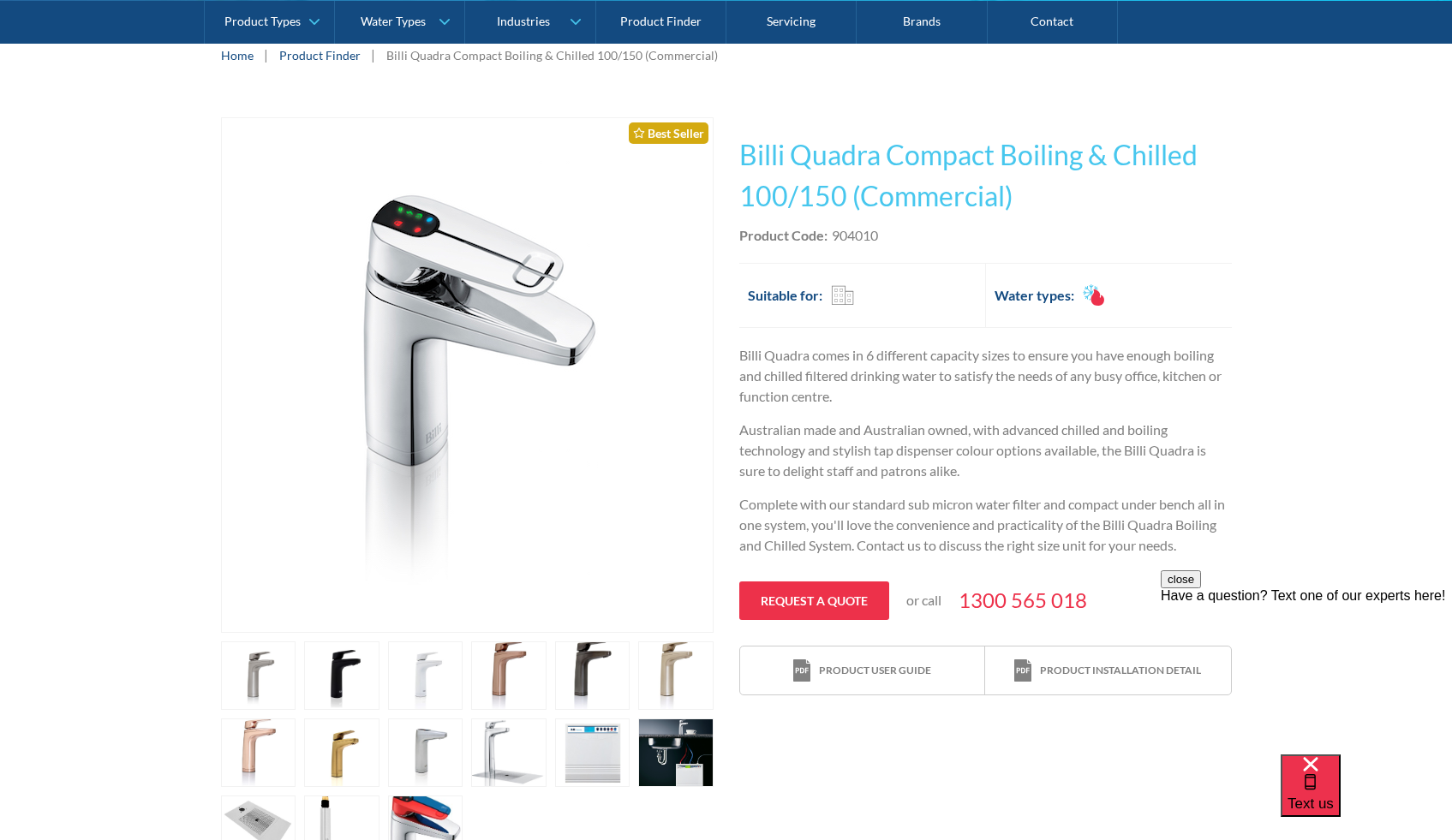
scroll to position [0, 0]
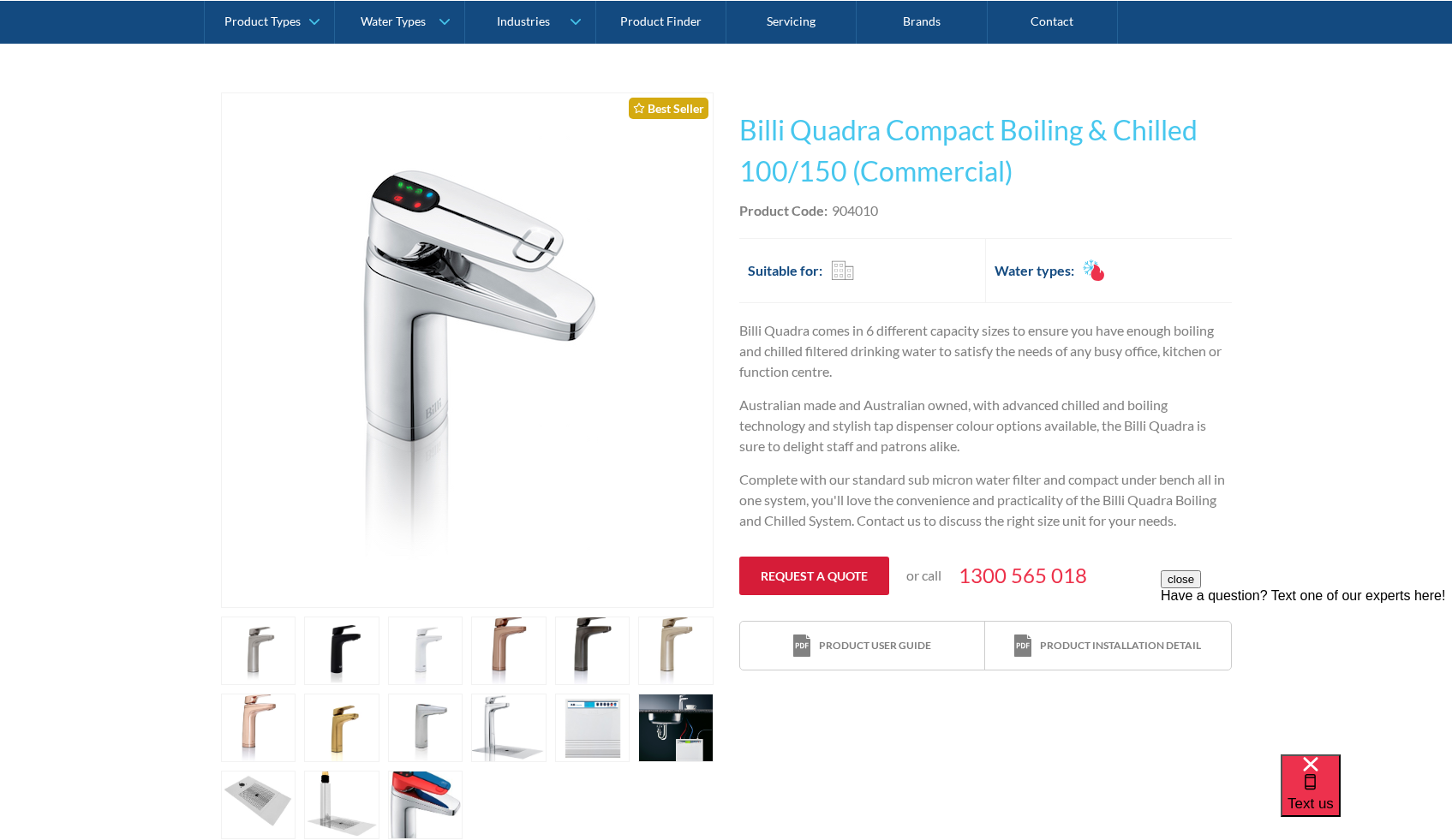
click at [843, 579] on link "Request a quote" at bounding box center [814, 576] width 149 height 39
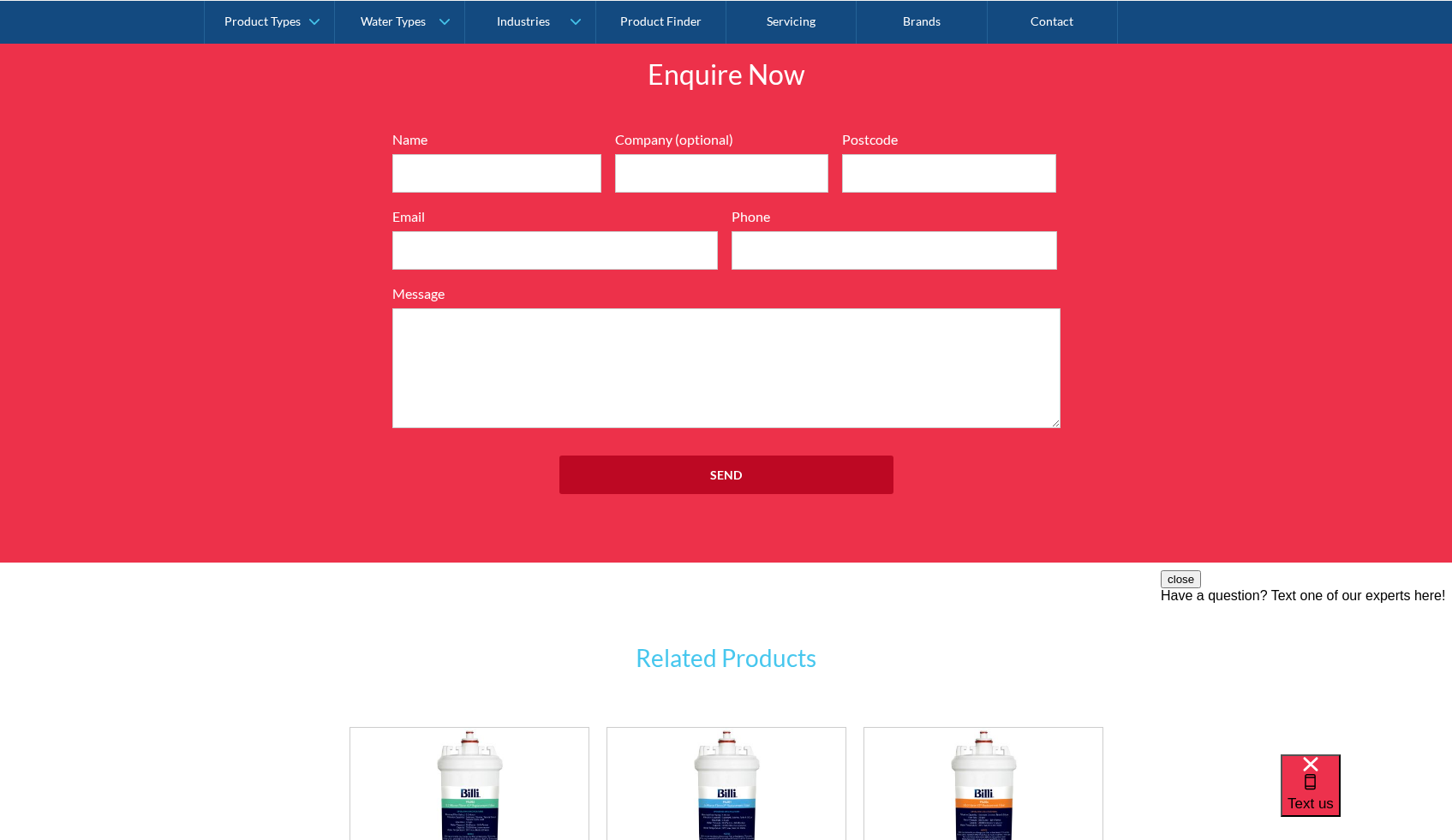
scroll to position [2553, 0]
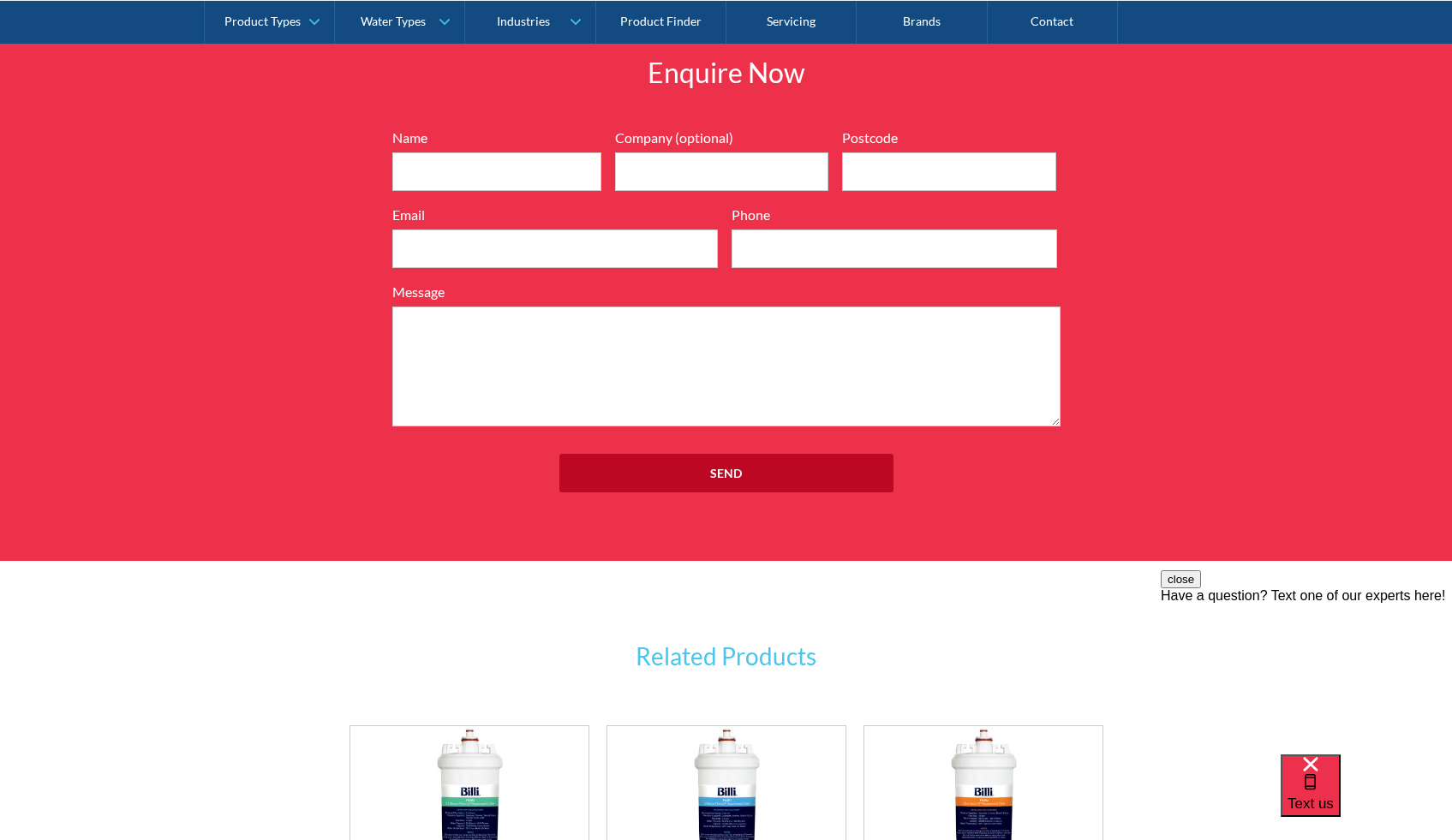
click at [464, 191] on div "Name Company (optional) Postcode Email Phone Message" at bounding box center [726, 277] width 685 height 299
click at [452, 165] on input "Name" at bounding box center [497, 171] width 209 height 39
type input "Ray Kim"
type input "Palgong Tea Australia"
type input "3204"
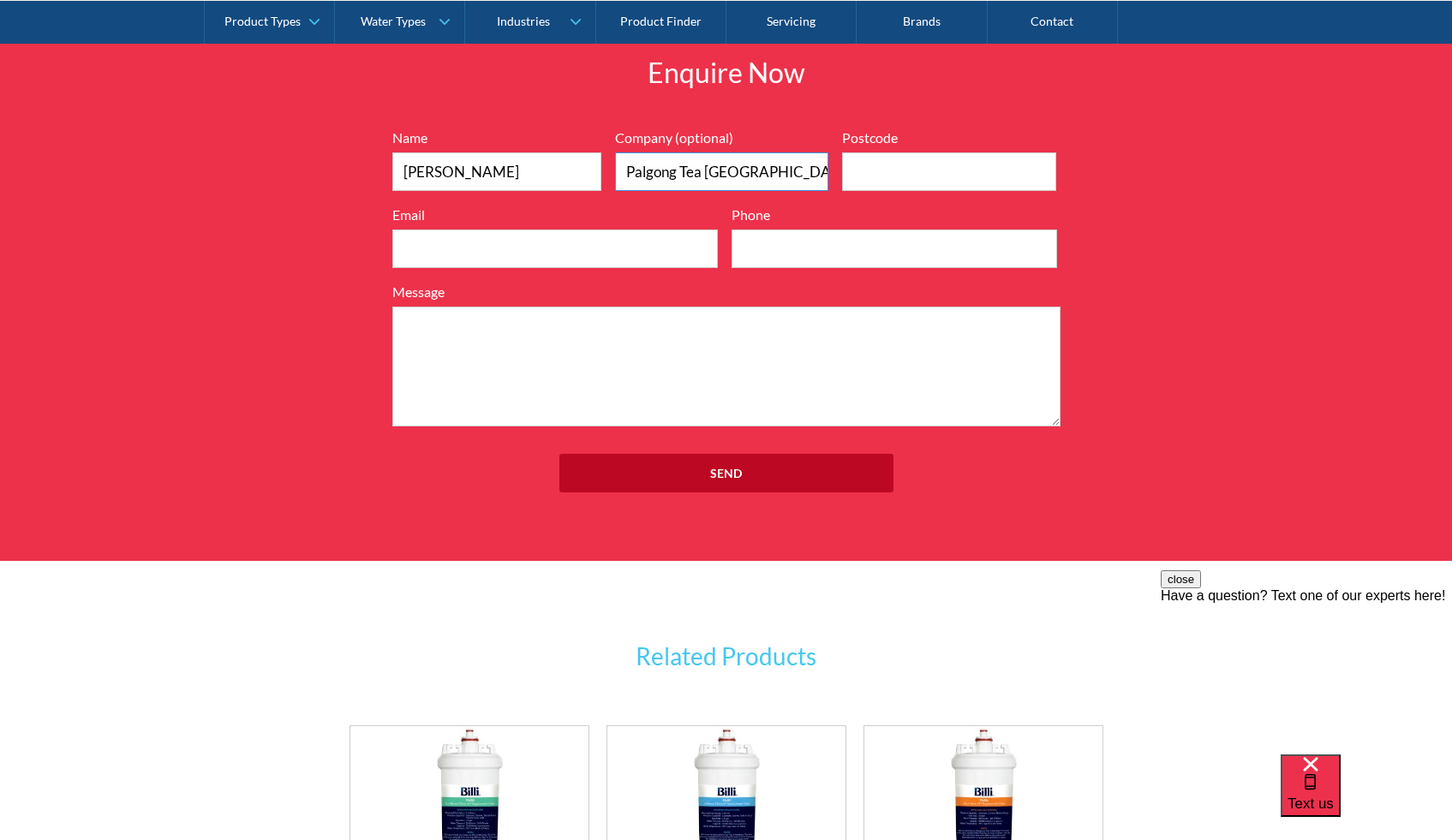
type input "support@palgongtea.com.au"
type input "0450540807"
click at [643, 332] on textarea "Message" at bounding box center [726, 367] width 668 height 120
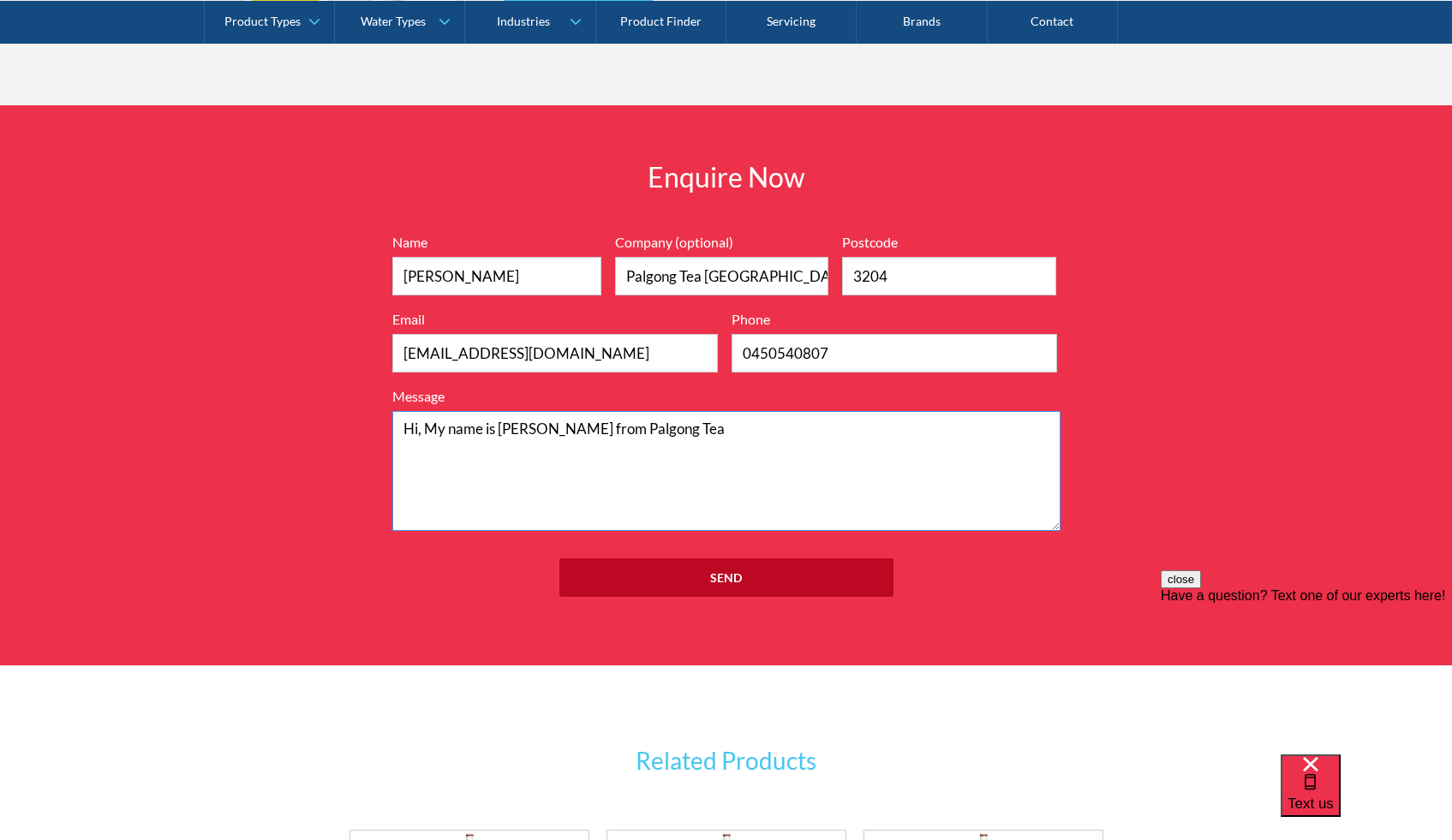
scroll to position [2448, 0]
click at [464, 453] on textarea "Hi, My name is Ray Kim from Palgong Tea Australia. For our upcoming stores in w…" at bounding box center [726, 470] width 668 height 120
click at [625, 462] on textarea "Hi, My name is Ray Kim from Palgong Tea Australia. For our upcoming stores in w…" at bounding box center [726, 470] width 668 height 120
click at [550, 423] on textarea "Hi, My name is Ray Kim from Palgong Tea Australia. For our upcoming stores in w…" at bounding box center [726, 470] width 668 height 120
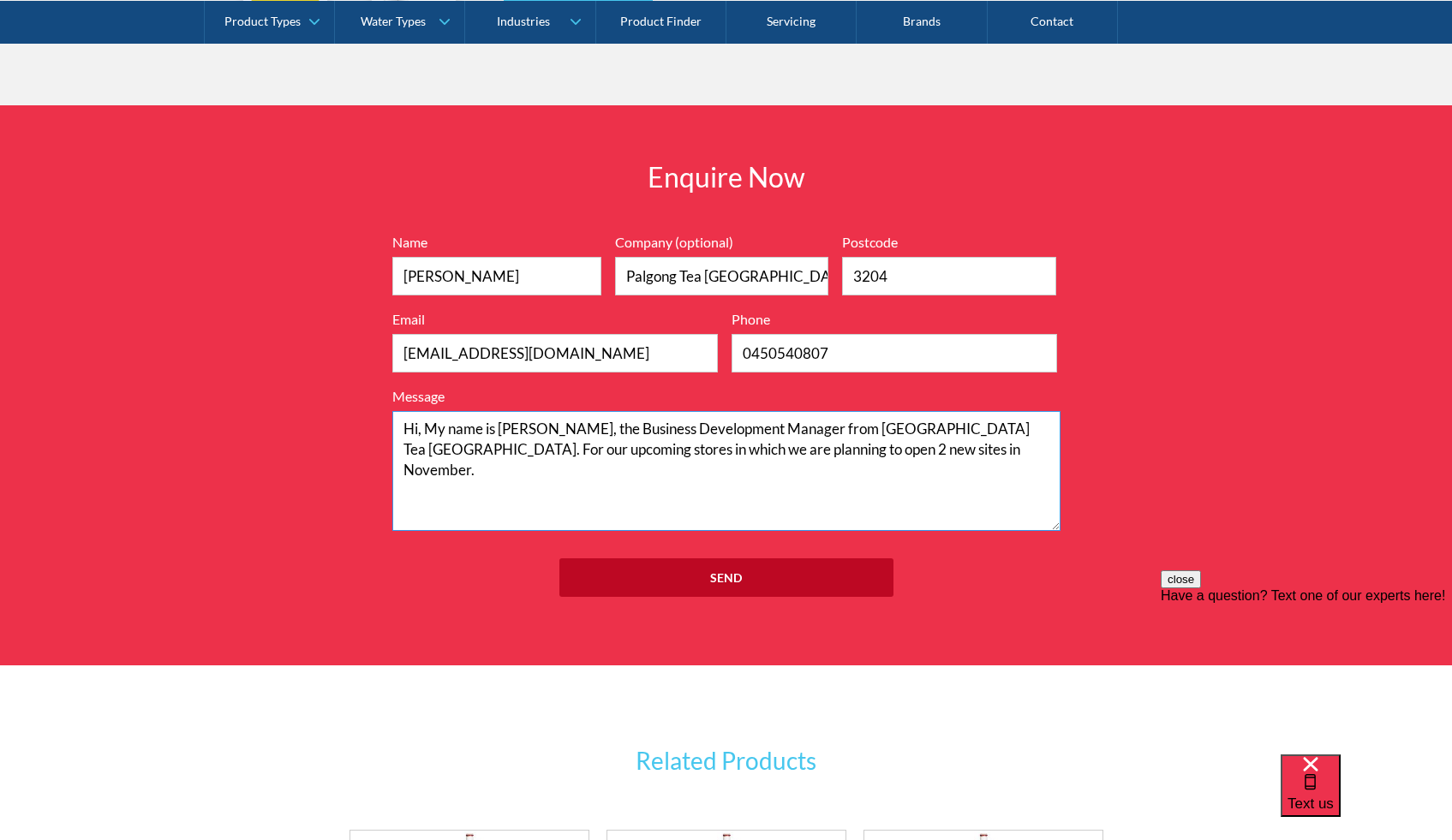
click at [941, 452] on textarea "Hi, My name is Ray Kim, the Business Development Manager from Palgong Tea Austr…" at bounding box center [726, 470] width 668 height 120
click at [660, 478] on textarea "Hi, My name is Ray Kim, the Business Development Manager from Palgong Tea Austr…" at bounding box center [726, 470] width 668 height 120
click at [674, 475] on textarea "Hi, My name is Ray Kim, the Business Development Manager from Palgong Tea Austr…" at bounding box center [726, 470] width 668 height 120
click at [756, 470] on textarea "Hi, My name is Ray Kim, the Business Development Manager from Palgong Tea Austr…" at bounding box center [726, 470] width 668 height 120
click at [580, 472] on textarea "Hi, My name is Ray Kim, the Business Development Manager from Palgong Tea Austr…" at bounding box center [726, 470] width 668 height 120
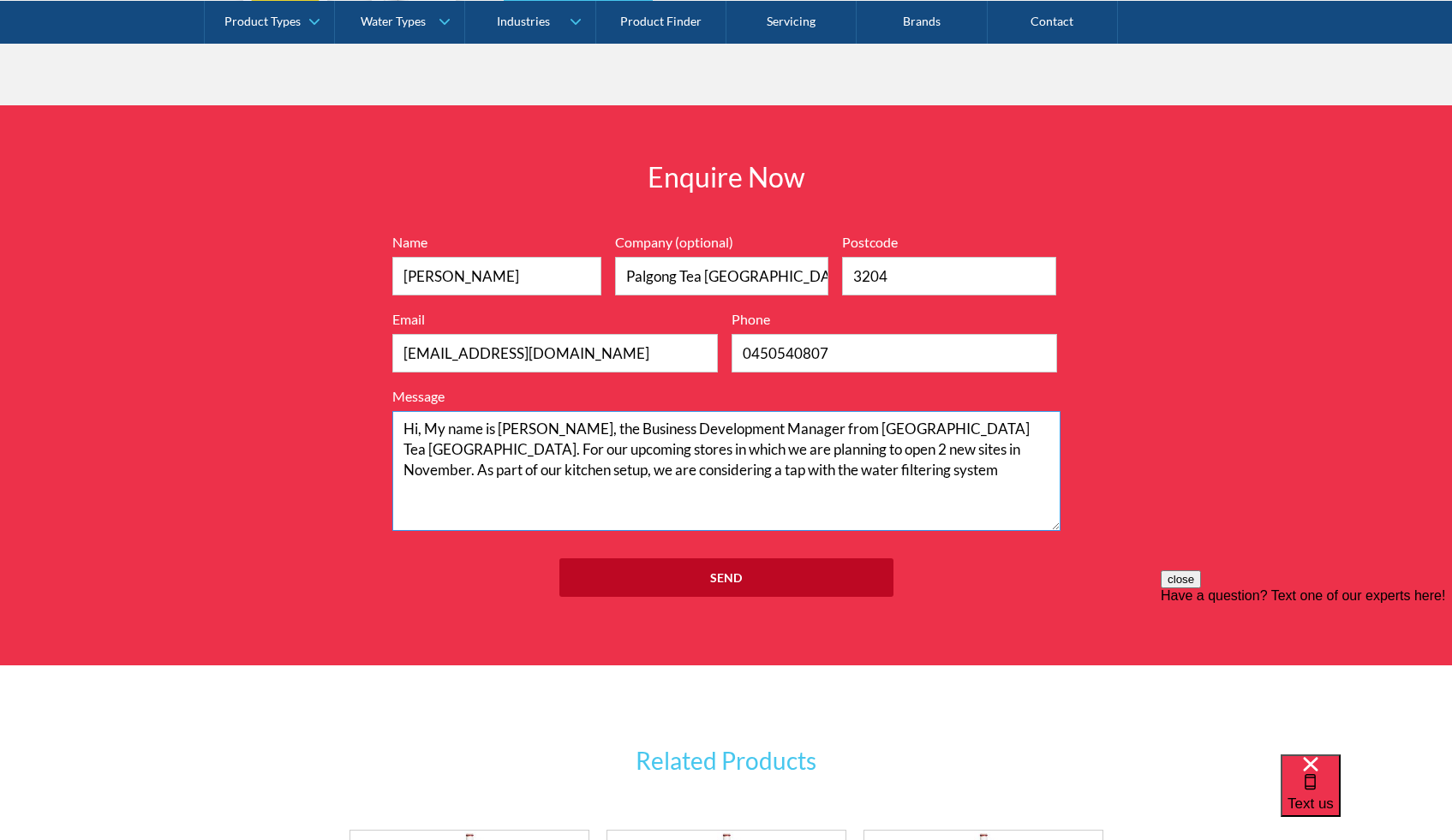
click at [826, 473] on textarea "Hi, My name is Ray Kim, the Business Development Manager from Palgong Tea Austr…" at bounding box center [726, 470] width 668 height 120
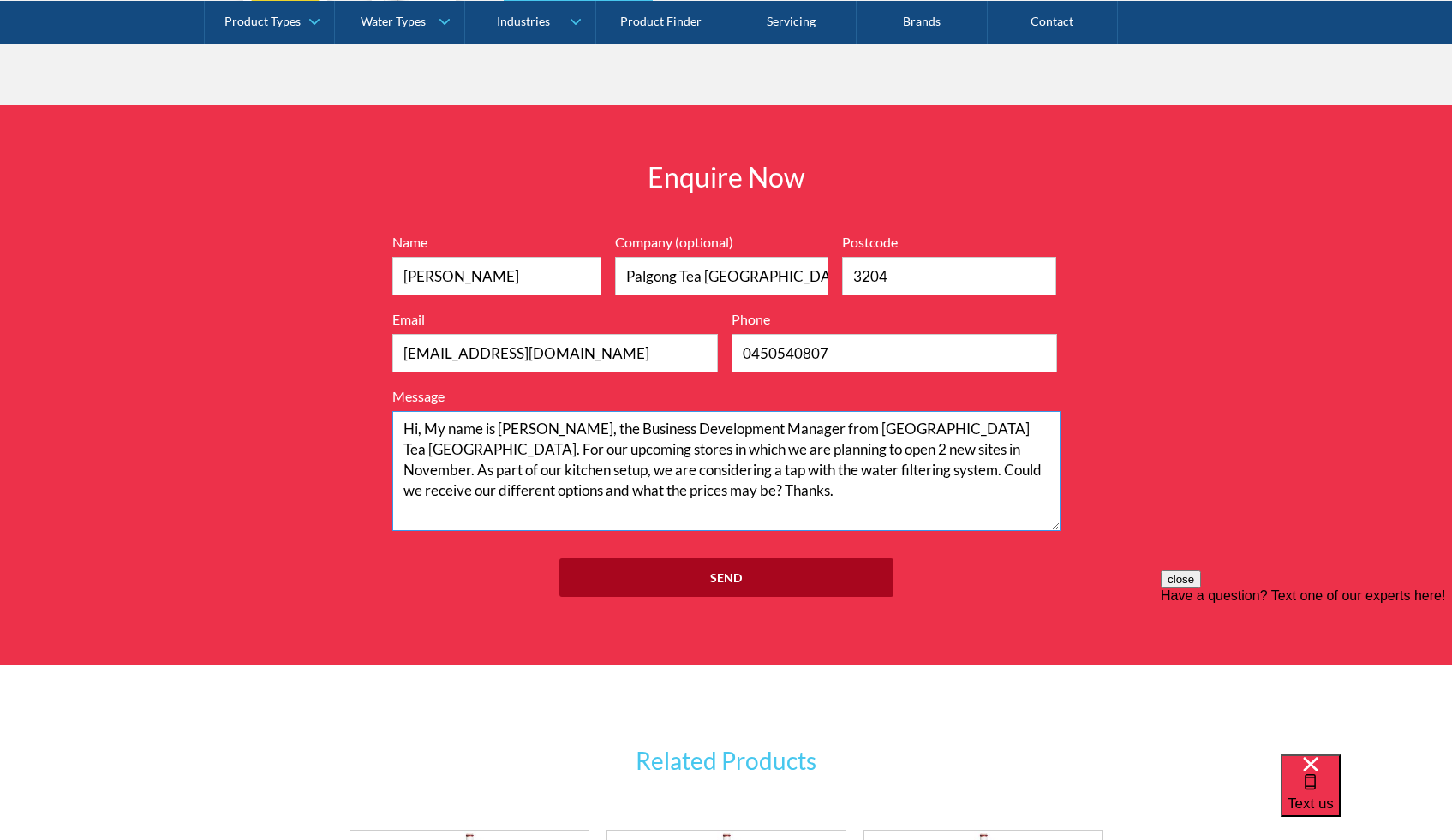
type textarea "Hi, My name is Ray Kim, the Business Development Manager from Palgong Tea Austr…"
click at [737, 575] on input "Send" at bounding box center [726, 577] width 334 height 39
